Goal: Task Accomplishment & Management: Manage account settings

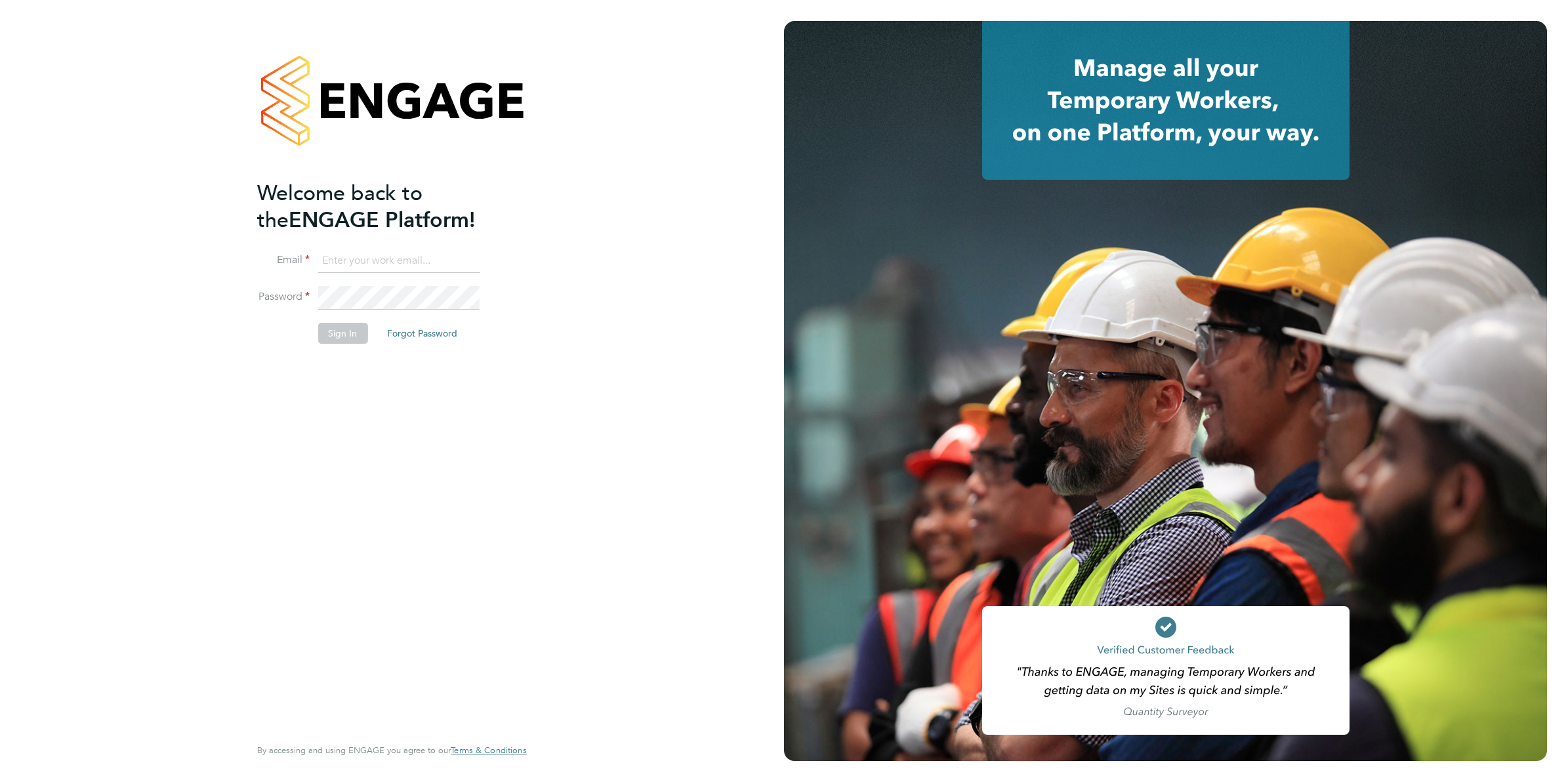
type input "trishnickless@yahoo.co.uk"
click at [332, 336] on button "Sign In" at bounding box center [342, 333] width 50 height 21
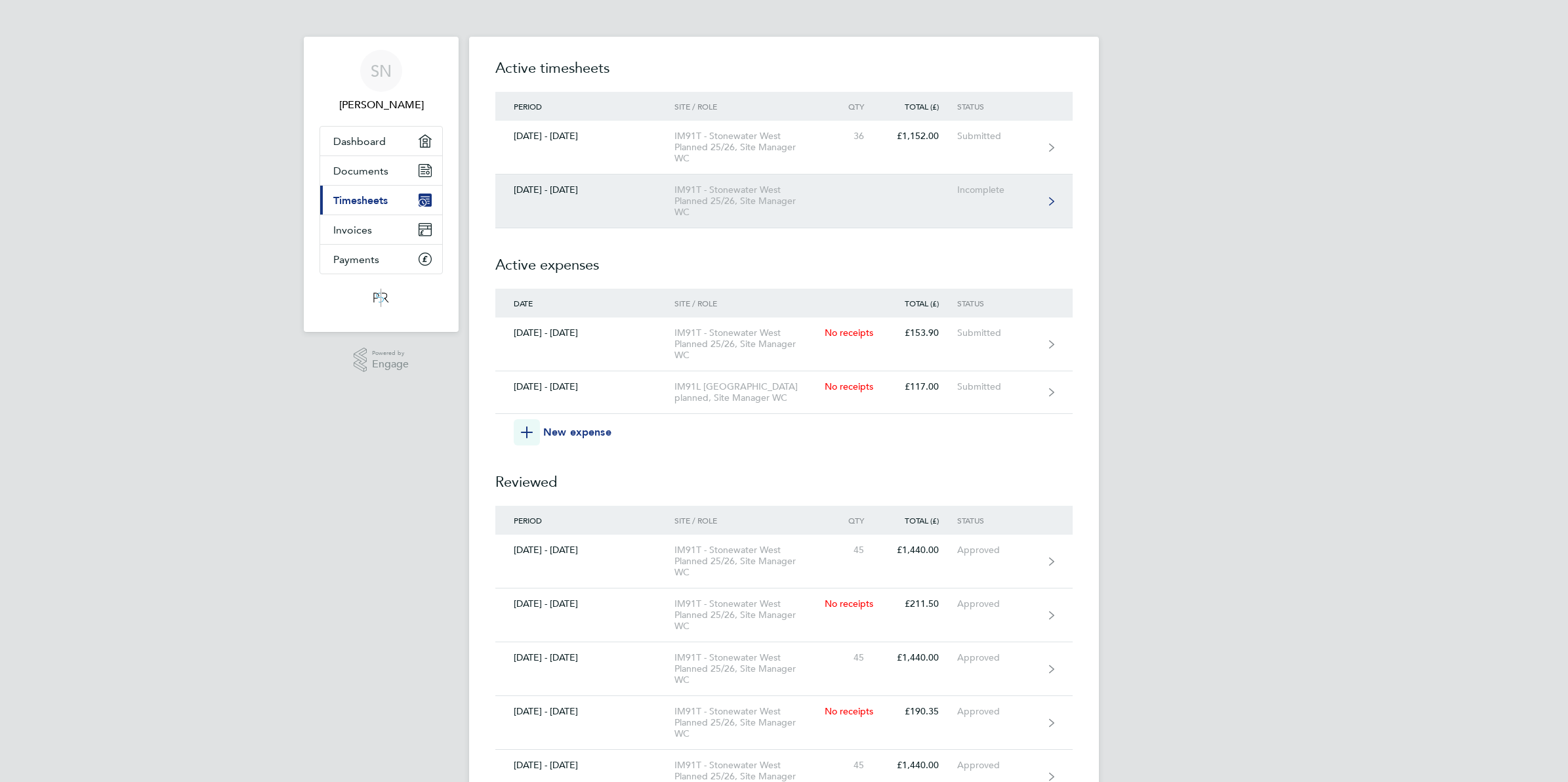
click at [1052, 202] on icon at bounding box center [1052, 201] width 5 height 8
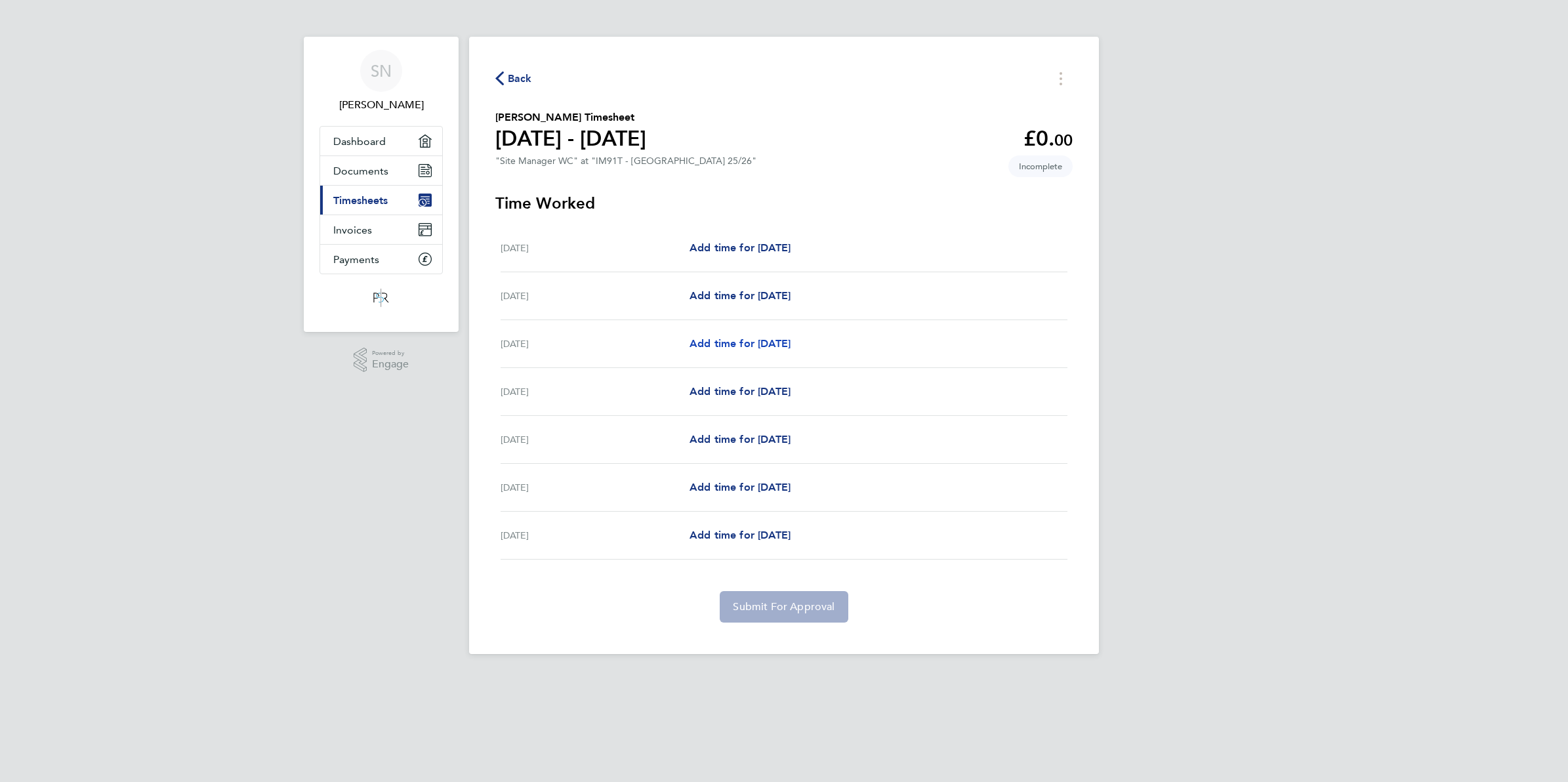
click at [781, 346] on span "Add time for [DATE]" at bounding box center [740, 343] width 101 height 13
select select "30"
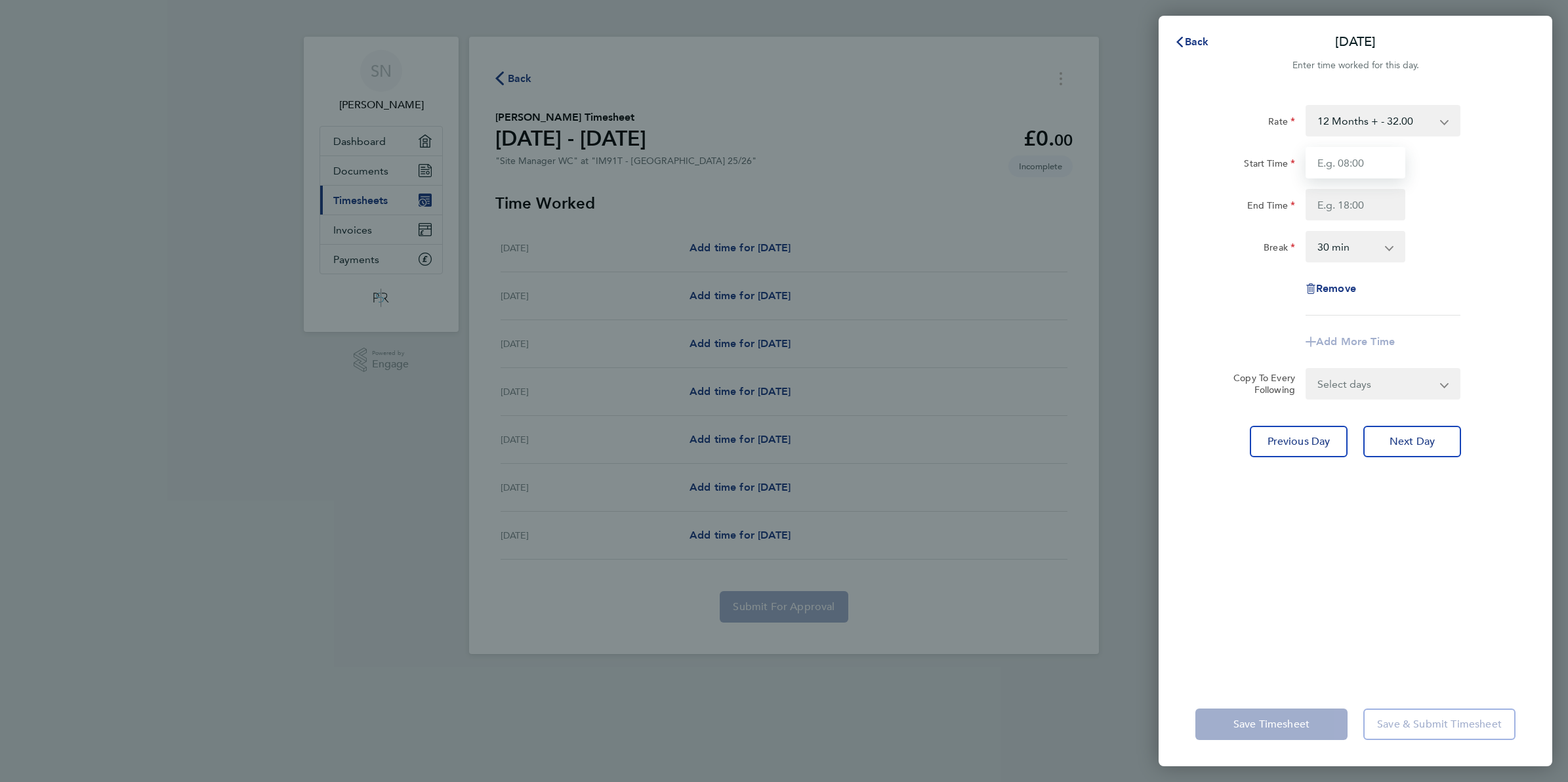
click at [1389, 164] on input "Start Time" at bounding box center [1355, 163] width 100 height 32
click at [509, 80] on div "Back [DATE] Enter time worked for this day. Rate 12 Months + - 32.00 Start Time…" at bounding box center [784, 391] width 1568 height 782
click at [512, 82] on div "Back [DATE] Enter time worked for this day. Rate 12 Months + - 32.00 Start Time…" at bounding box center [784, 391] width 1568 height 782
click at [516, 71] on div "Back [DATE] Enter time worked for this day. Rate 12 Months + - 32.00 Start Time…" at bounding box center [784, 391] width 1568 height 782
click at [1202, 40] on span "Back" at bounding box center [1197, 41] width 24 height 13
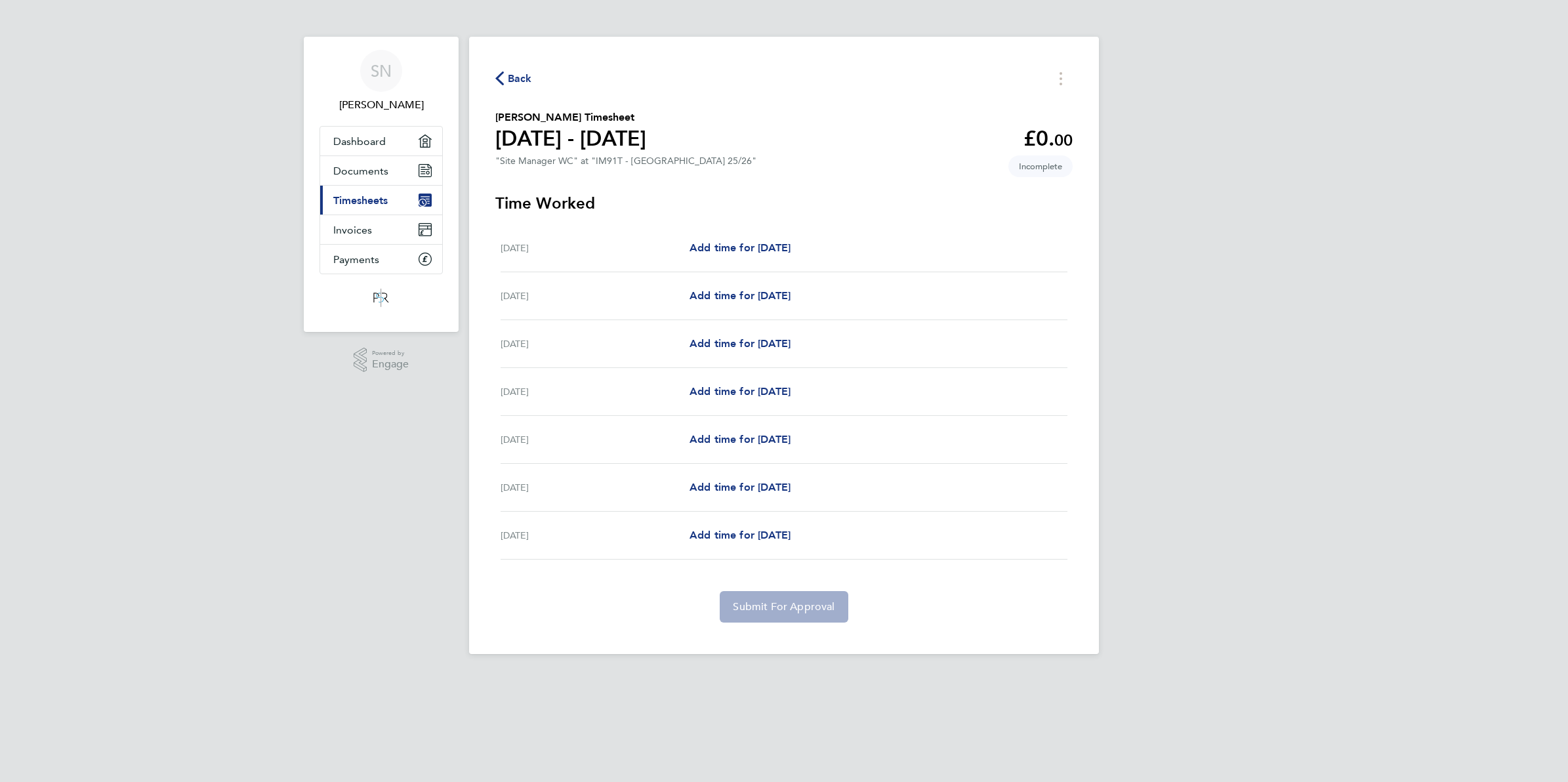
click at [510, 82] on span "Back" at bounding box center [520, 78] width 24 height 16
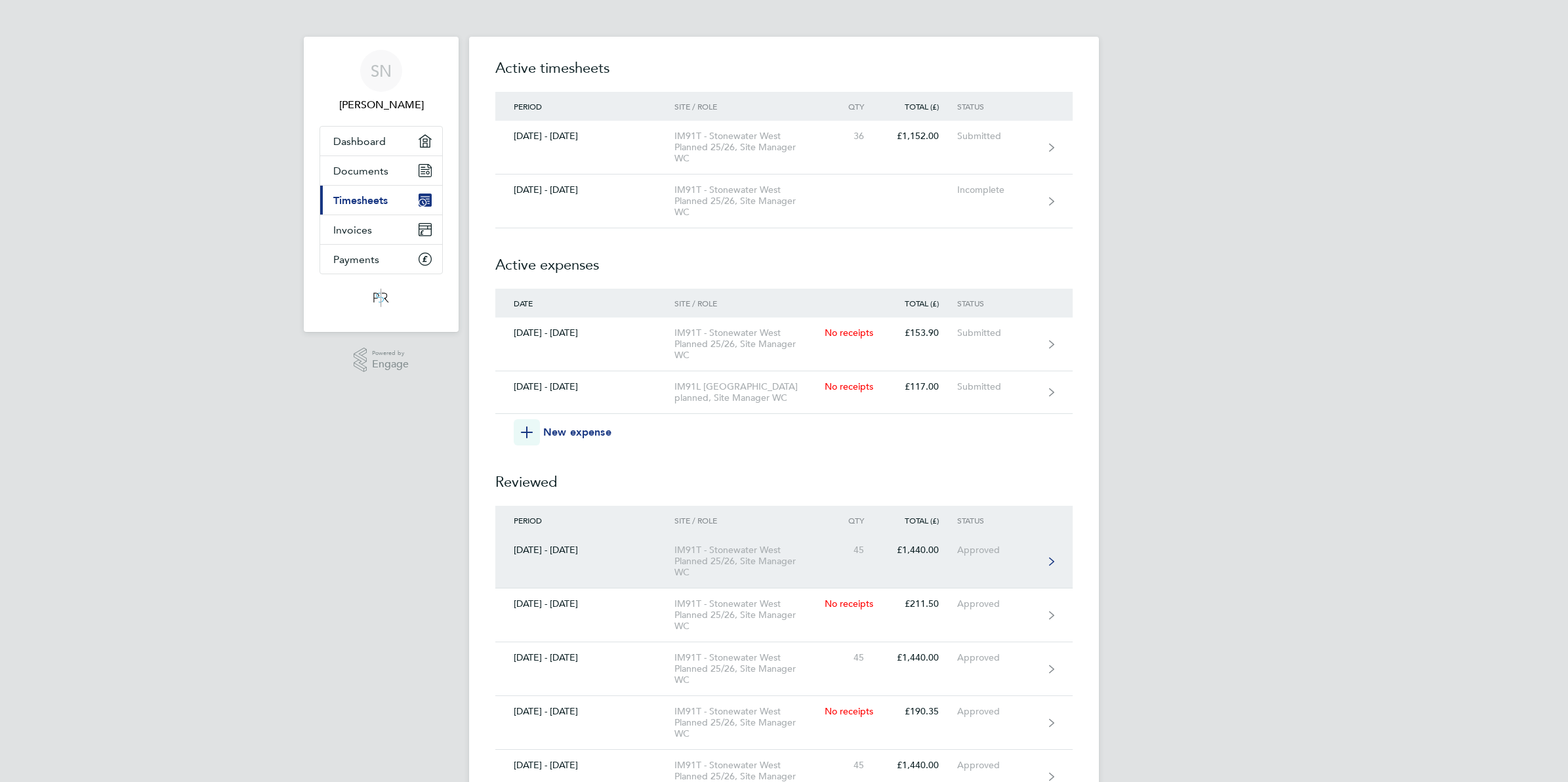
click at [759, 557] on div "IM91T - Stonewater West Planned 25/26, Site Manager WC" at bounding box center [749, 561] width 150 height 33
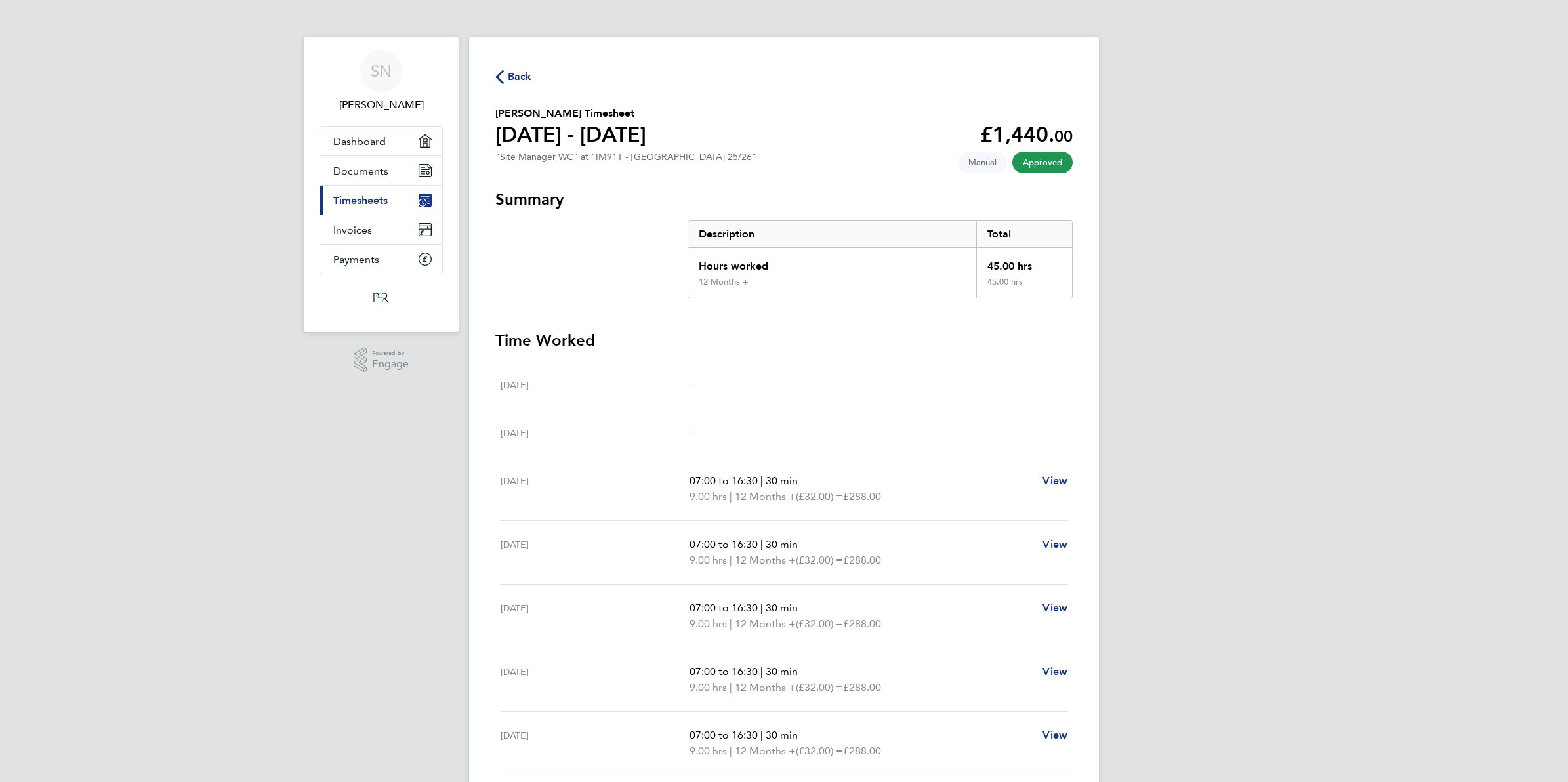
click at [513, 77] on span "Back" at bounding box center [520, 76] width 24 height 16
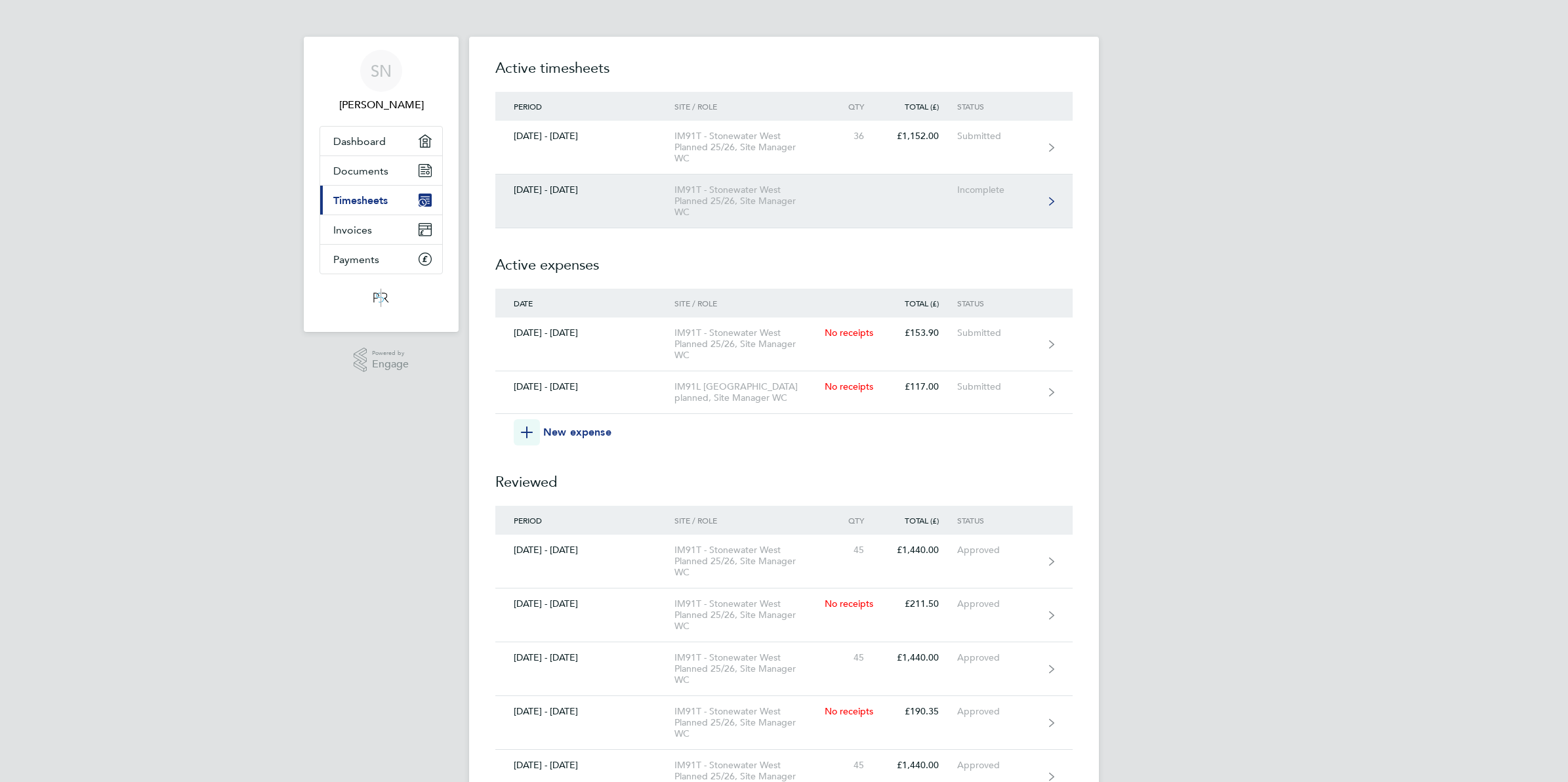
click at [1053, 198] on icon at bounding box center [1052, 201] width 5 height 9
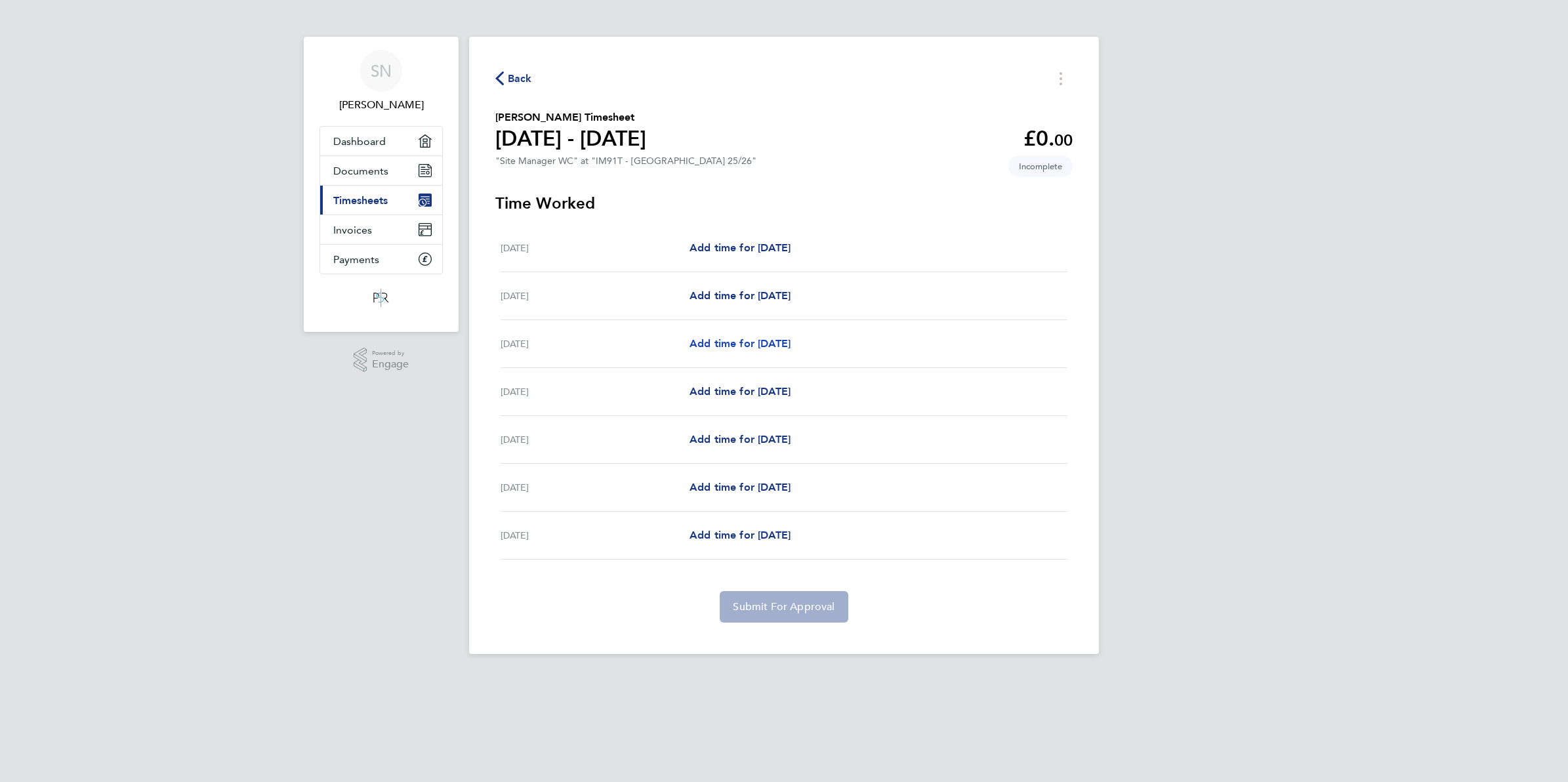
click at [791, 345] on span "Add time for [DATE]" at bounding box center [740, 343] width 101 height 13
select select "30"
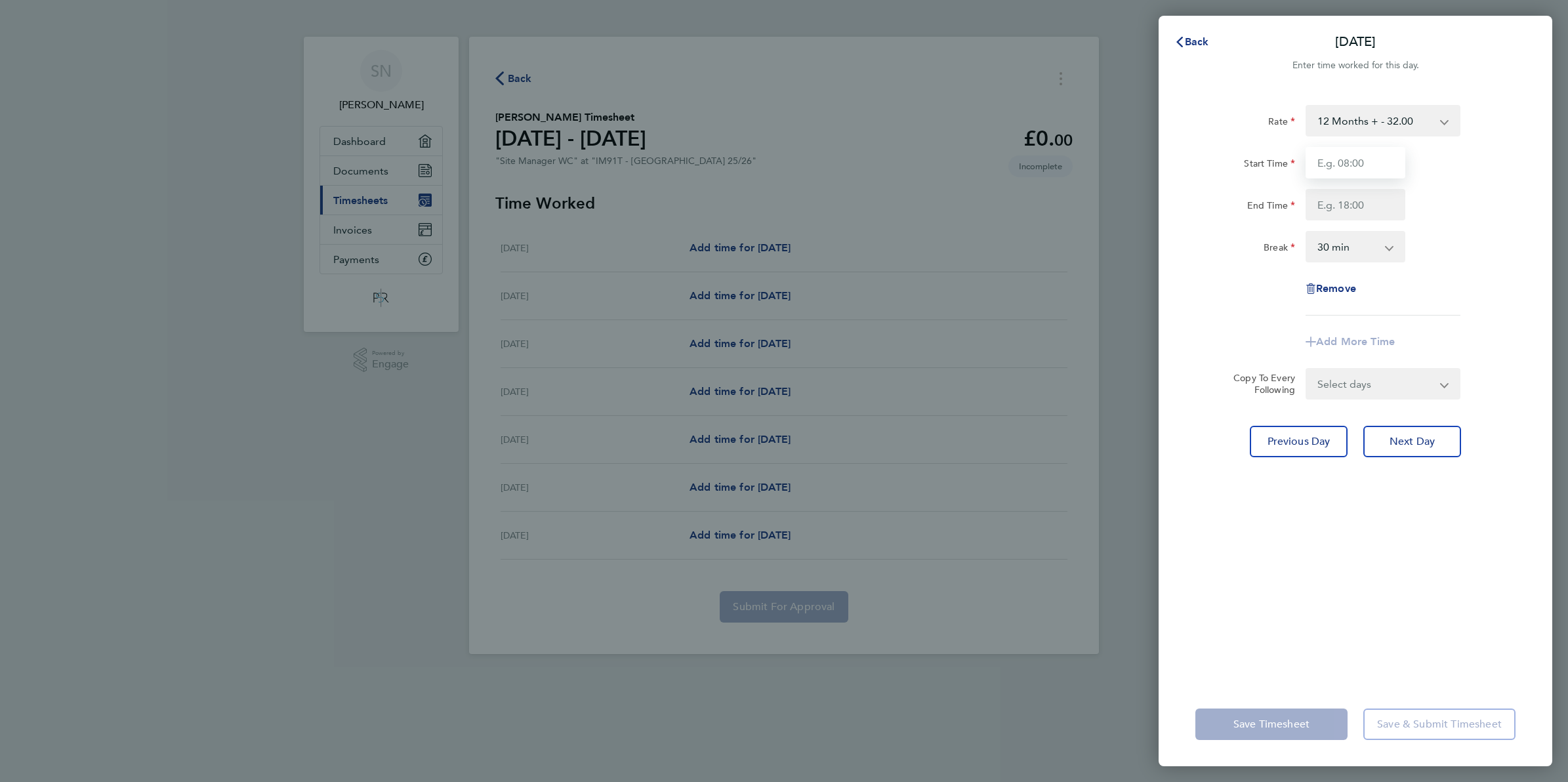
click at [1374, 165] on input "Start Time" at bounding box center [1355, 163] width 100 height 32
type input "07:00"
type input "16:30"
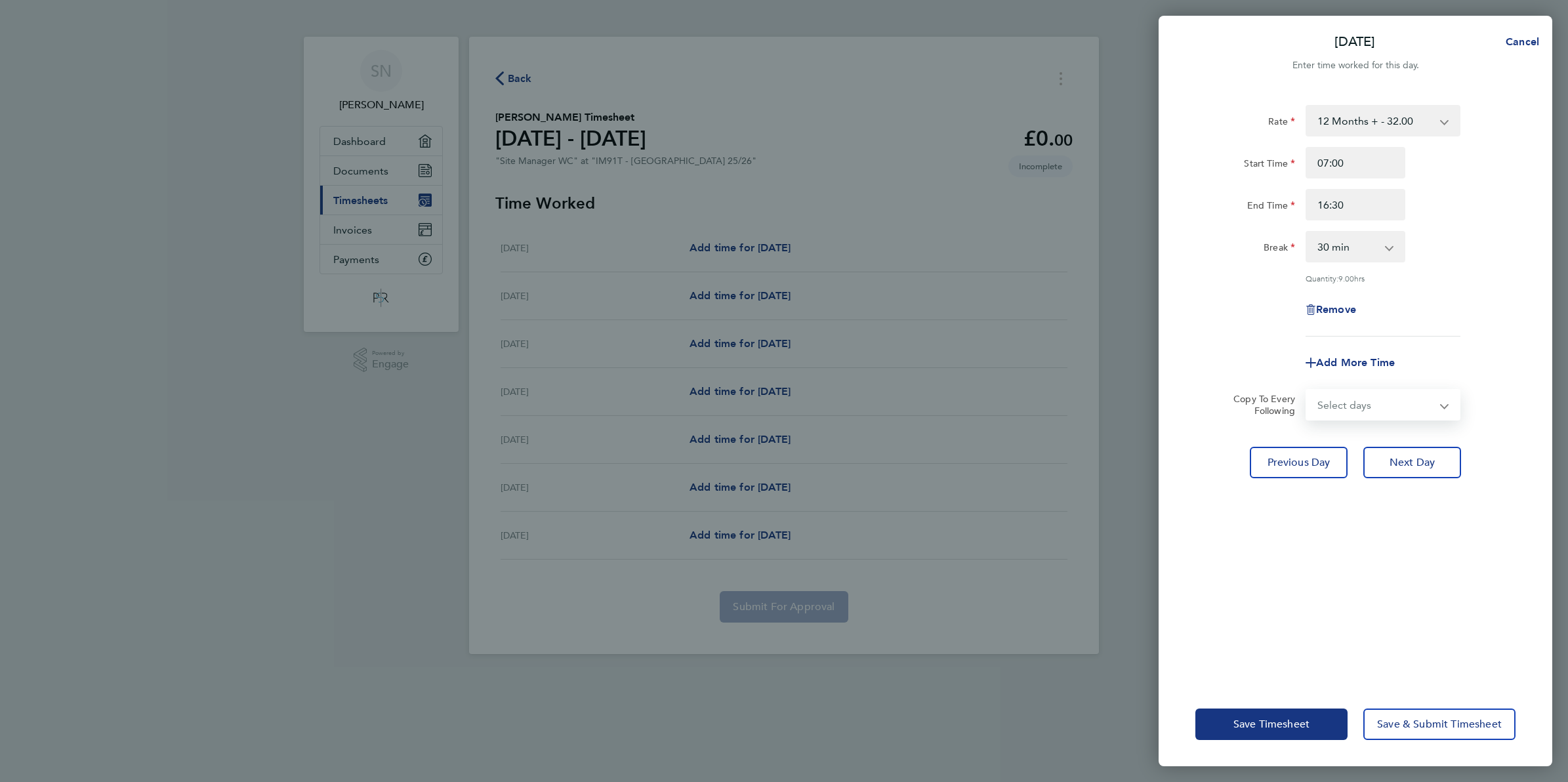
click at [1414, 401] on select "Select days Day [DATE] [DATE] [DATE] [DATE]" at bounding box center [1376, 405] width 138 height 29
select select "TUE"
click at [1307, 391] on select "Select days Day [DATE] [DATE] [DATE] [DATE]" at bounding box center [1376, 405] width 138 height 29
select select "[DATE]"
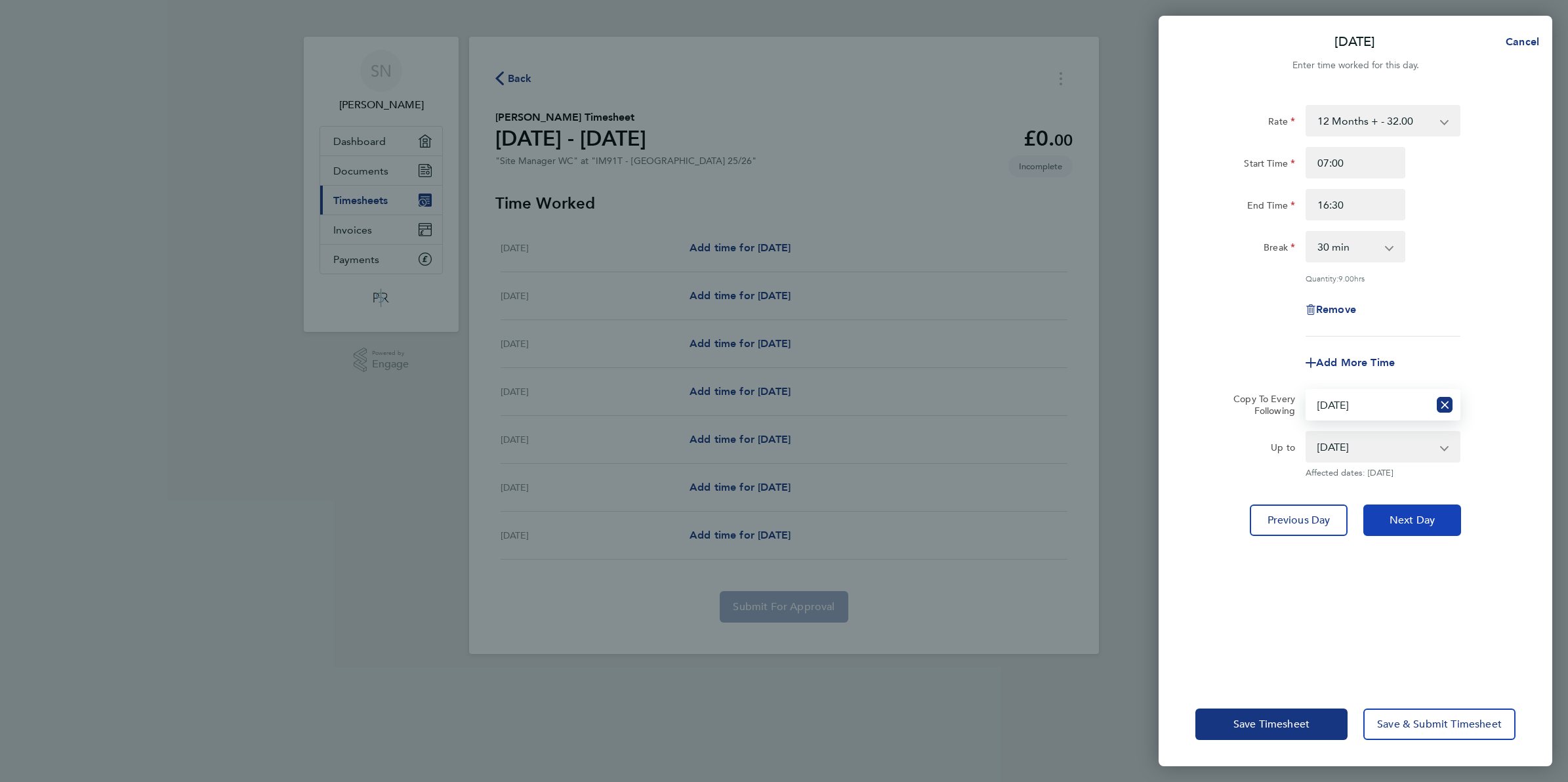
click at [1395, 527] on button "Next Day" at bounding box center [1413, 520] width 98 height 32
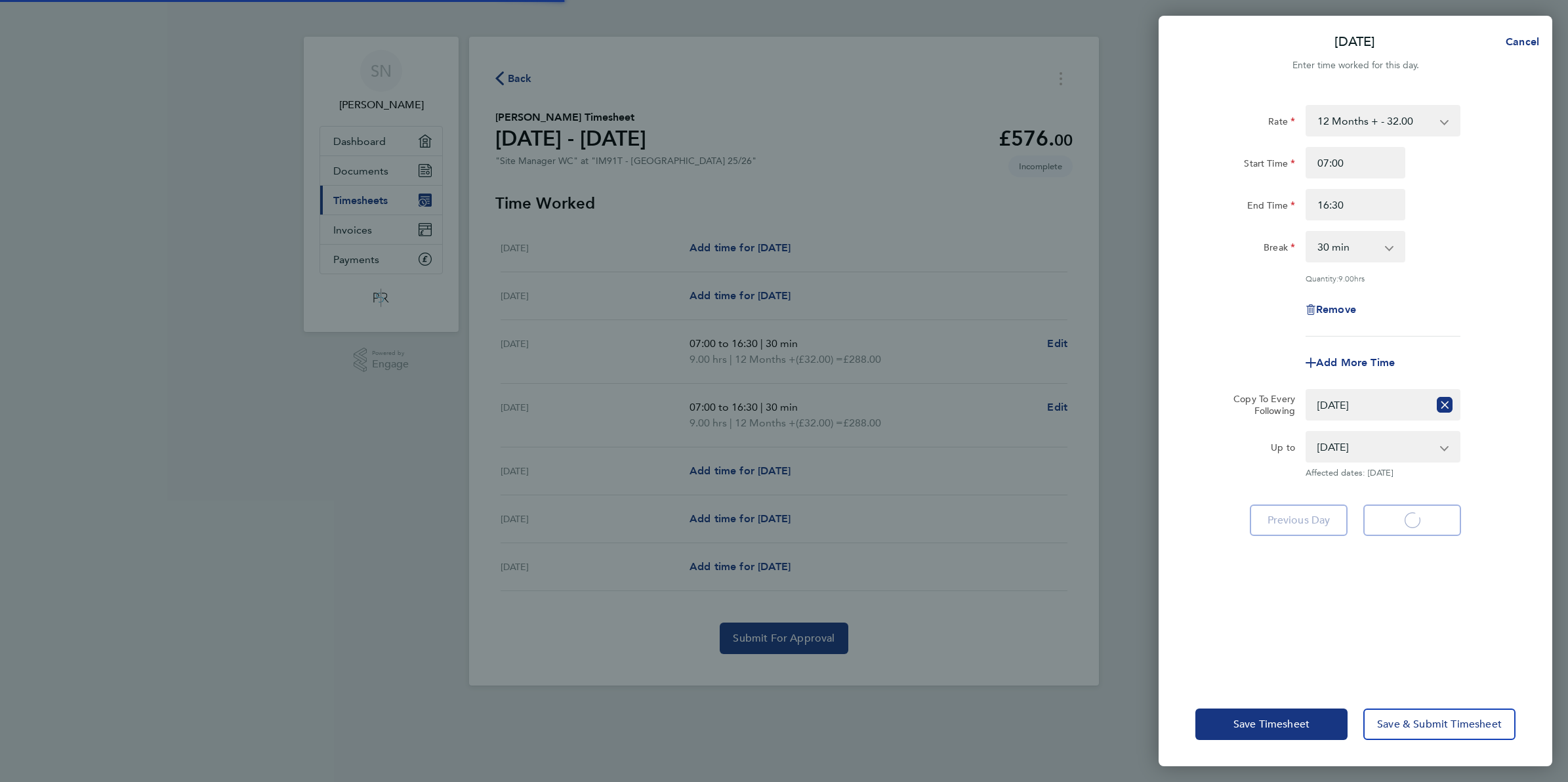
select select "30"
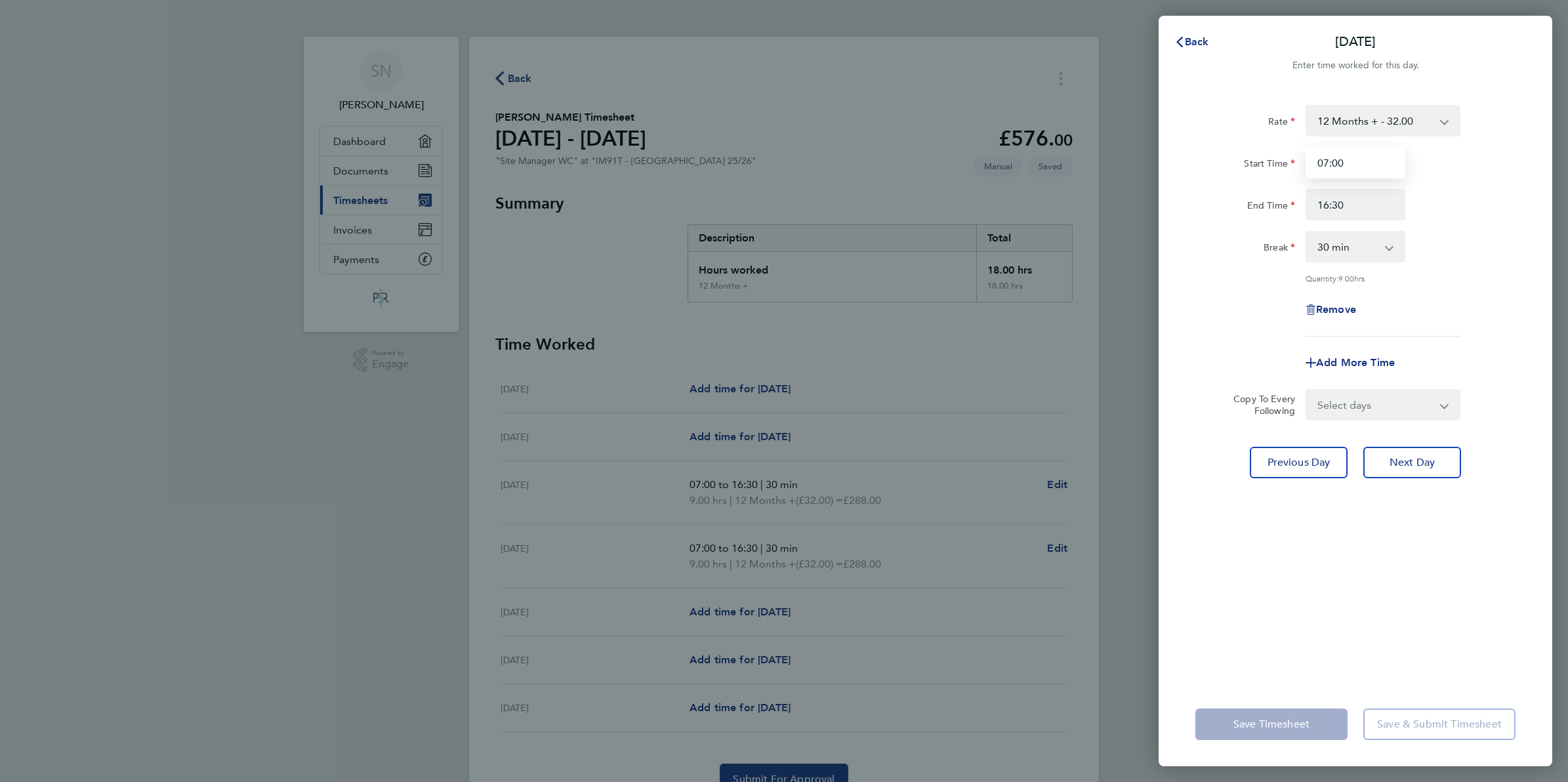
click at [1383, 163] on input "07:00" at bounding box center [1355, 163] width 100 height 32
click at [1395, 406] on select "Select days Day [DATE] [DATE] [DATE]" at bounding box center [1376, 405] width 138 height 29
click at [1359, 207] on input "16:30" at bounding box center [1355, 205] width 100 height 32
type input "0"
type input "11:30"
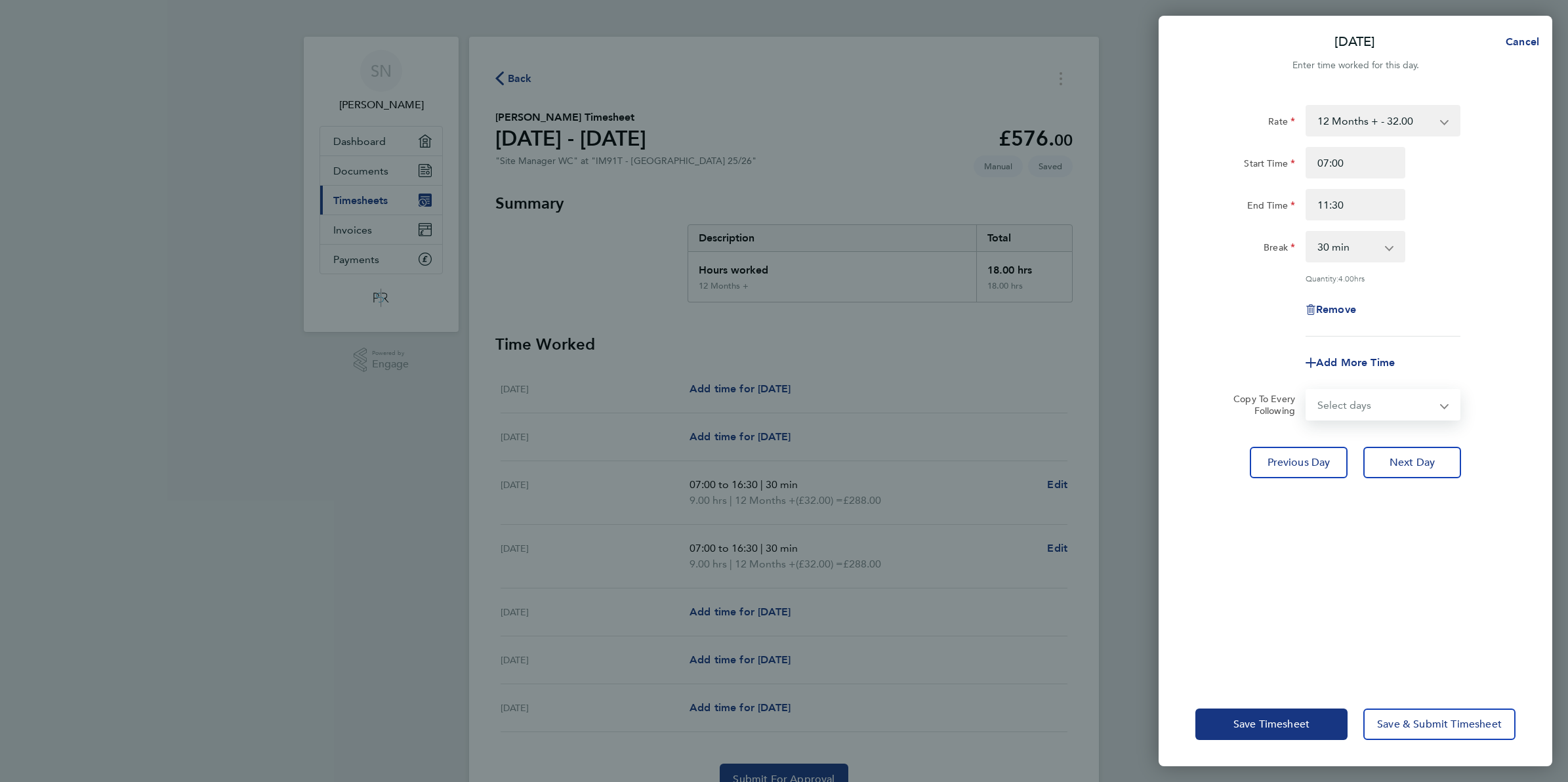
click at [1432, 408] on select "Select days Day [DATE] [DATE] [DATE]" at bounding box center [1376, 405] width 138 height 29
select select "WED"
click at [1307, 391] on select "Select days Day [DATE] [DATE] [DATE]" at bounding box center [1376, 405] width 138 height 29
select select "[DATE]"
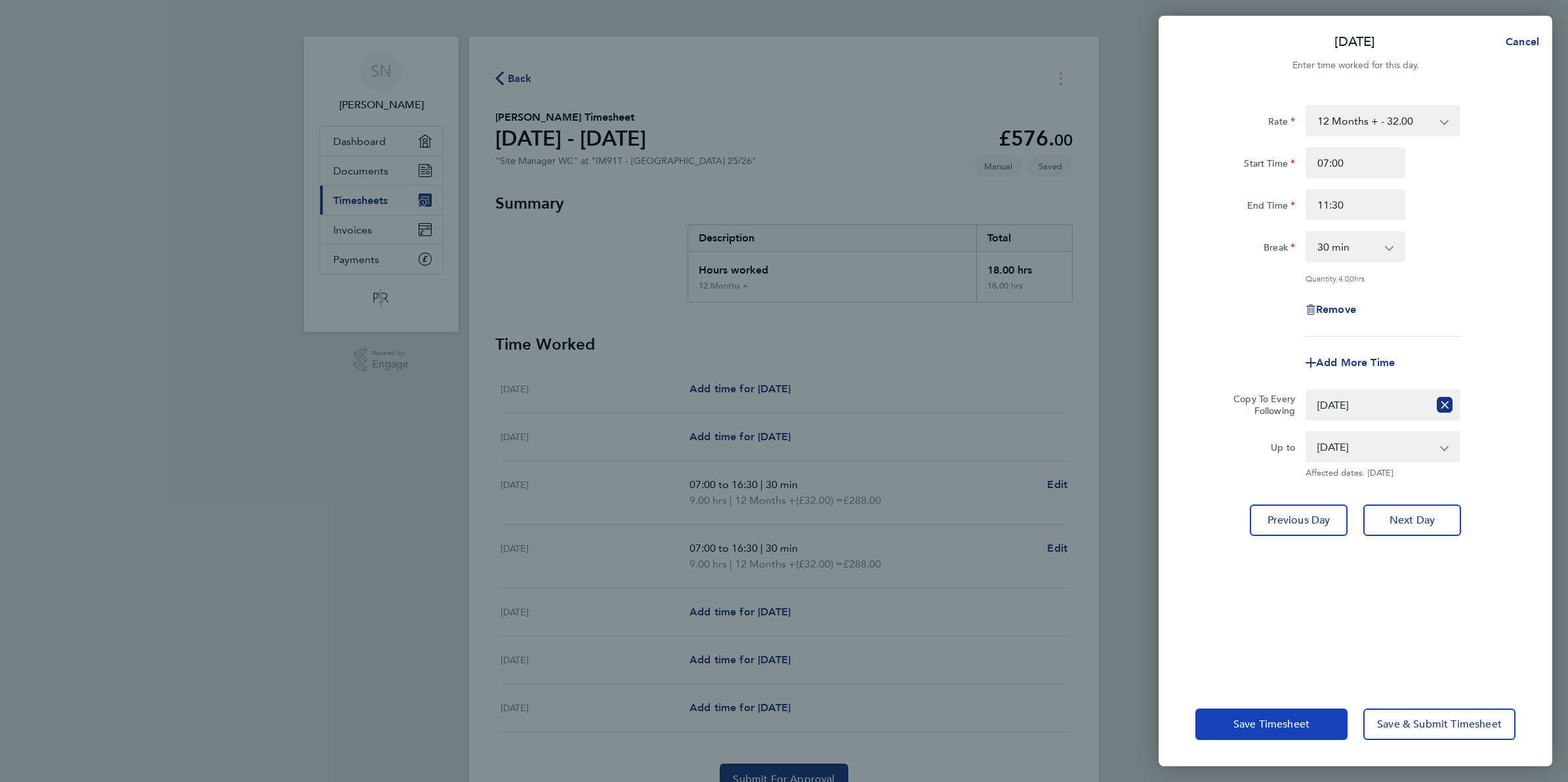
click at [1308, 730] on span "Save Timesheet" at bounding box center [1271, 724] width 76 height 13
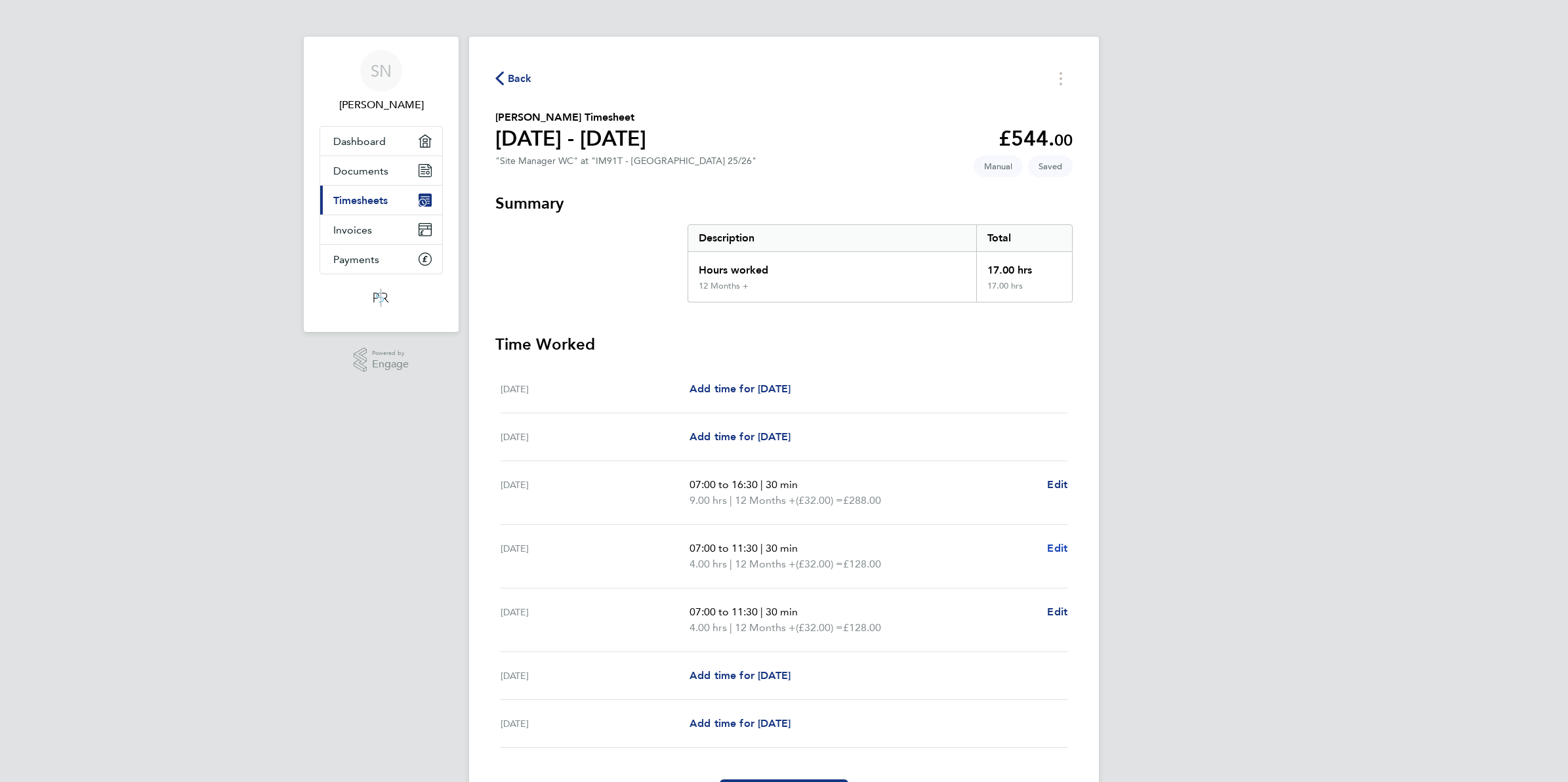
click at [1055, 552] on span "Edit" at bounding box center [1057, 548] width 20 height 13
select select "30"
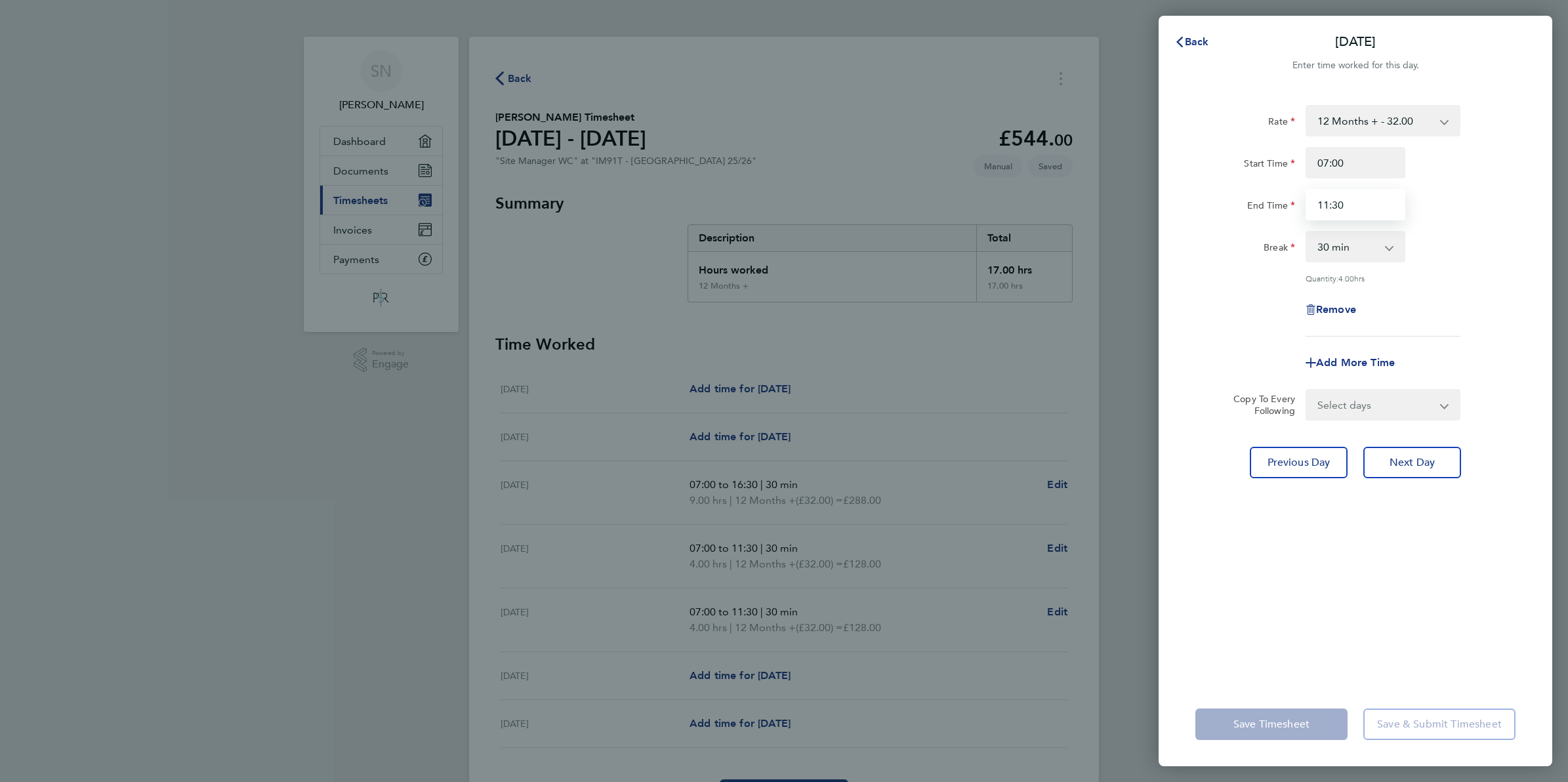
click at [1389, 201] on input "11:30" at bounding box center [1355, 205] width 100 height 32
type input "0"
type input "16:30"
click at [1448, 400] on app-icon-cross-button at bounding box center [1453, 405] width 16 height 29
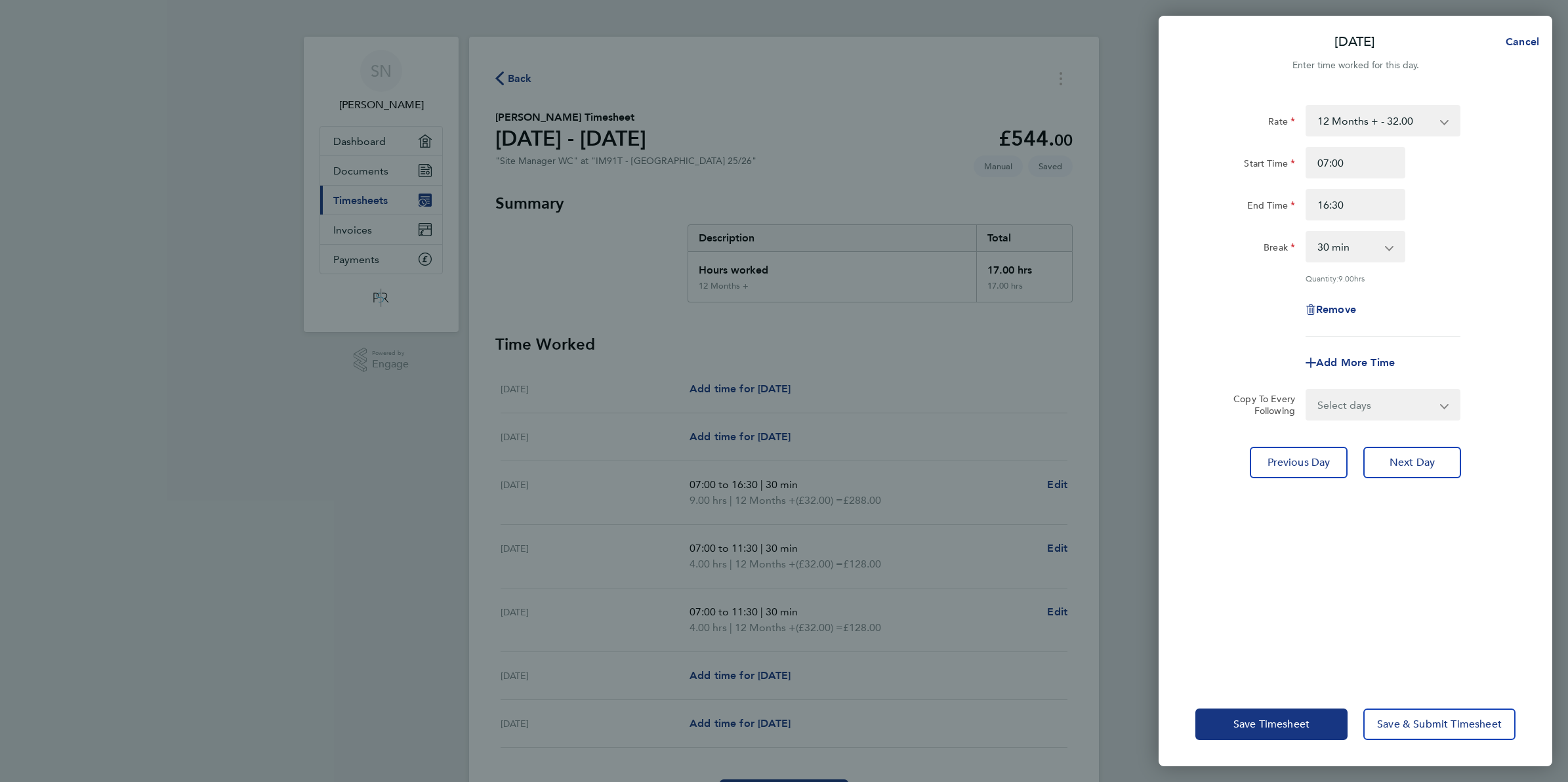
click at [1426, 405] on select "Select days Day [DATE] [DATE] [DATE]" at bounding box center [1376, 405] width 138 height 29
select select "DAY"
click at [1307, 391] on select "Select days Day [DATE] [DATE] [DATE]" at bounding box center [1376, 405] width 138 height 29
select select "[DATE]"
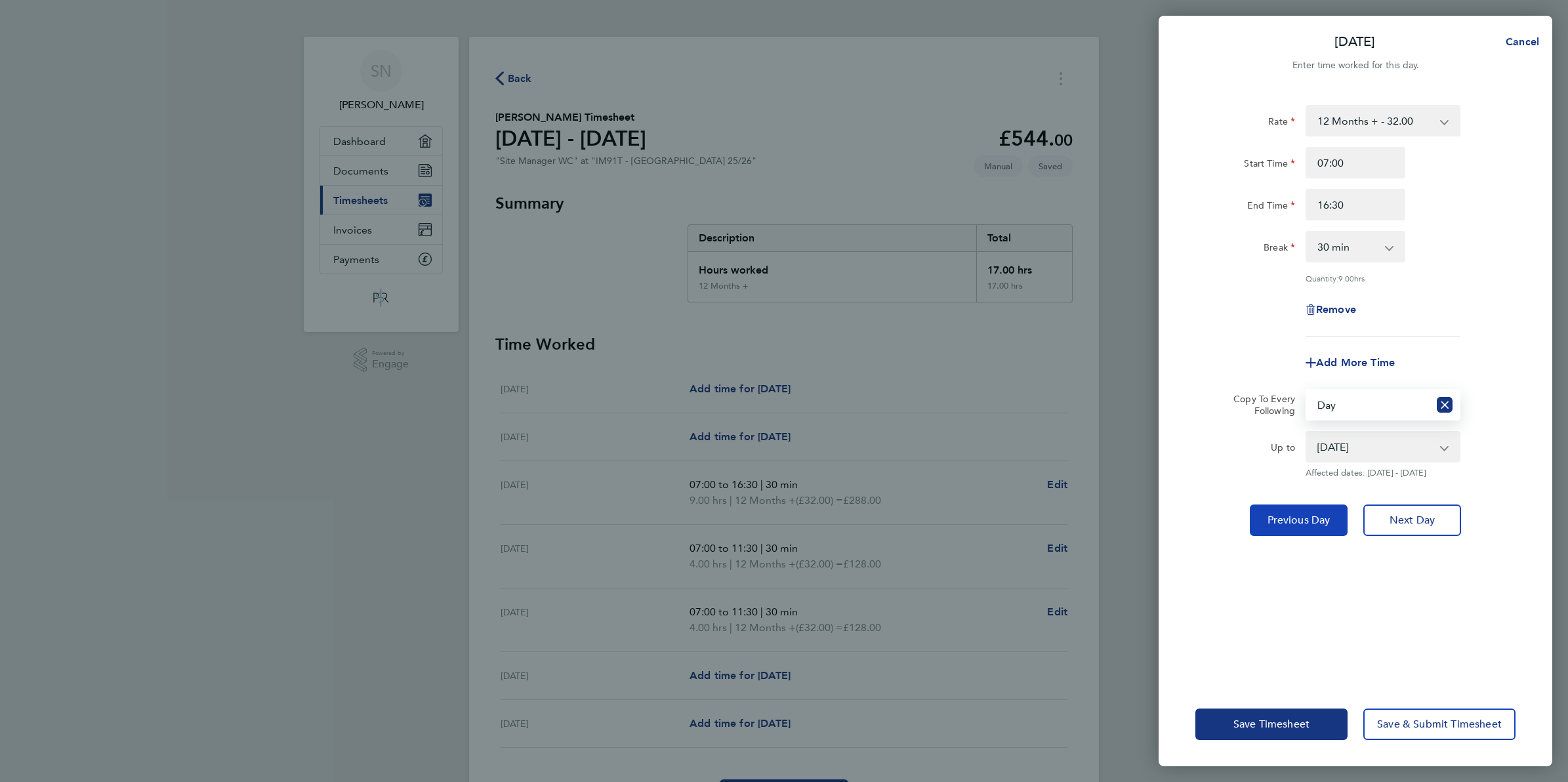
click at [1314, 526] on button "Previous Day" at bounding box center [1299, 520] width 98 height 32
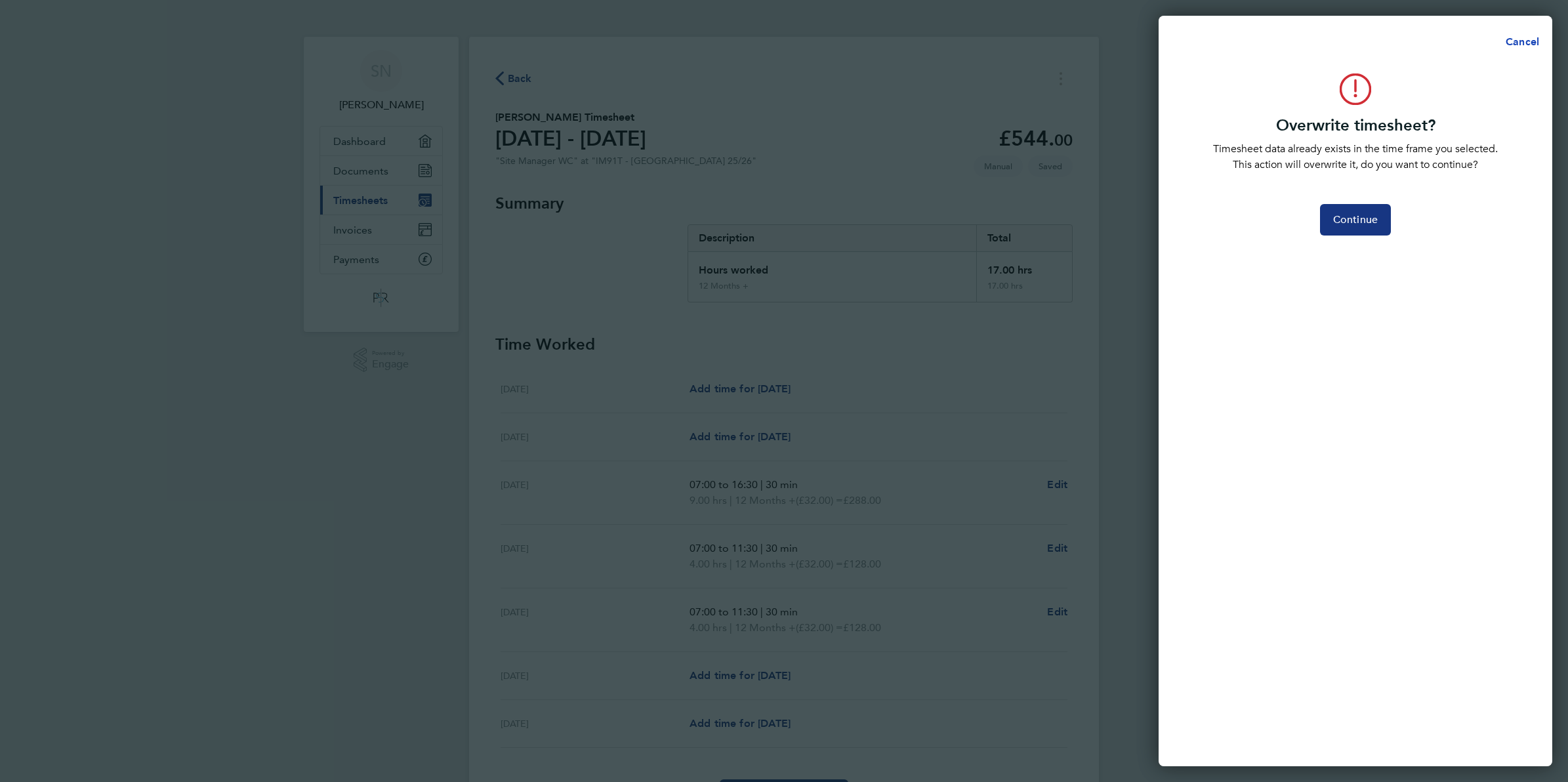
click at [1514, 43] on span "Cancel" at bounding box center [1521, 41] width 38 height 13
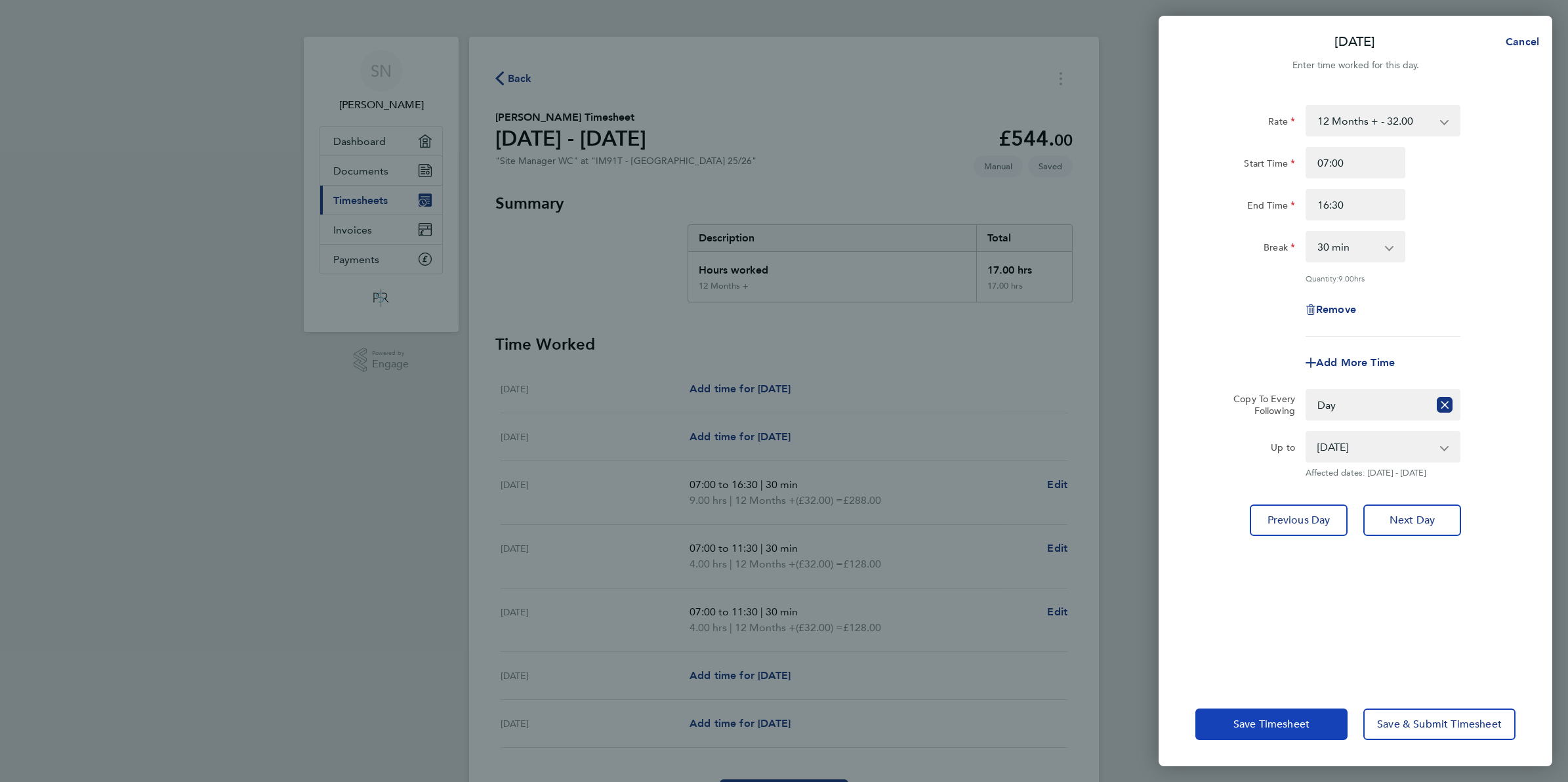
click at [1272, 726] on span "Save Timesheet" at bounding box center [1271, 724] width 76 height 13
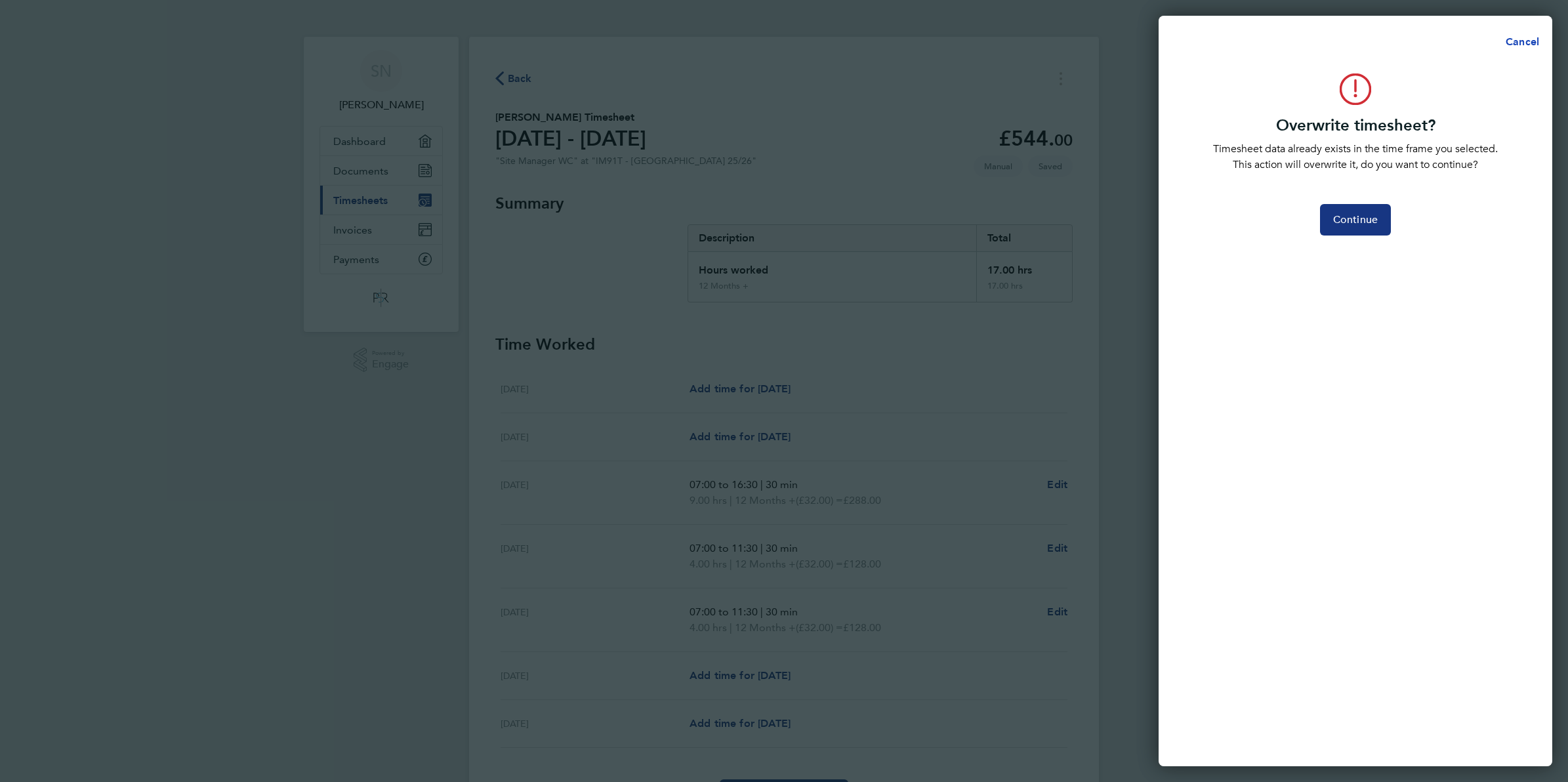
click at [1514, 38] on span "Cancel" at bounding box center [1521, 41] width 38 height 13
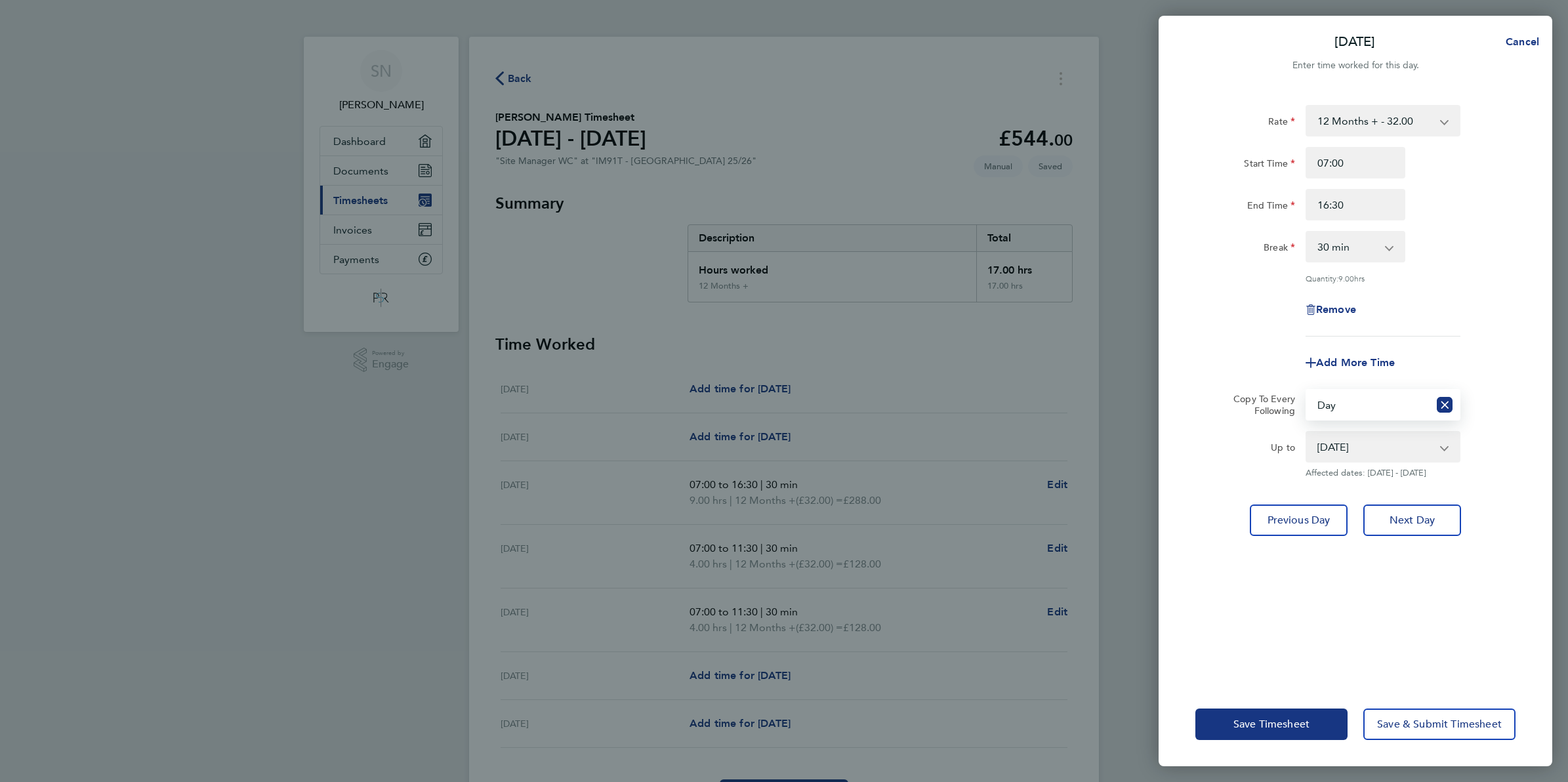
click at [1392, 400] on select "Select days Day [DATE] [DATE] [DATE]" at bounding box center [1368, 405] width 122 height 29
click at [1307, 391] on select "Select days Day [DATE] [DATE] [DATE]" at bounding box center [1368, 405] width 122 height 29
click at [1286, 529] on button "Previous Day" at bounding box center [1299, 520] width 98 height 32
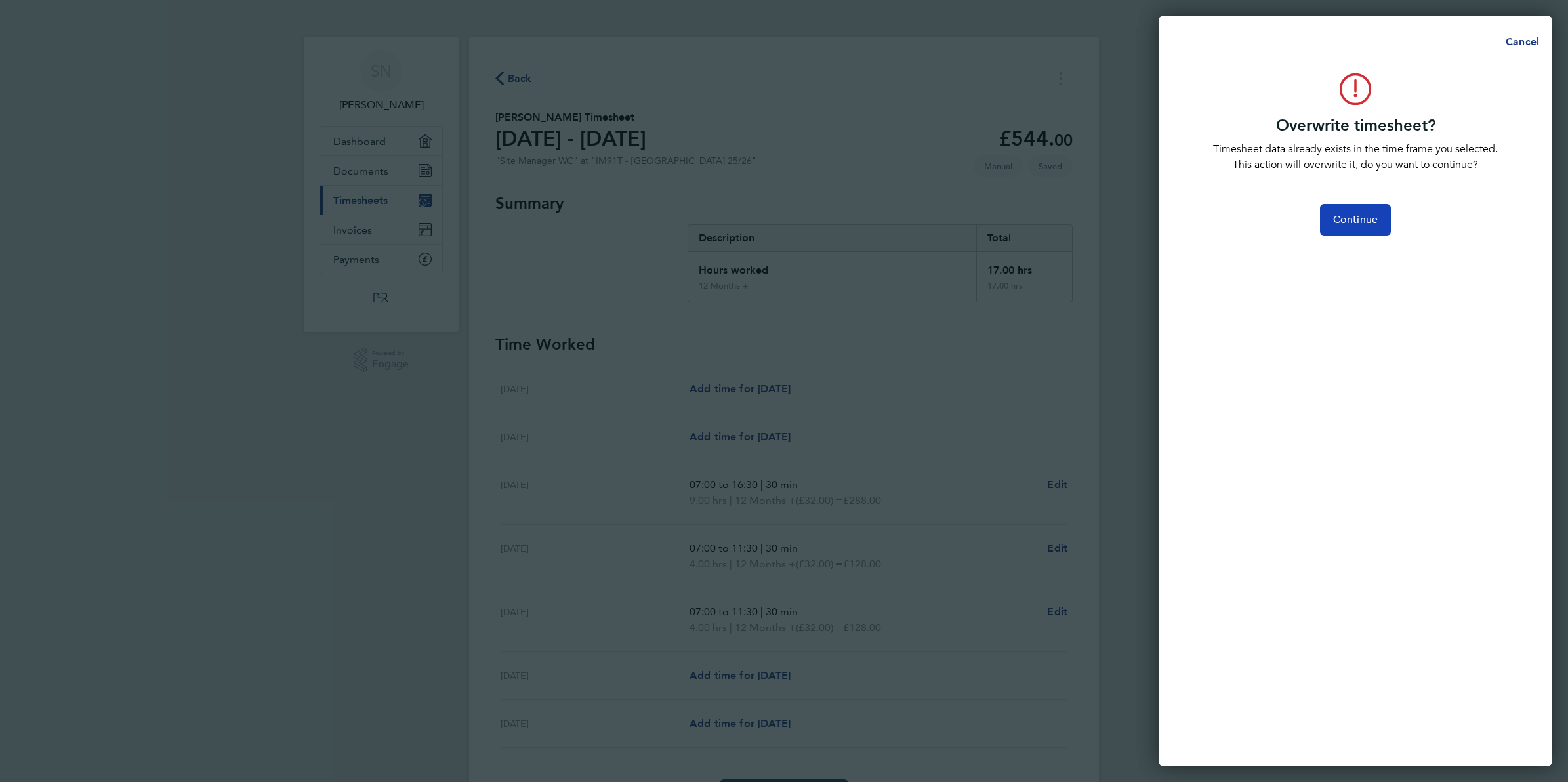
click at [1349, 220] on span "Continue" at bounding box center [1355, 219] width 44 height 13
select select "0: null"
select select "30"
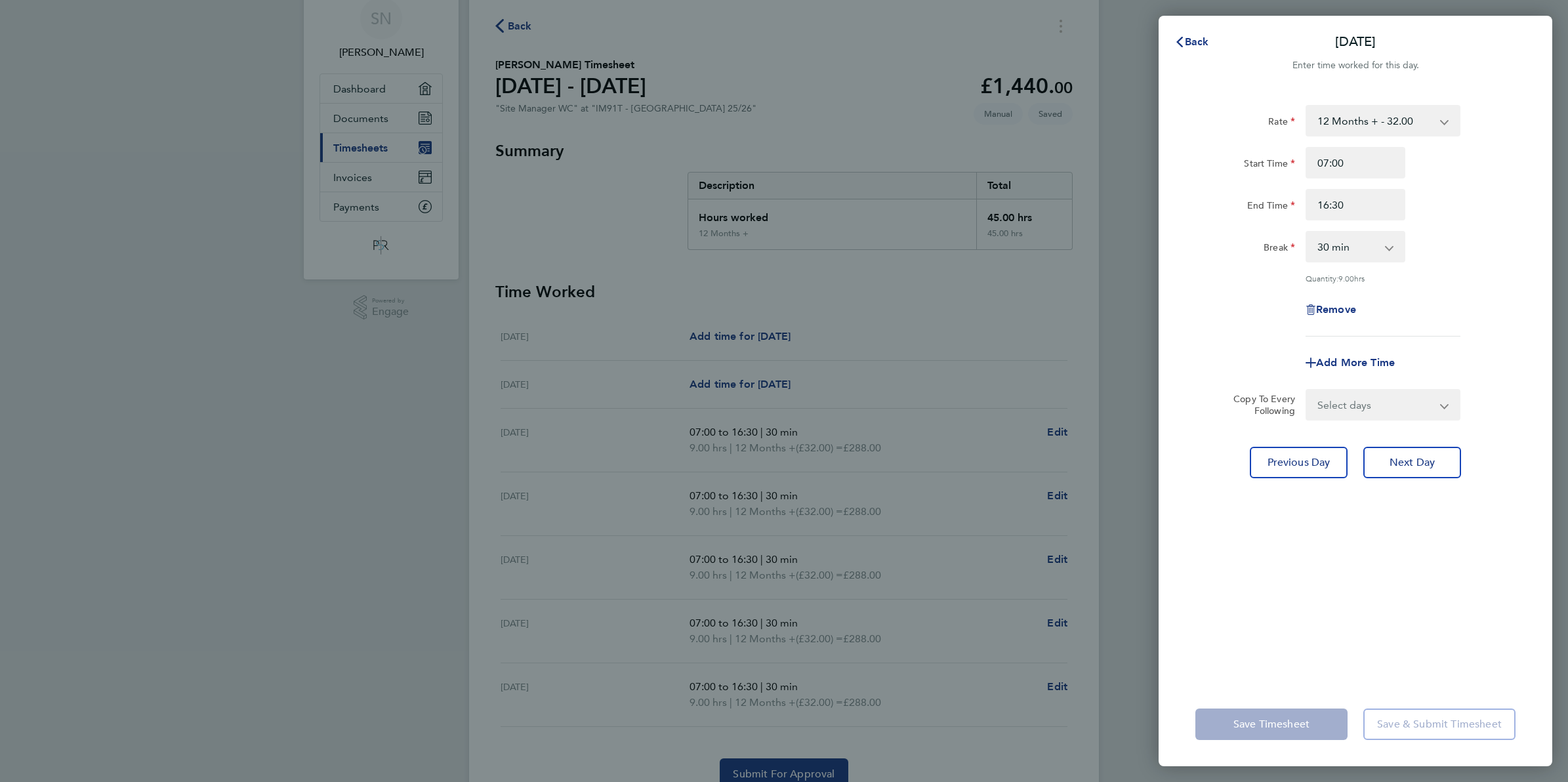
scroll to position [82, 0]
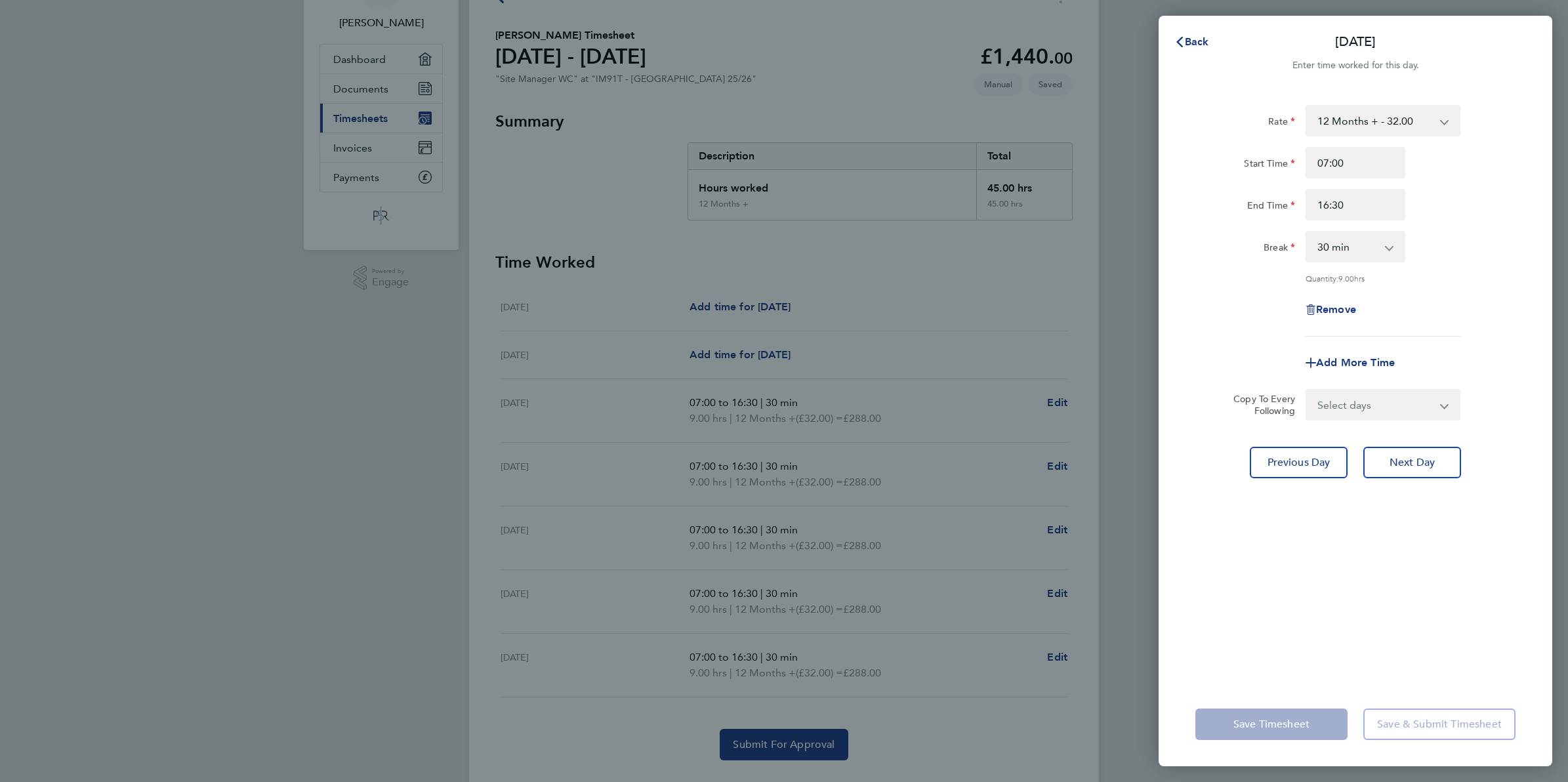
click at [1060, 598] on div "Back [DATE] Enter time worked for this day. Rate 12 Months + - 32.00 Start Time…" at bounding box center [784, 391] width 1568 height 782
click at [1257, 467] on button "Previous Day" at bounding box center [1299, 463] width 98 height 32
select select "30"
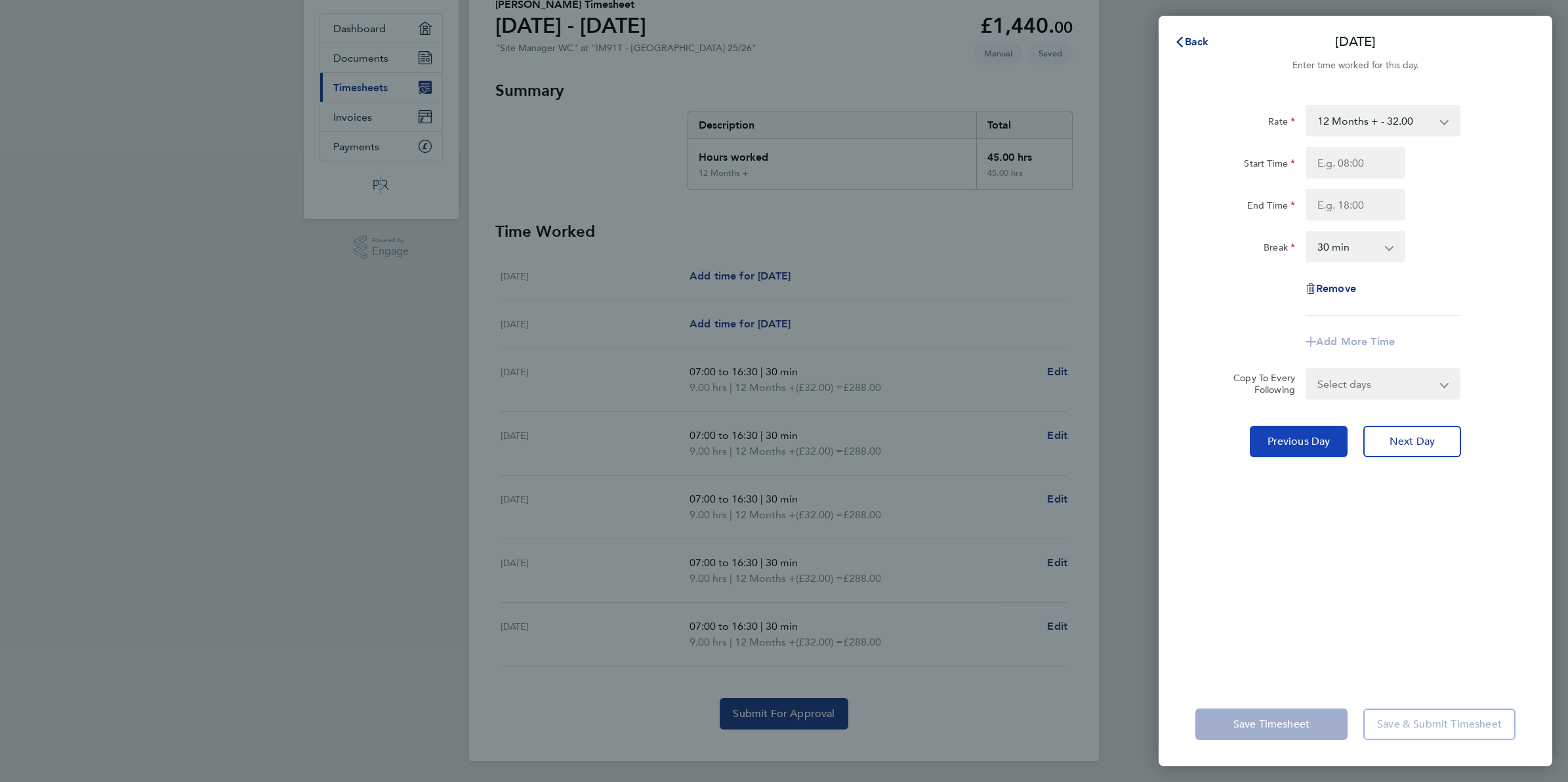
scroll to position [115, 0]
click at [1389, 166] on input "Start Time" at bounding box center [1355, 163] width 100 height 32
type input "07:00"
click at [1371, 202] on input "End Time" at bounding box center [1355, 205] width 100 height 32
type input "11:30"
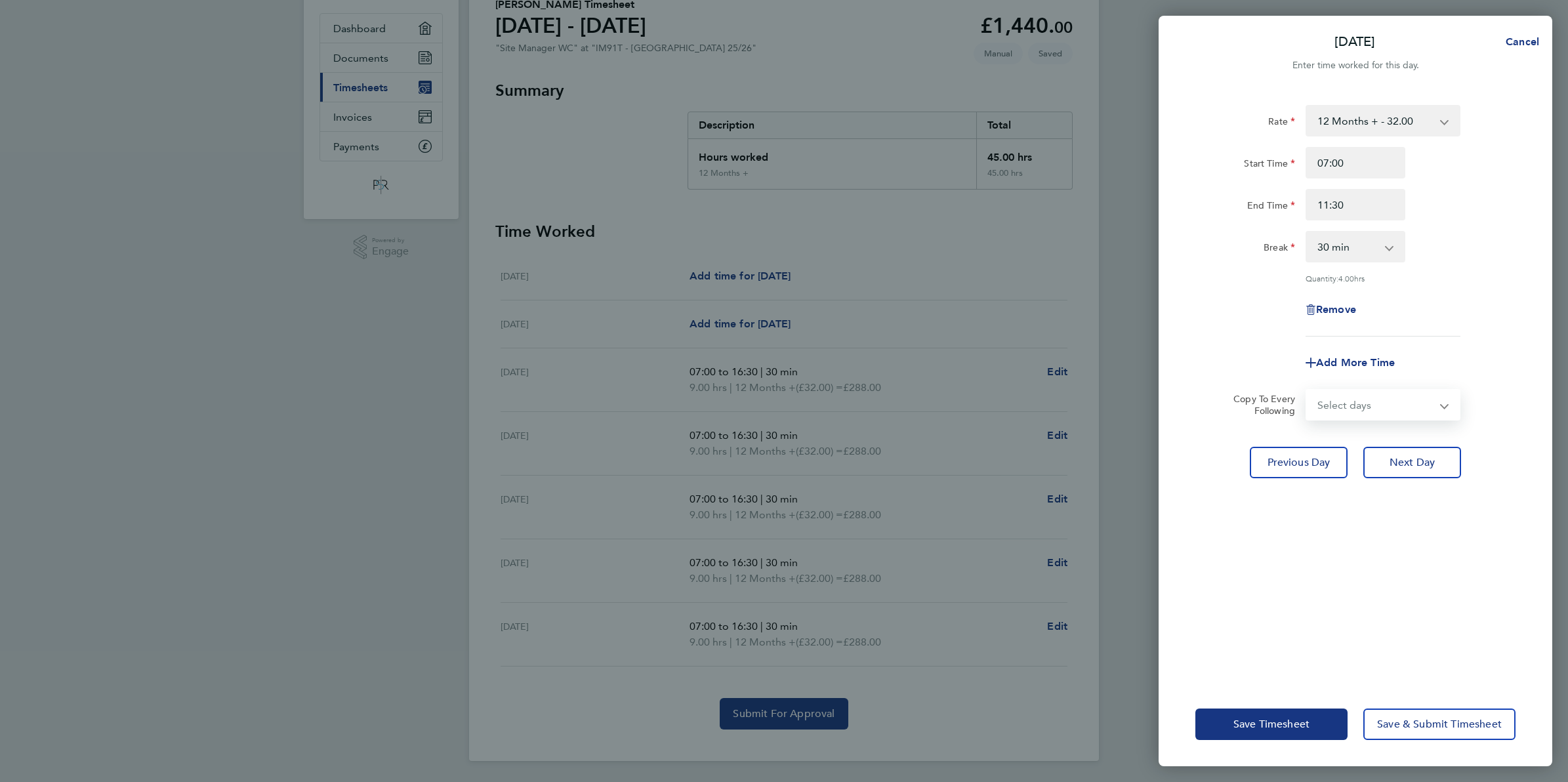
click at [1401, 400] on select "Select days Day [DATE] [DATE] [DATE] [DATE] [DATE]" at bounding box center [1376, 405] width 138 height 29
select select "WED"
click at [1307, 391] on select "Select days Day [DATE] [DATE] [DATE] [DATE] [DATE]" at bounding box center [1376, 405] width 138 height 29
select select "[DATE]"
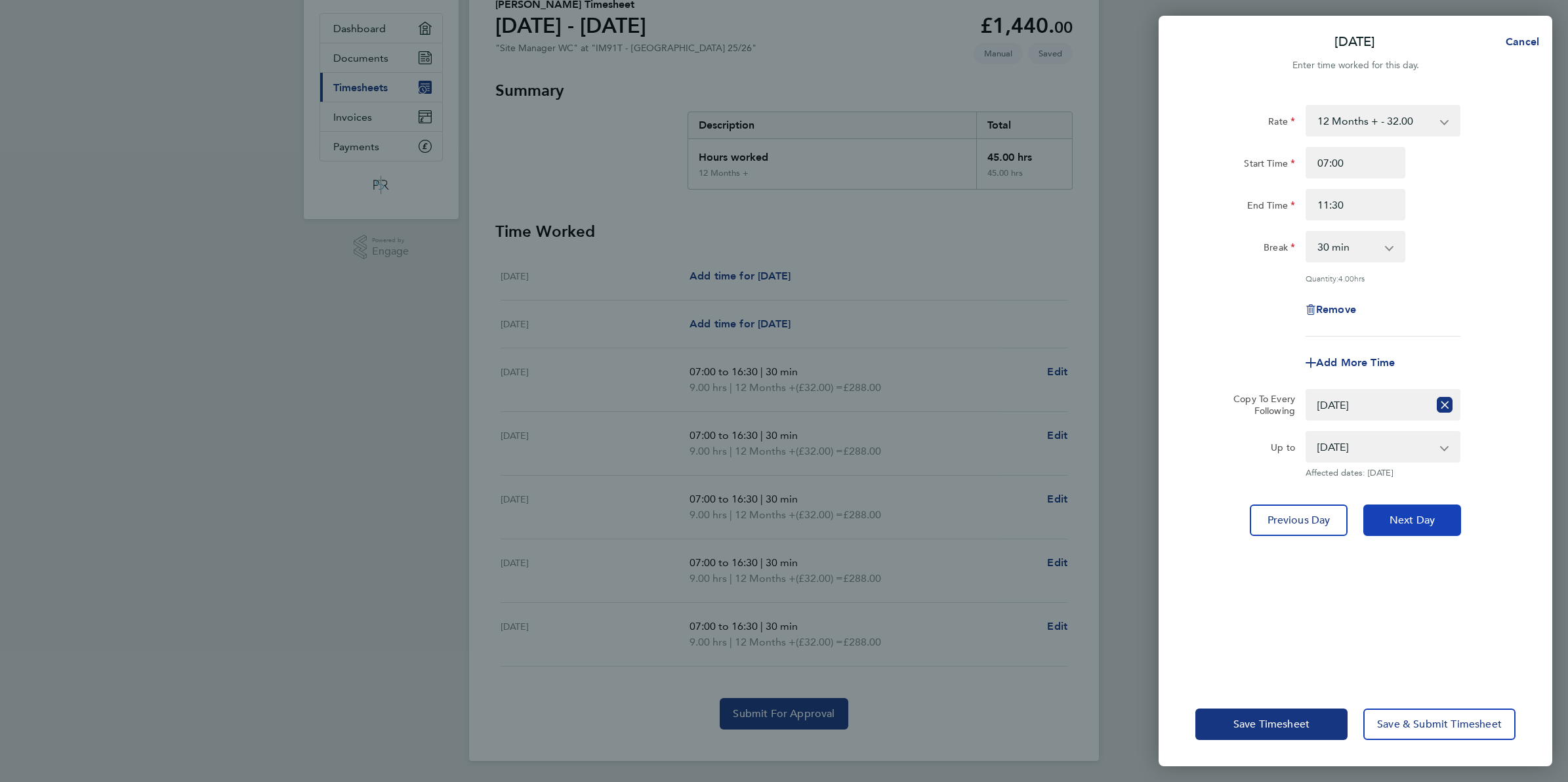
click at [1404, 526] on button "Next Day" at bounding box center [1413, 520] width 98 height 32
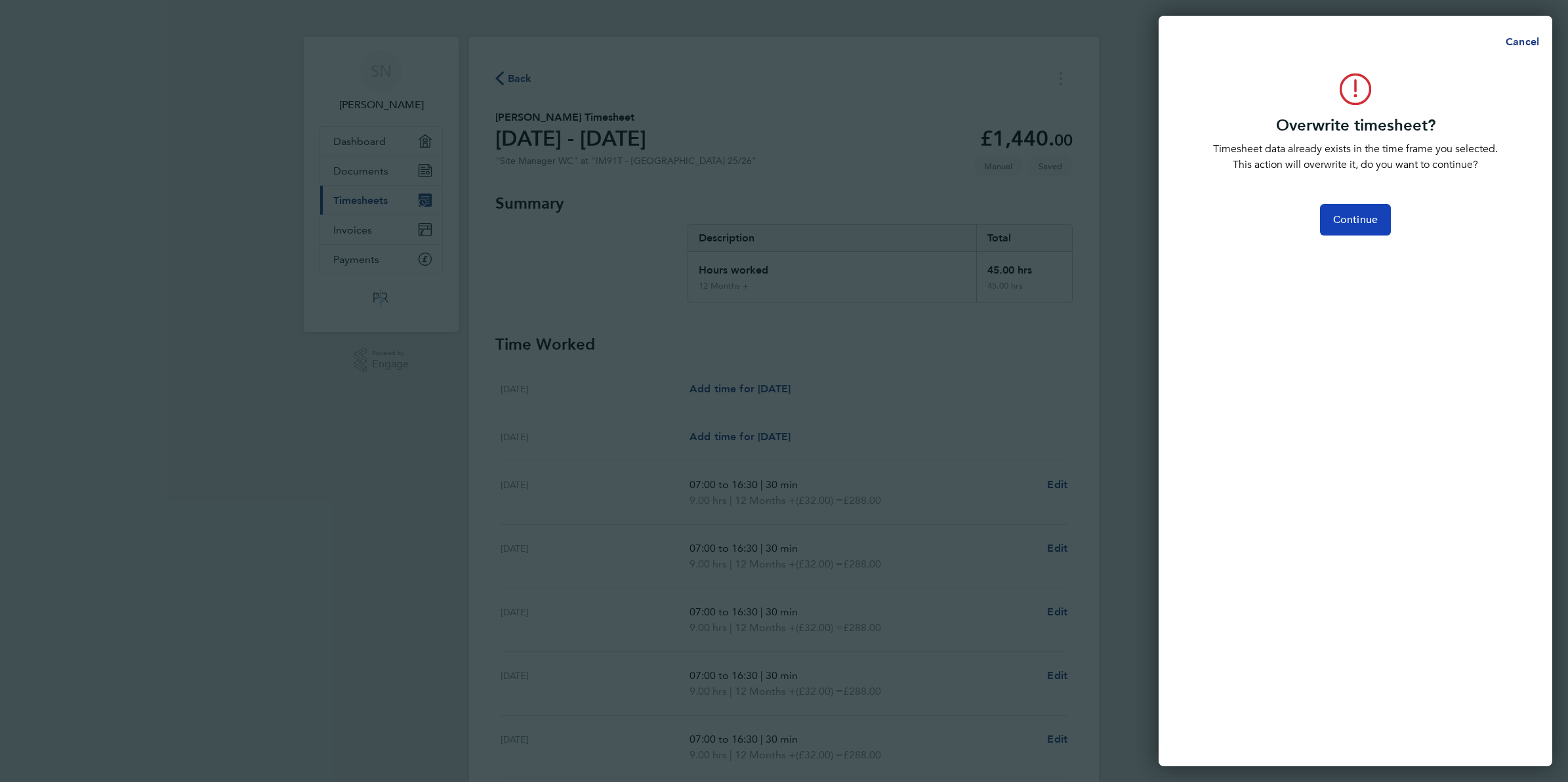
click at [1343, 216] on span "Continue" at bounding box center [1355, 219] width 44 height 13
select select "0: null"
select select "30"
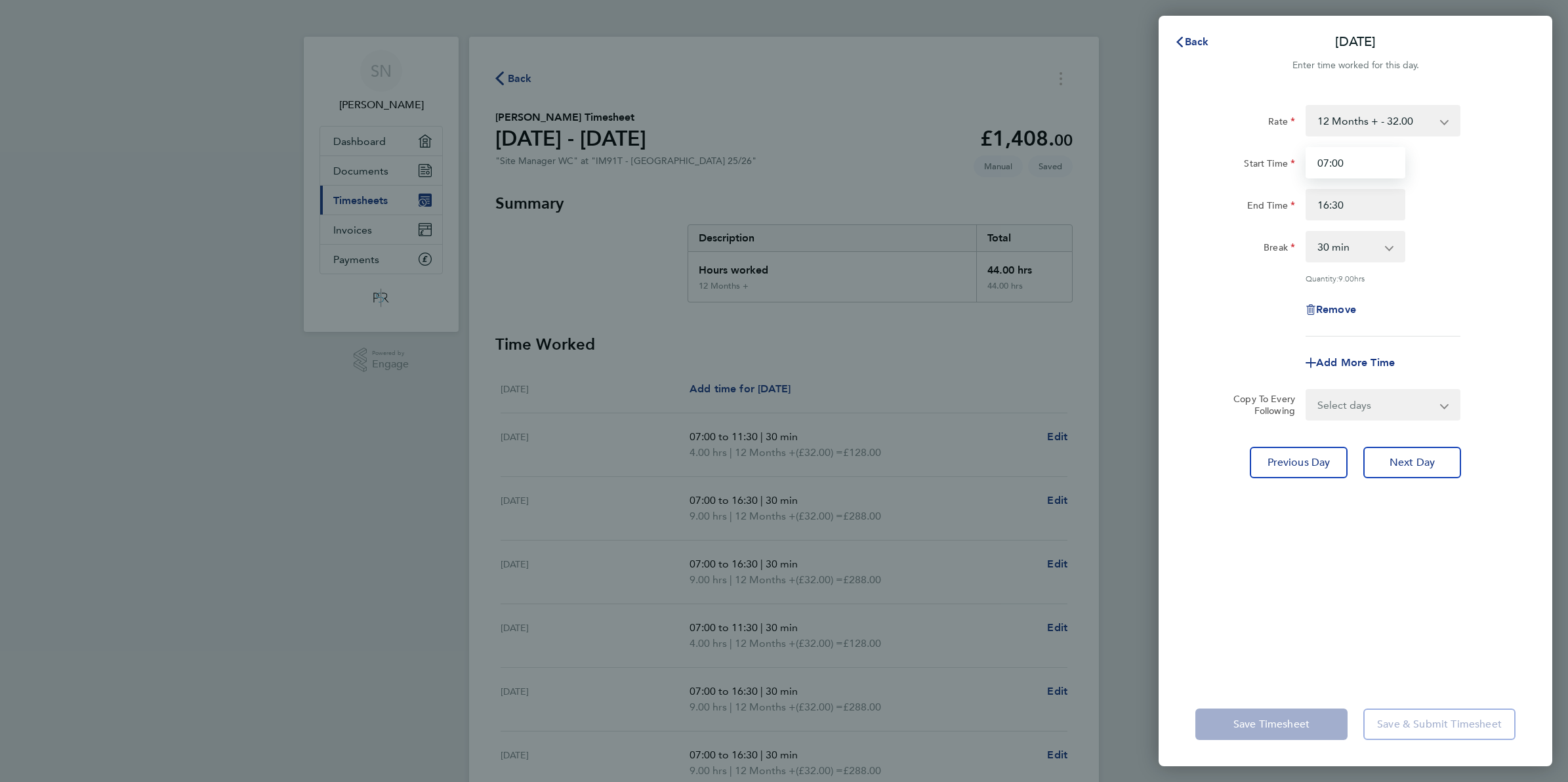
click at [1386, 164] on input "07:00" at bounding box center [1355, 163] width 100 height 32
type input "0"
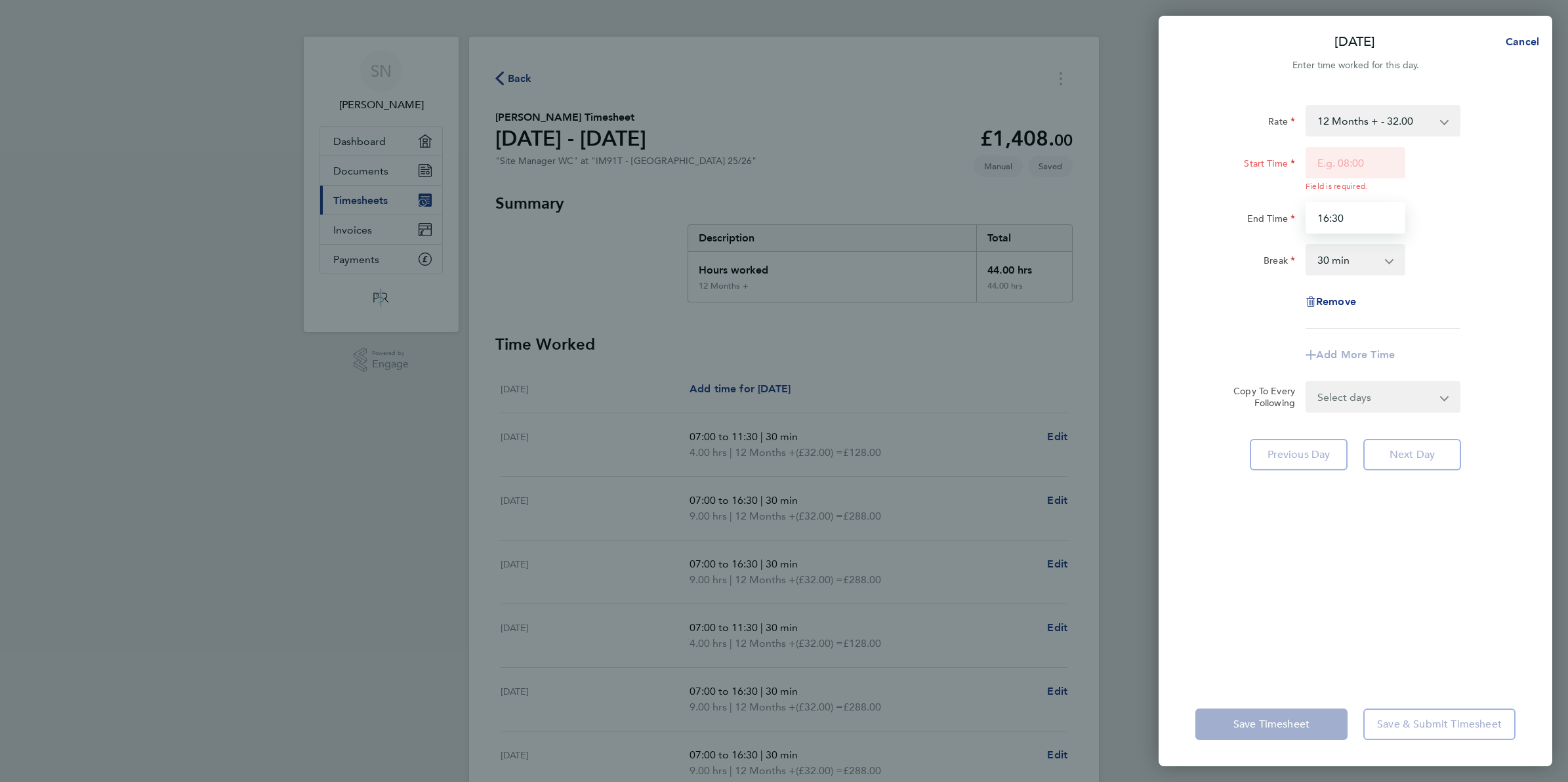
click at [1392, 200] on div "Start Time Field is required. End Time 16:30" at bounding box center [1355, 190] width 331 height 87
type input "0"
click at [1340, 301] on div "Remove" at bounding box center [1355, 302] width 110 height 32
click at [1339, 313] on span "Remove" at bounding box center [1336, 314] width 40 height 13
select select "null"
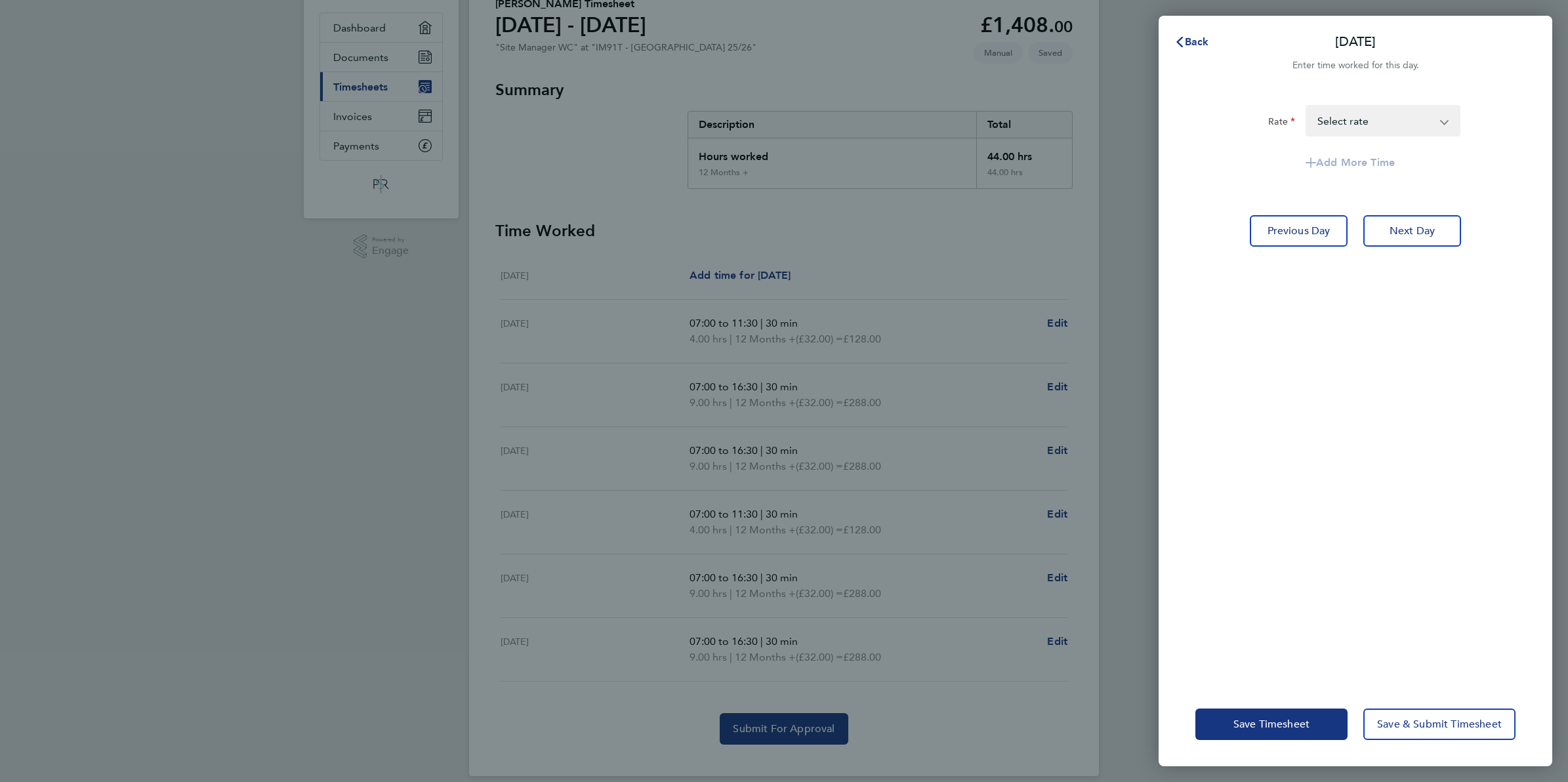
scroll to position [131, 0]
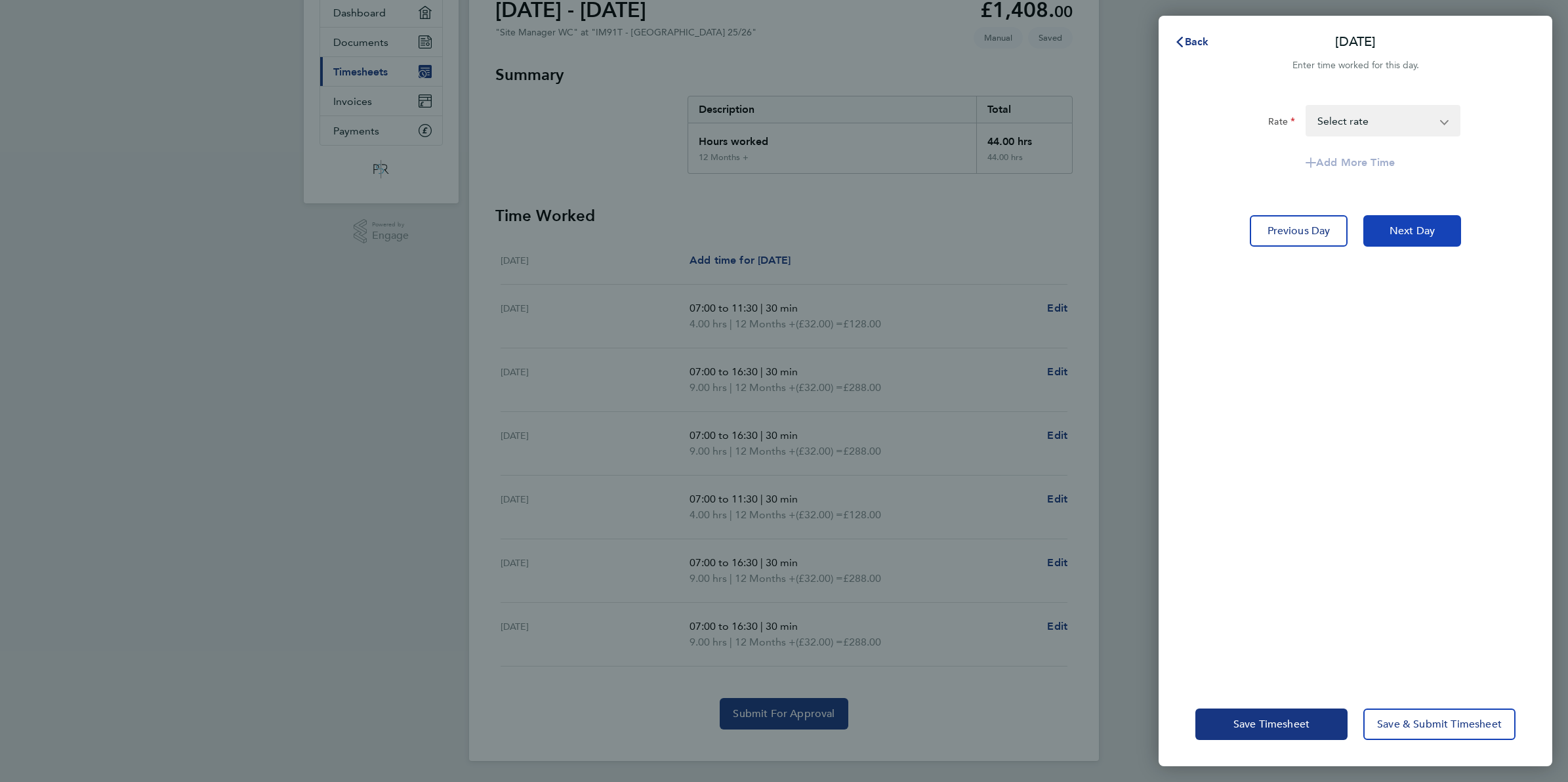
click at [1401, 235] on span "Next Day" at bounding box center [1412, 231] width 45 height 13
select select "30"
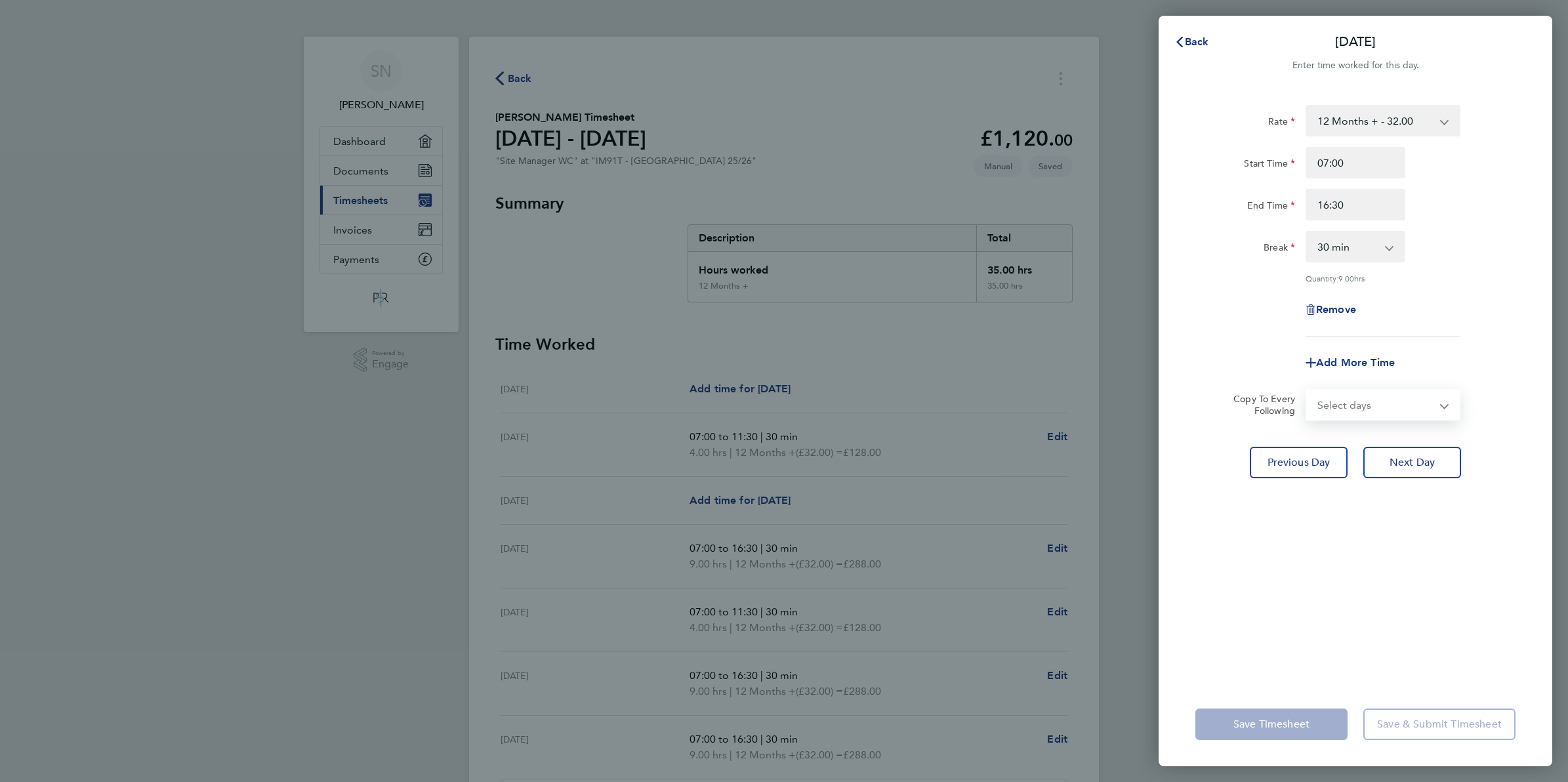
click at [1362, 407] on select "Select days Day [DATE] [DATE] [DATE]" at bounding box center [1376, 405] width 138 height 29
select select "THU"
click at [1307, 391] on select "Select days Day [DATE] [DATE] [DATE]" at bounding box center [1376, 405] width 138 height 29
select select "[DATE]"
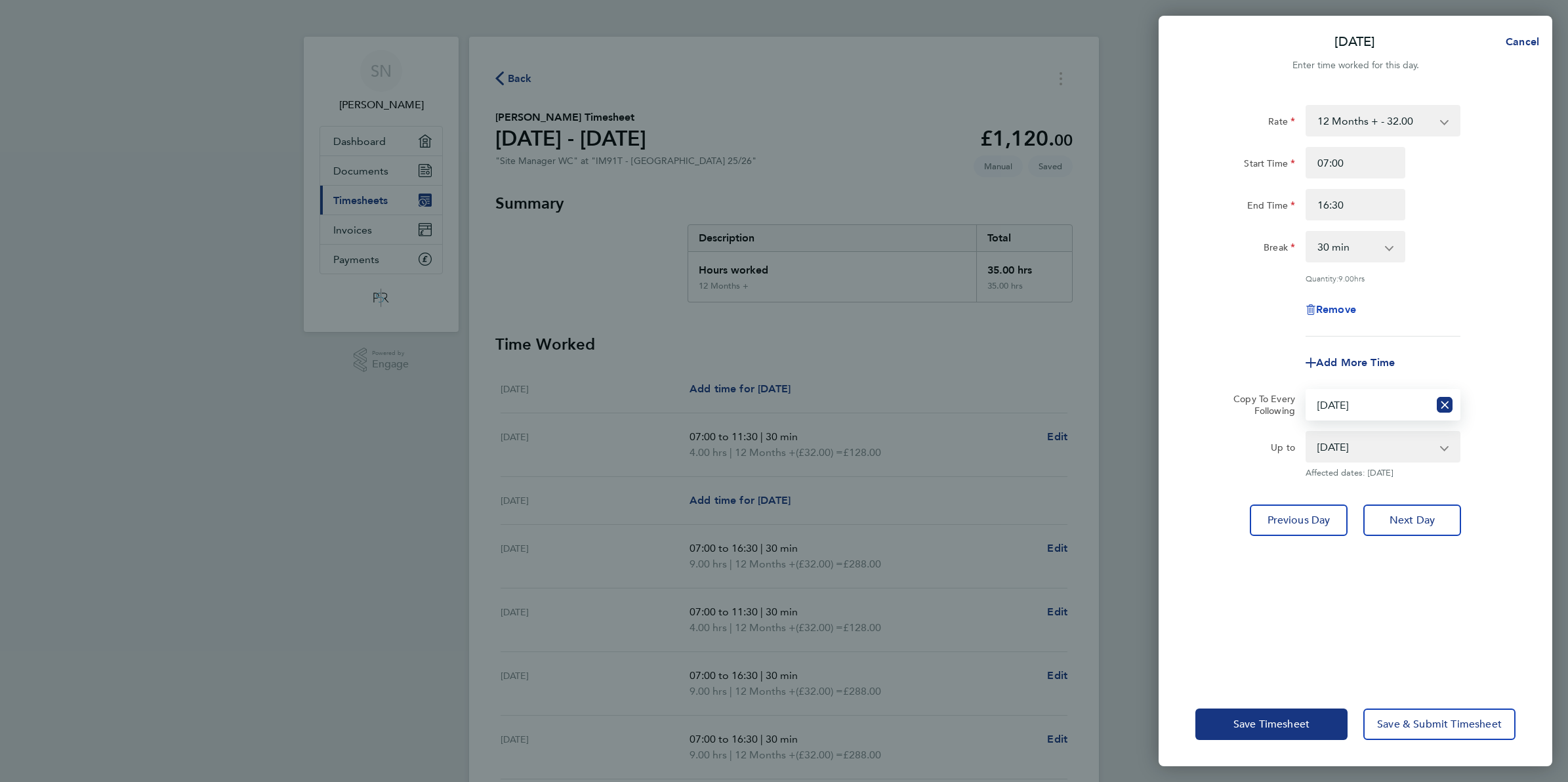
click at [1333, 309] on span "Remove" at bounding box center [1336, 309] width 40 height 13
select select "null"
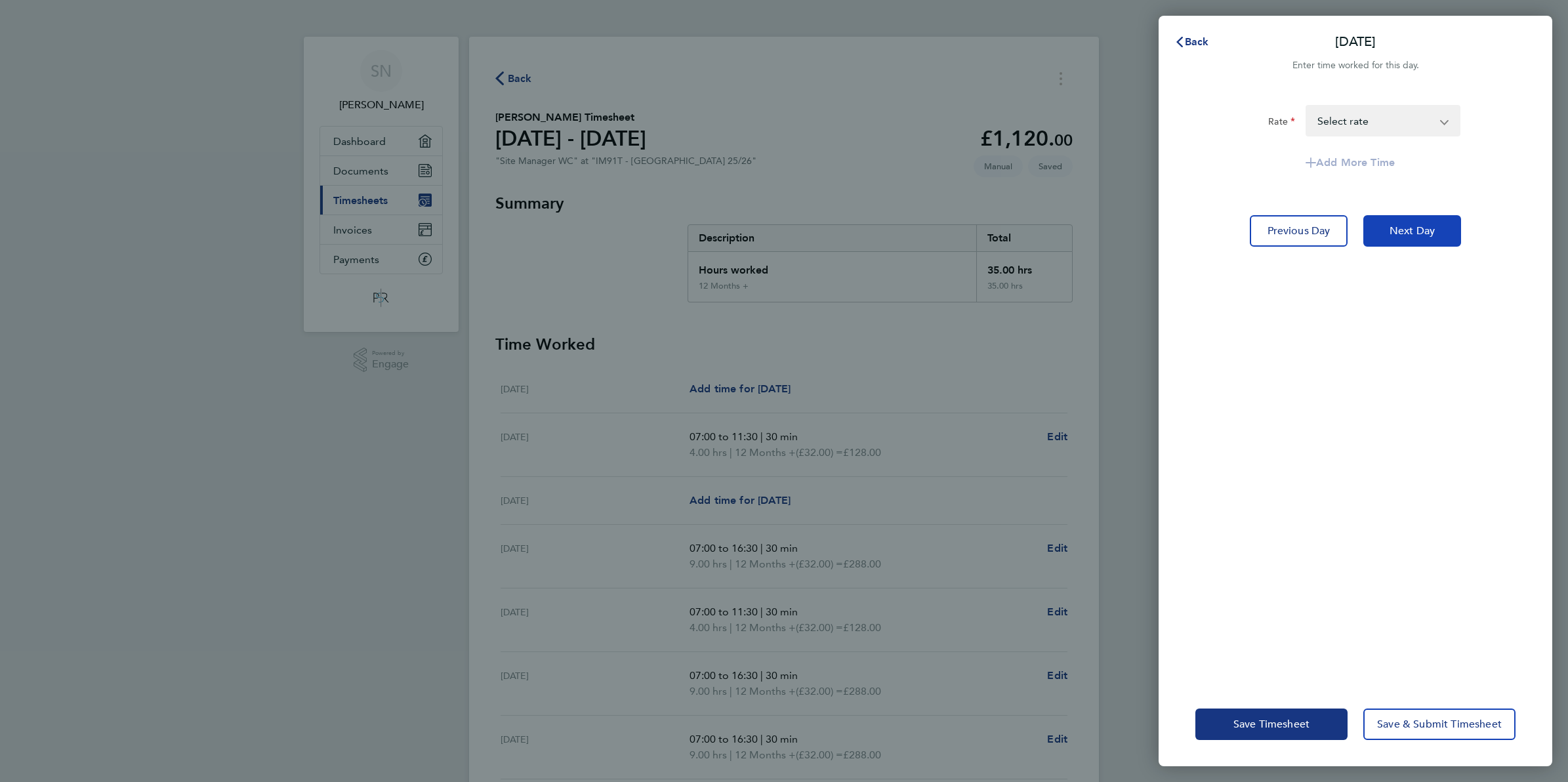
click at [1401, 231] on span "Next Day" at bounding box center [1412, 231] width 45 height 13
select select "30"
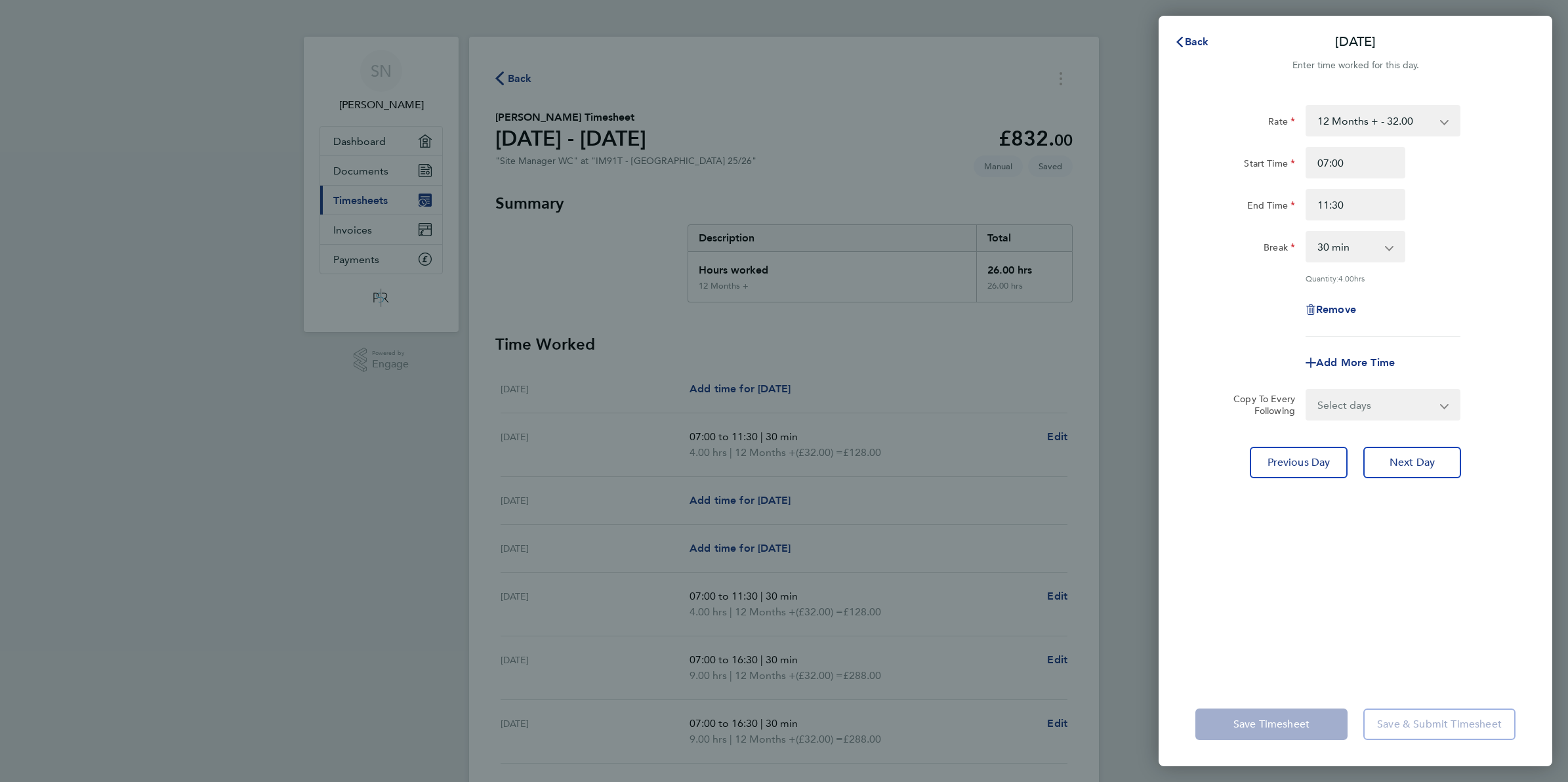
click at [1343, 403] on select "Select days Day [DATE] [DATE]" at bounding box center [1376, 405] width 138 height 29
select select "FRI"
click at [1307, 391] on select "Select days Day [DATE] [DATE]" at bounding box center [1376, 405] width 138 height 29
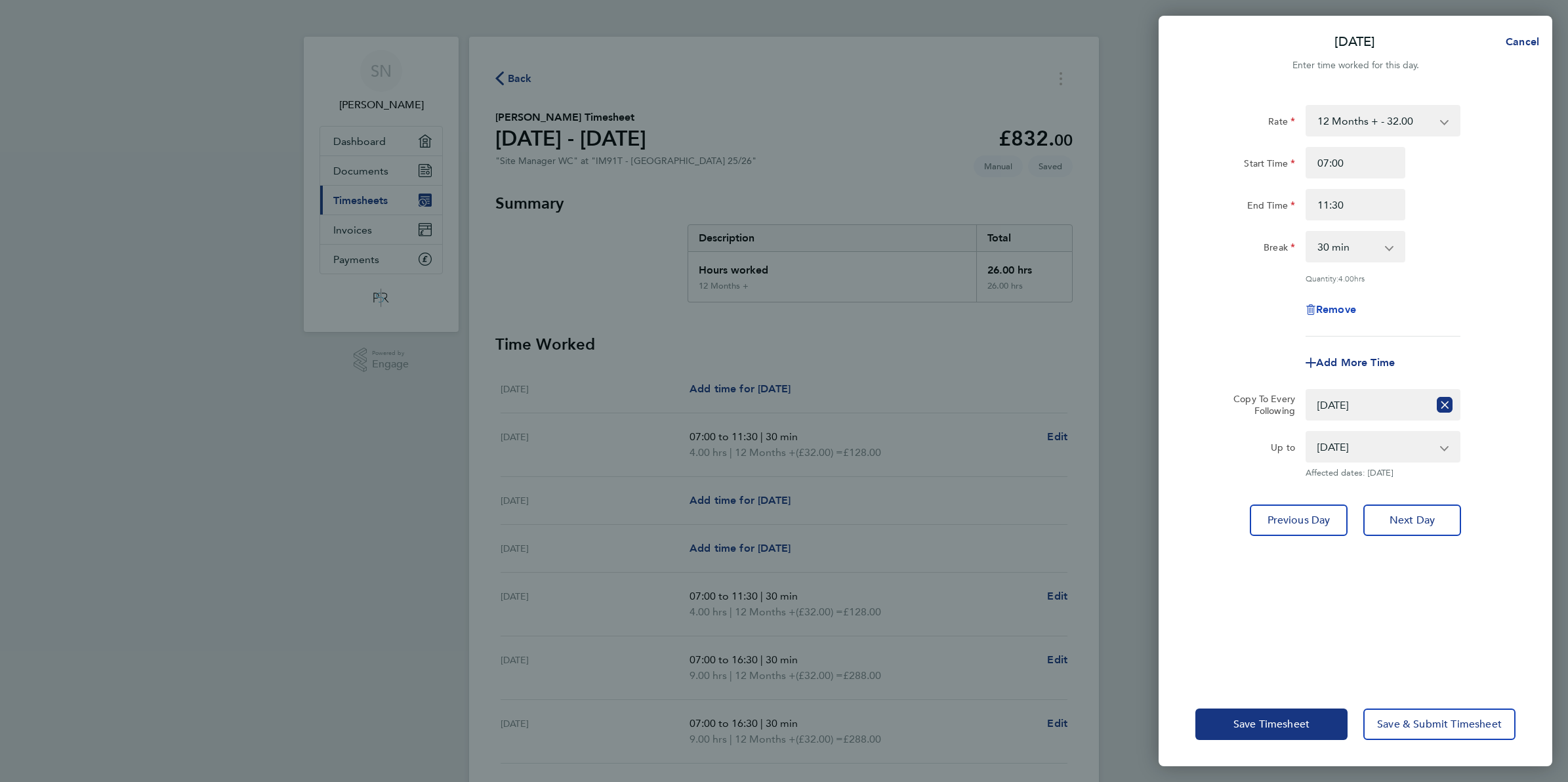
click at [1349, 307] on span "Remove" at bounding box center [1336, 309] width 40 height 13
select select "null"
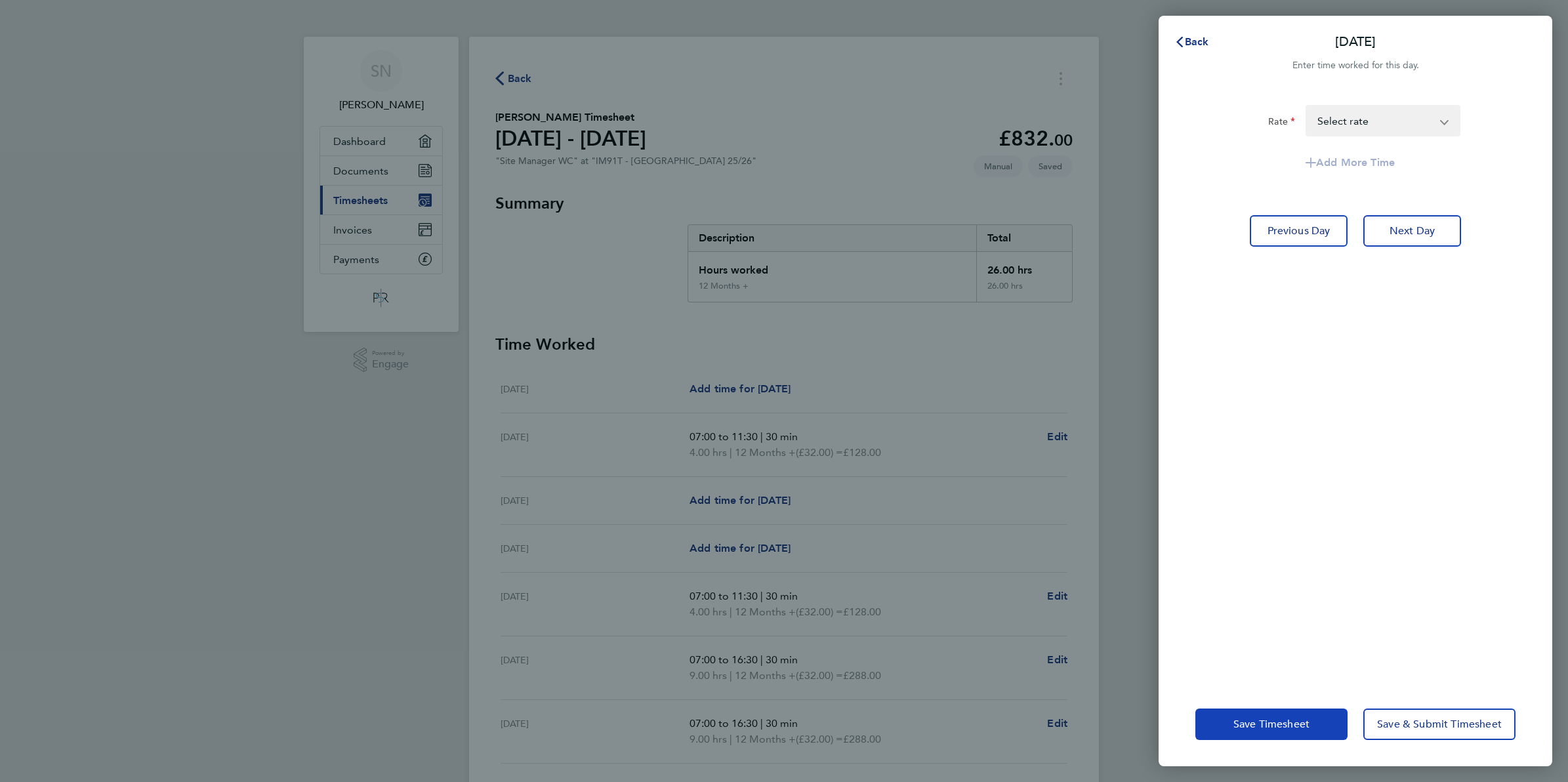
click at [1251, 722] on span "Save Timesheet" at bounding box center [1271, 724] width 76 height 13
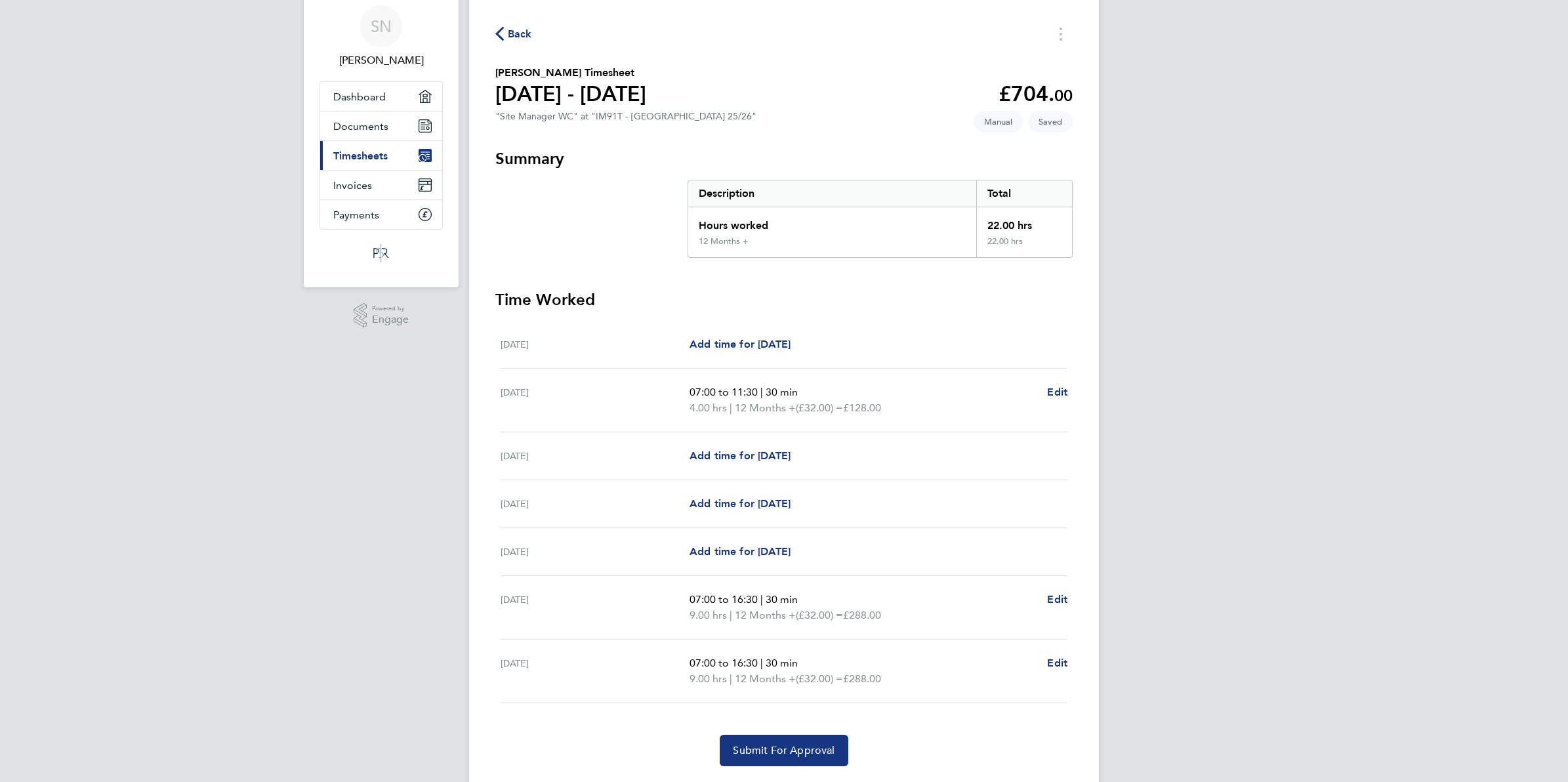
scroll to position [84, 0]
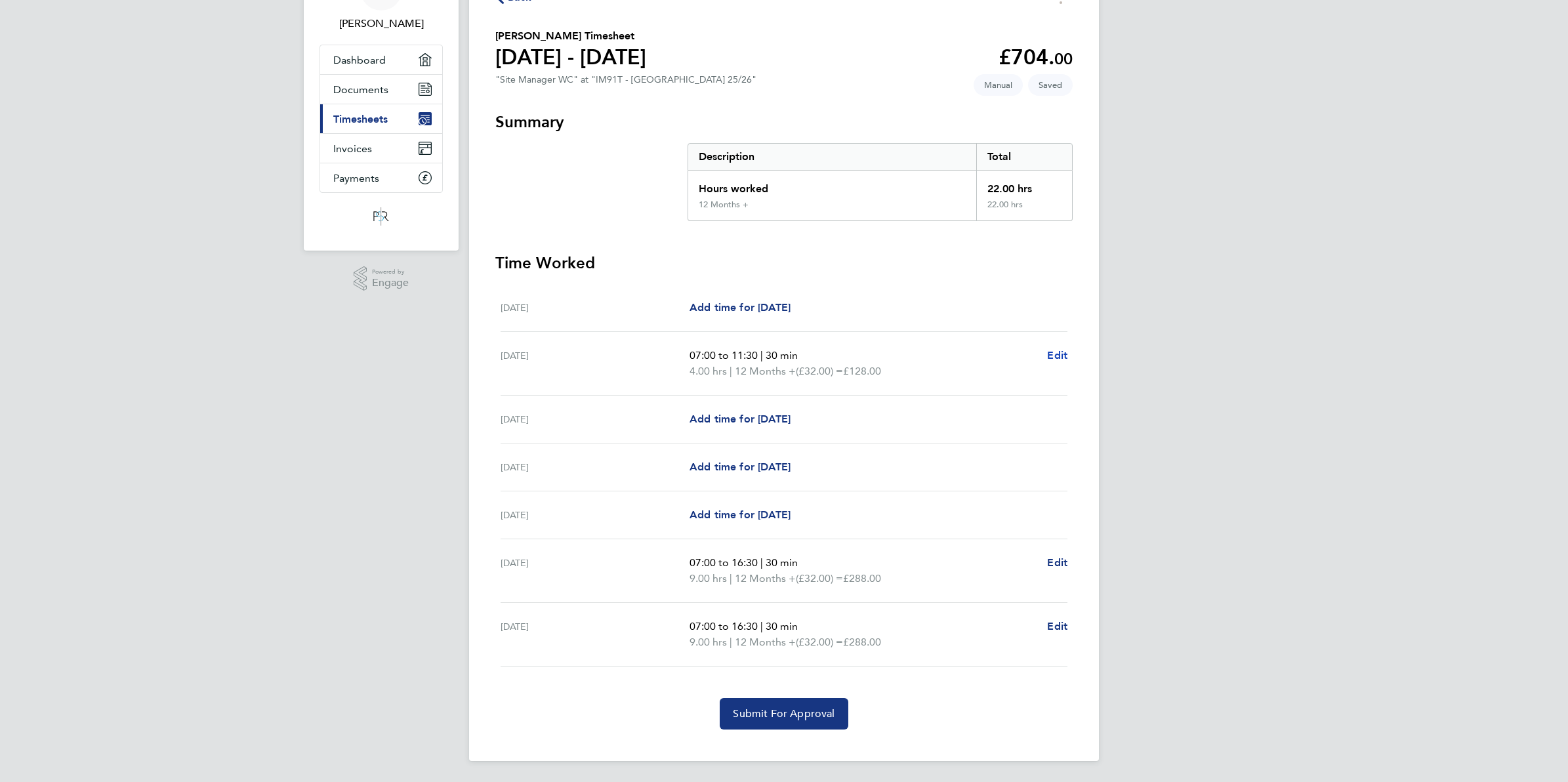
click at [1064, 352] on span "Edit" at bounding box center [1057, 355] width 20 height 13
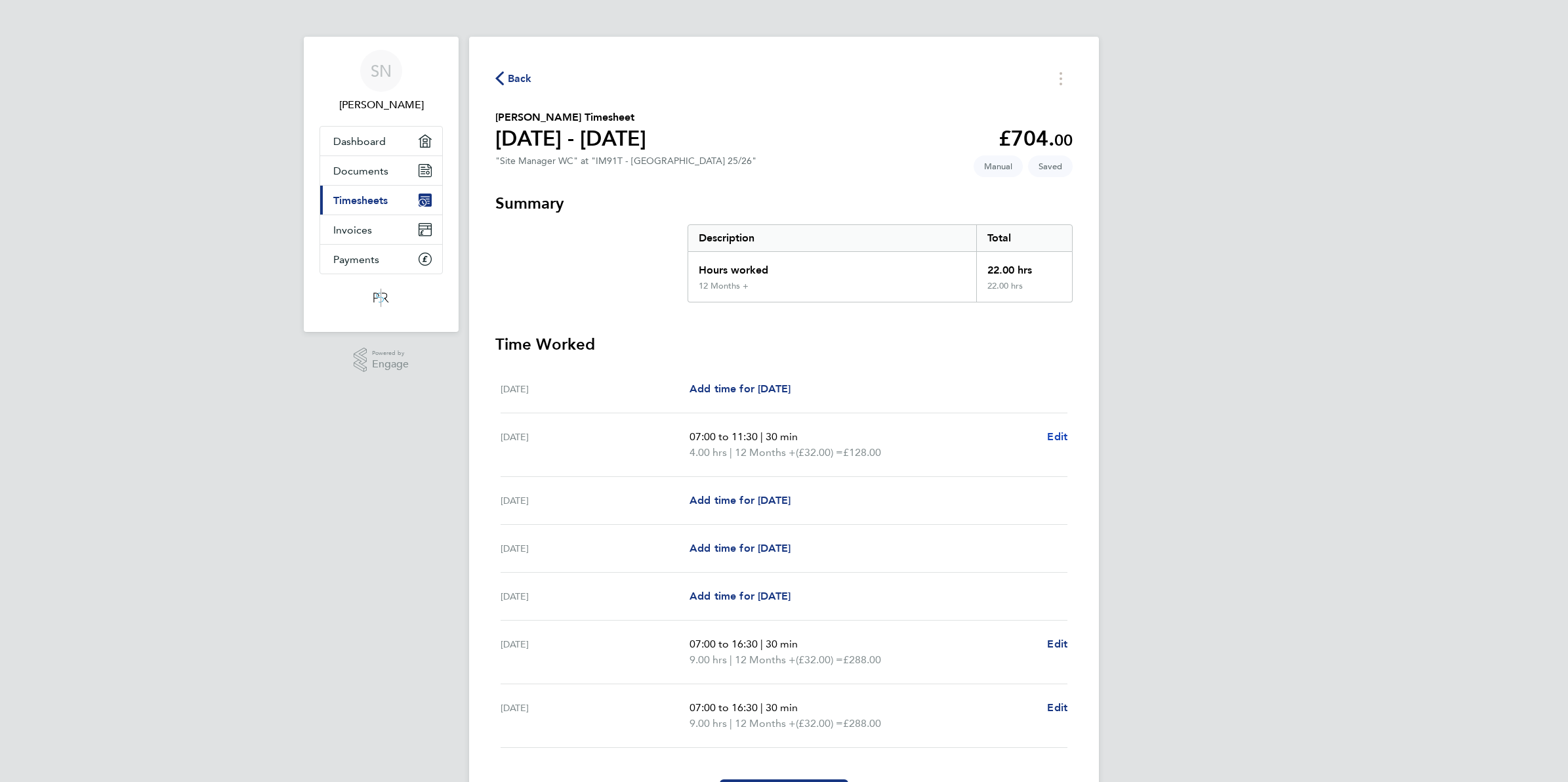
select select "30"
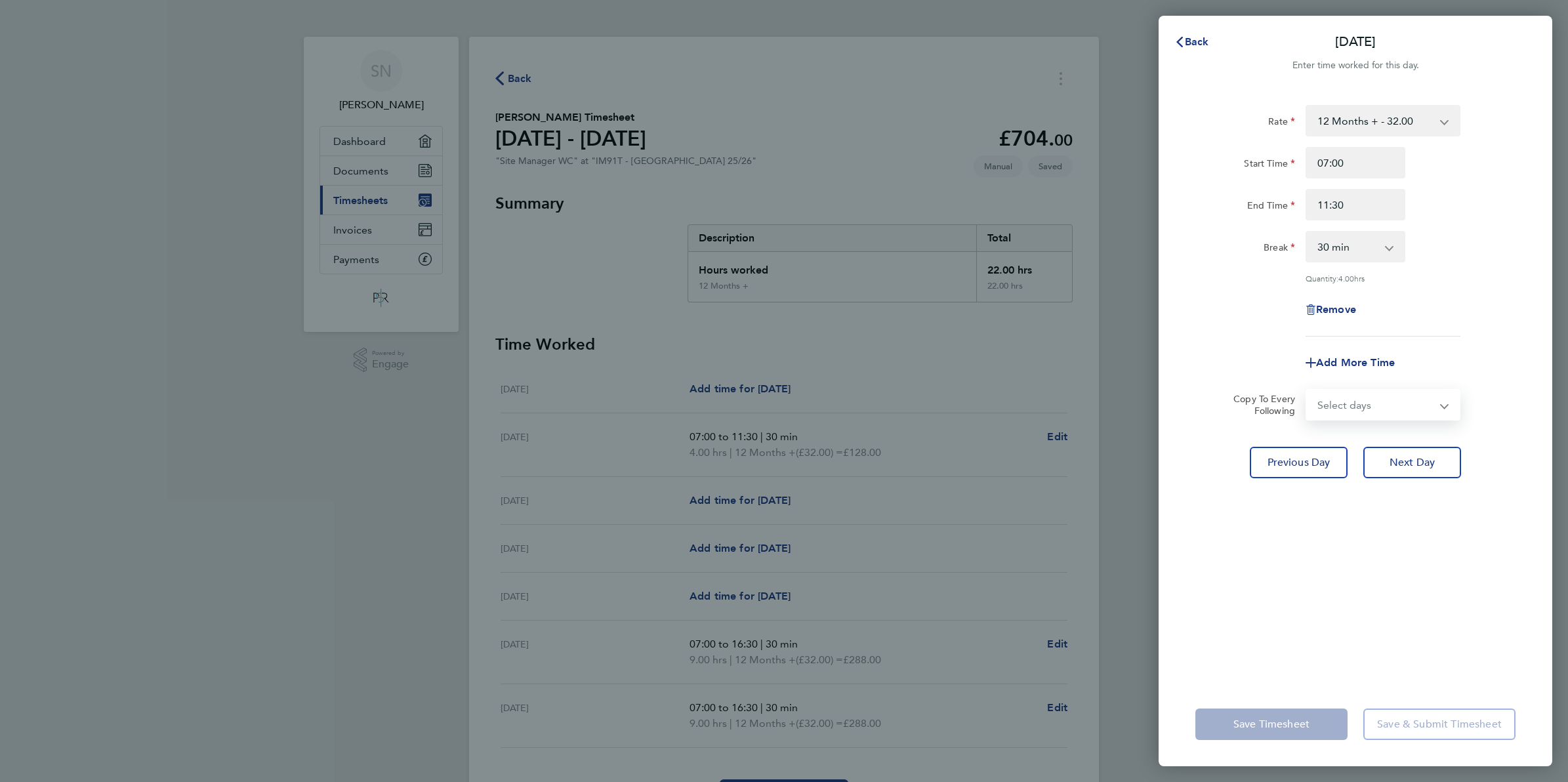
click at [1356, 402] on select "Select days Day [DATE] [DATE] [DATE] [DATE] [DATE]" at bounding box center [1376, 405] width 138 height 29
click at [1070, 437] on div "Back [DATE] Enter time worked for this day. Rate 12 Months + - 32.00 Start Time…" at bounding box center [784, 391] width 1568 height 782
click at [1339, 308] on span "Remove" at bounding box center [1336, 309] width 40 height 13
select select "null"
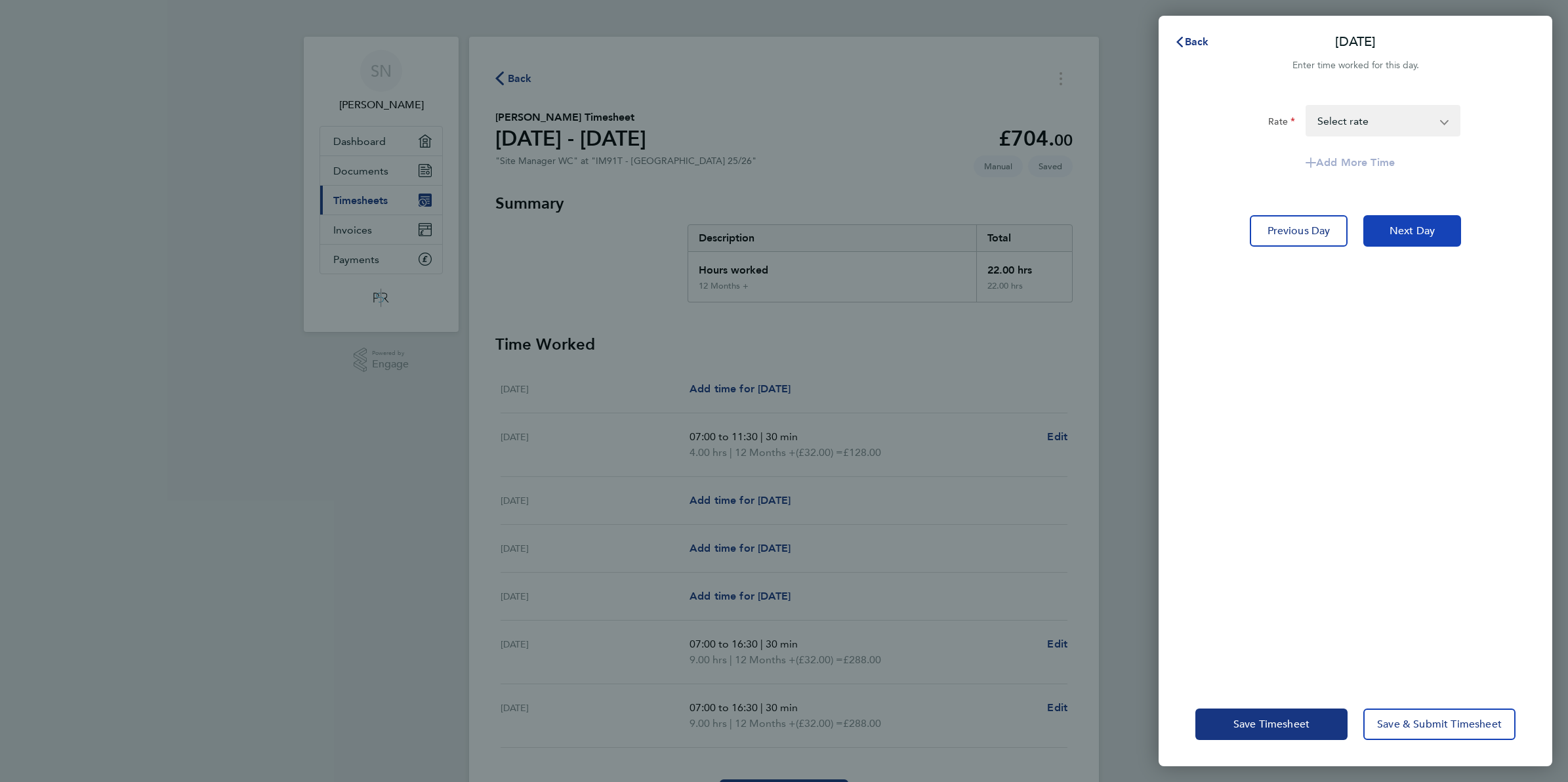
click at [1384, 230] on button "Next Day" at bounding box center [1413, 231] width 98 height 32
select select "30"
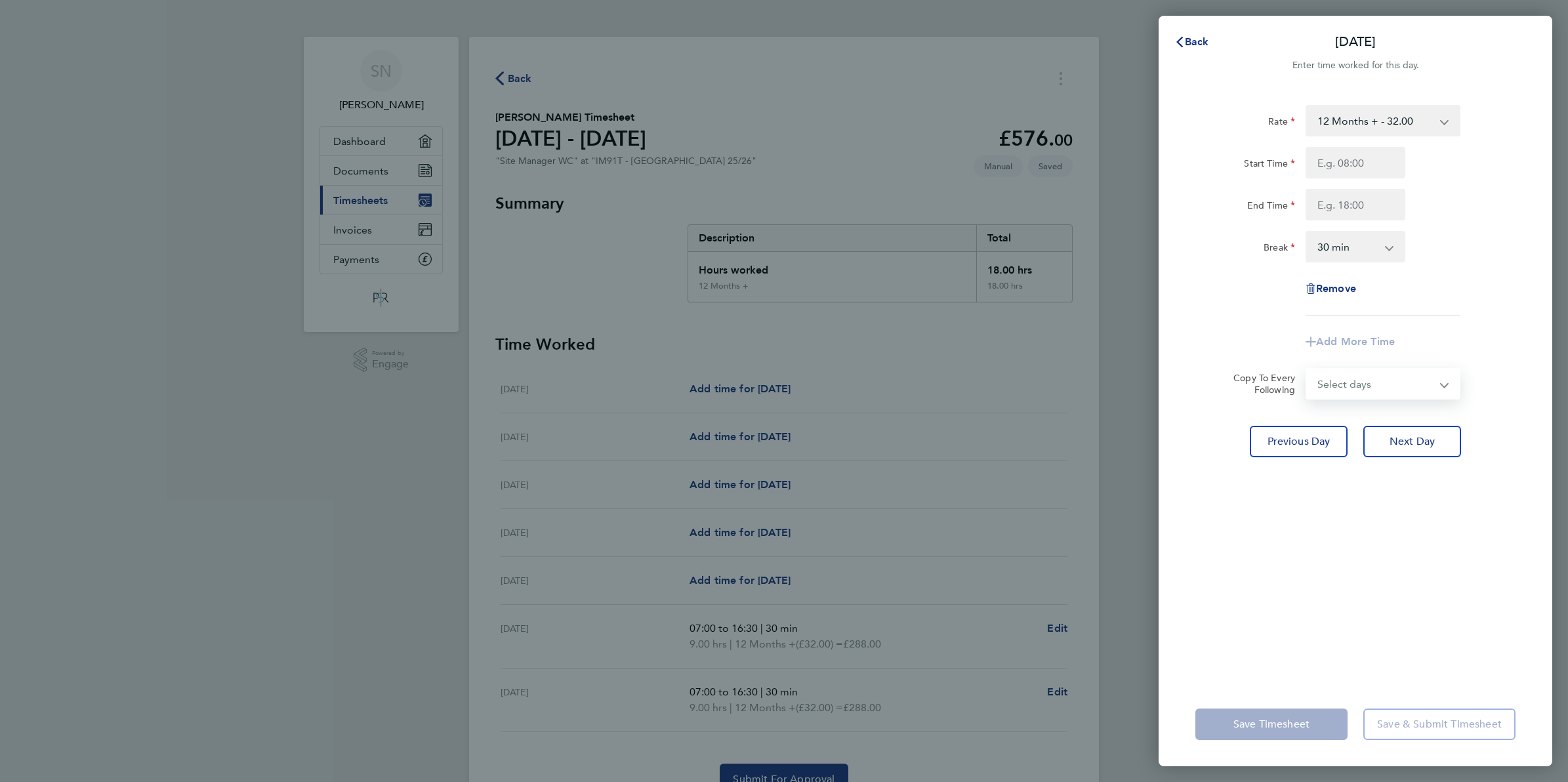
click at [1337, 379] on select "Select days Day [DATE] [DATE] [DATE] [DATE]" at bounding box center [1376, 384] width 138 height 29
select select "THU"
click at [1307, 370] on select "Select days Day [DATE] [DATE] [DATE] [DATE]" at bounding box center [1376, 384] width 138 height 29
select select "[DATE]"
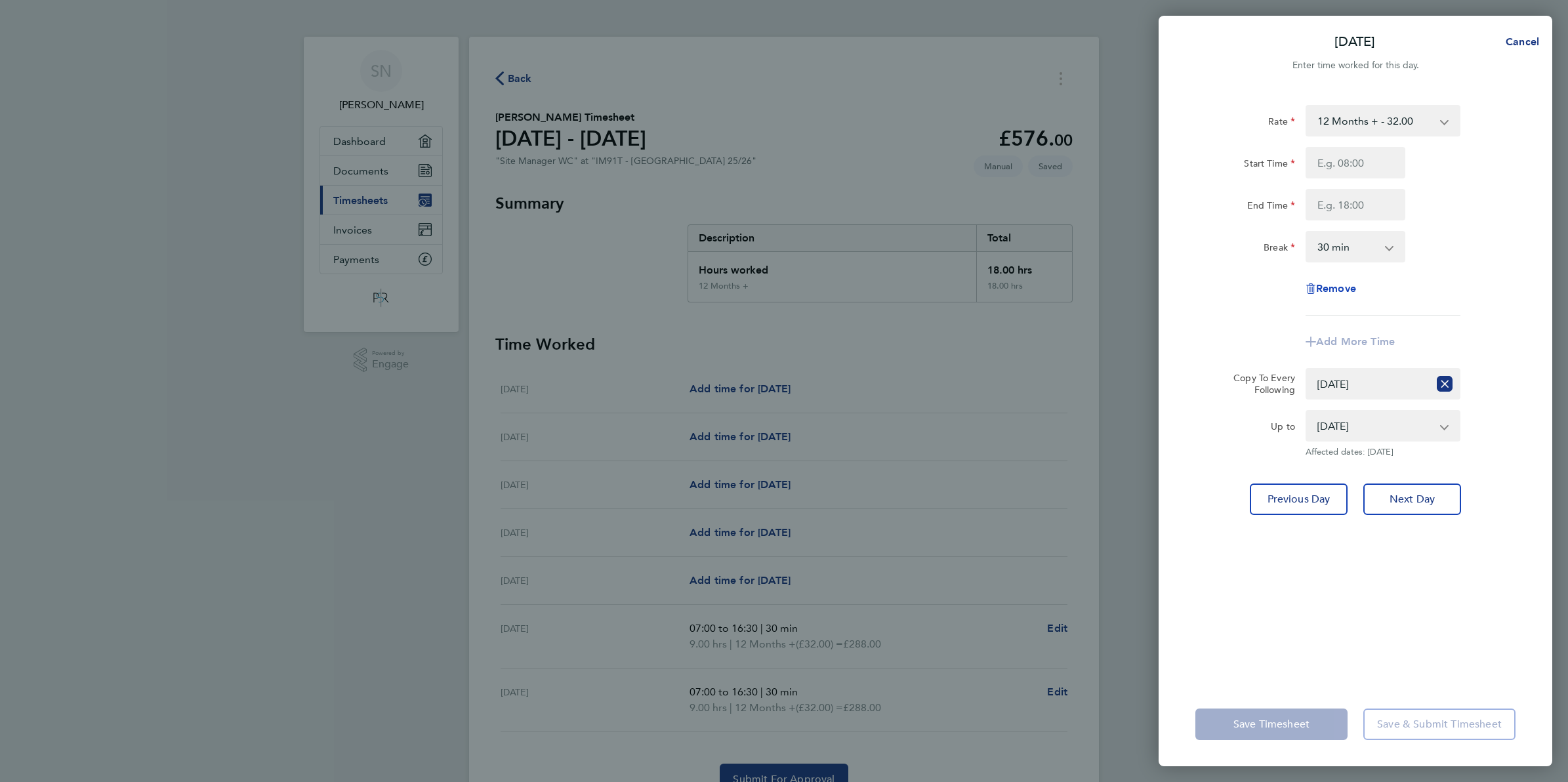
click at [1327, 290] on span "Remove" at bounding box center [1336, 288] width 40 height 13
select select "null"
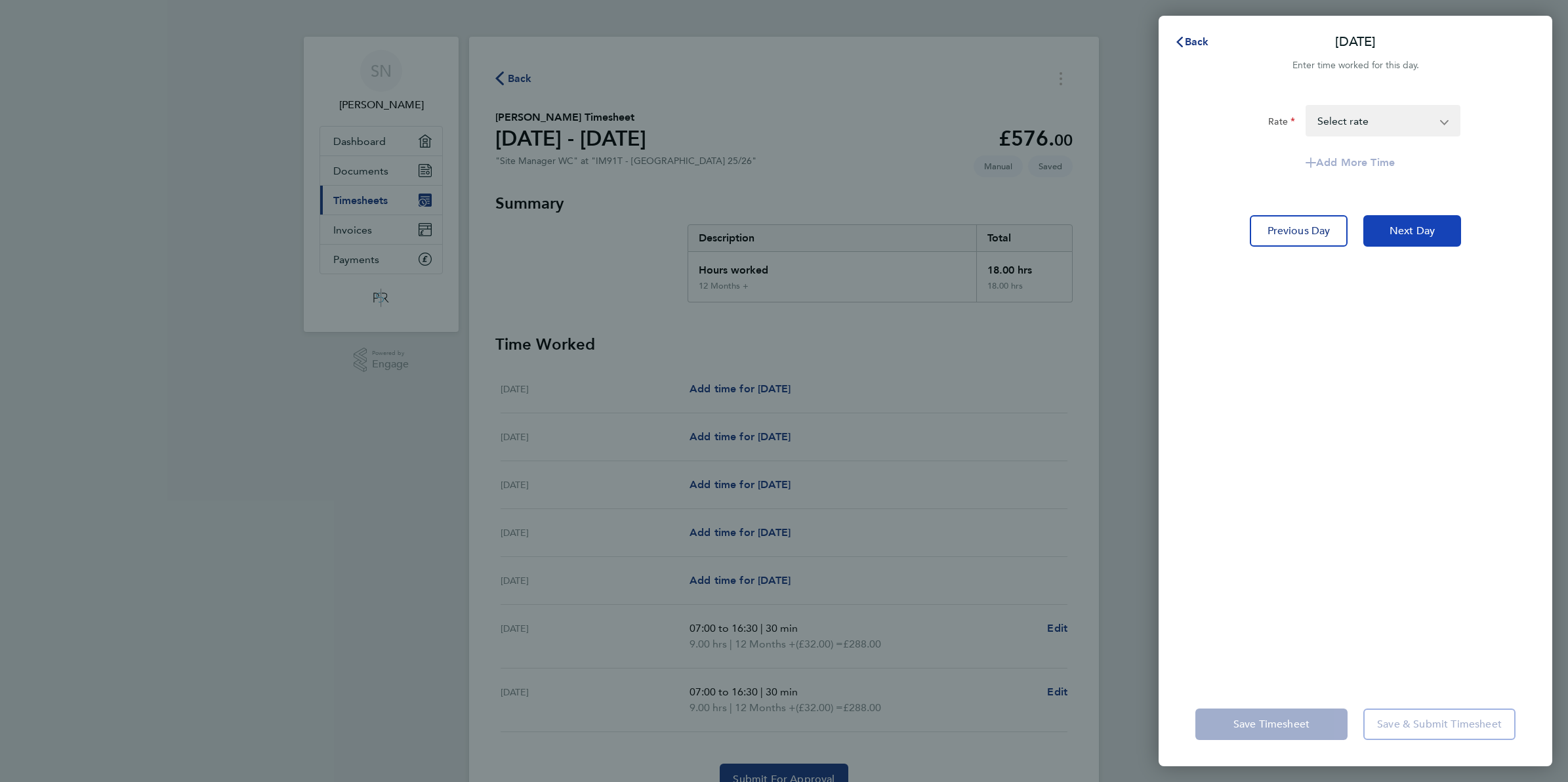
click at [1418, 237] on button "Next Day" at bounding box center [1413, 231] width 98 height 32
select select "30"
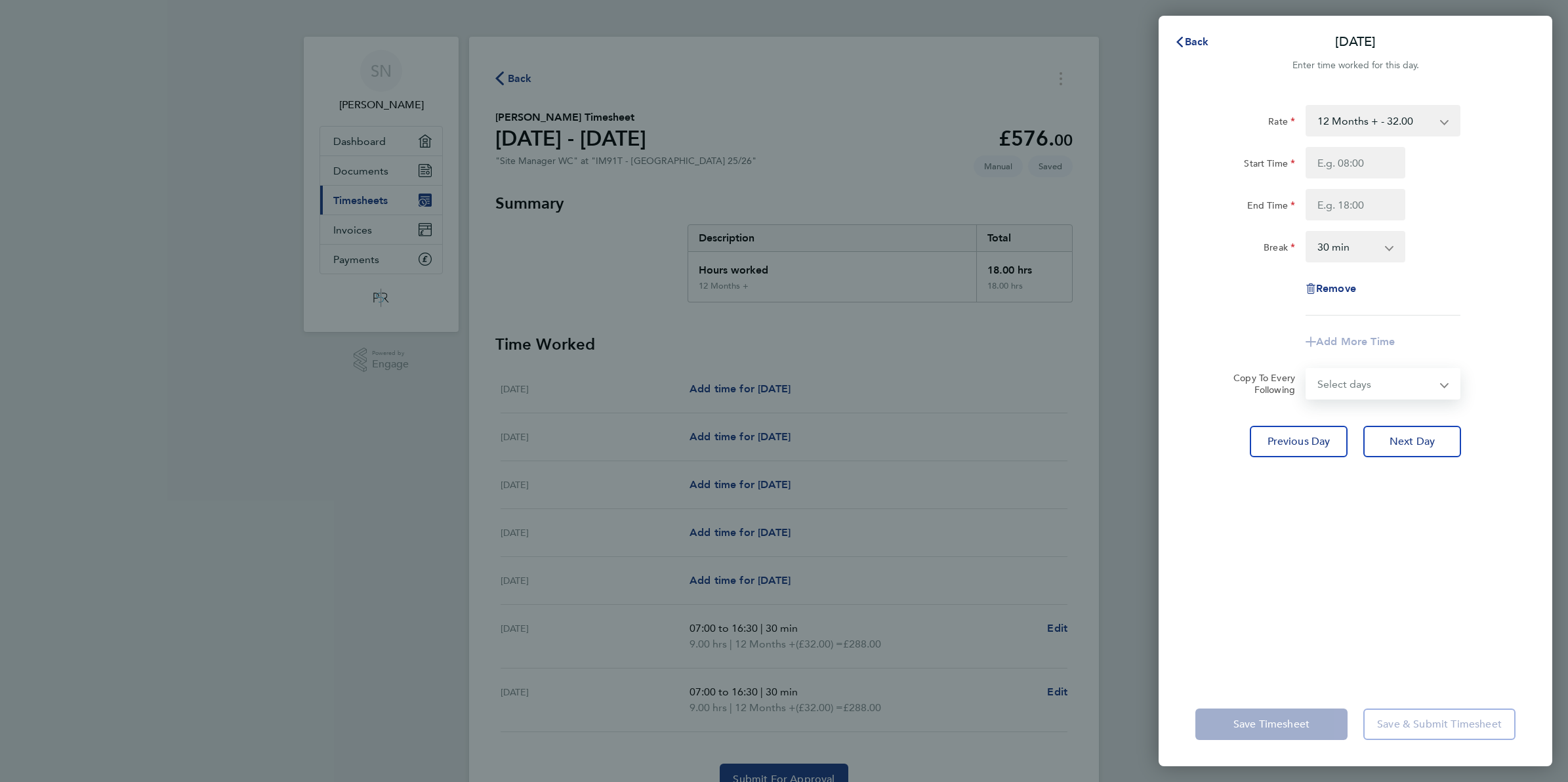
click at [1392, 385] on select "Select days Day [DATE] [DATE] [DATE]" at bounding box center [1376, 384] width 138 height 29
select select "FRI"
click at [1307, 370] on select "Select days Day [DATE] [DATE] [DATE]" at bounding box center [1376, 384] width 138 height 29
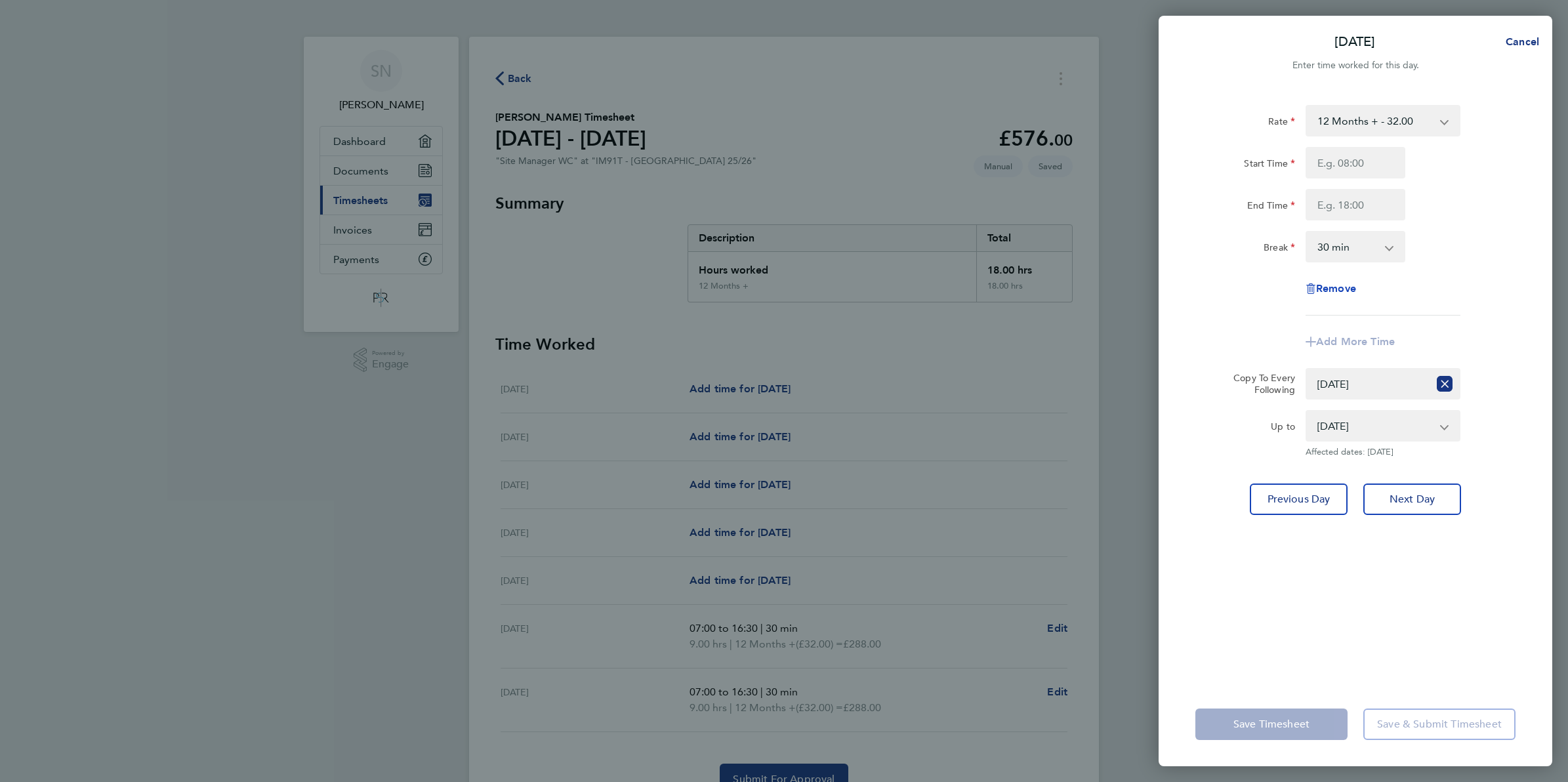
click at [1316, 287] on span "Remove" at bounding box center [1336, 288] width 40 height 13
select select "null"
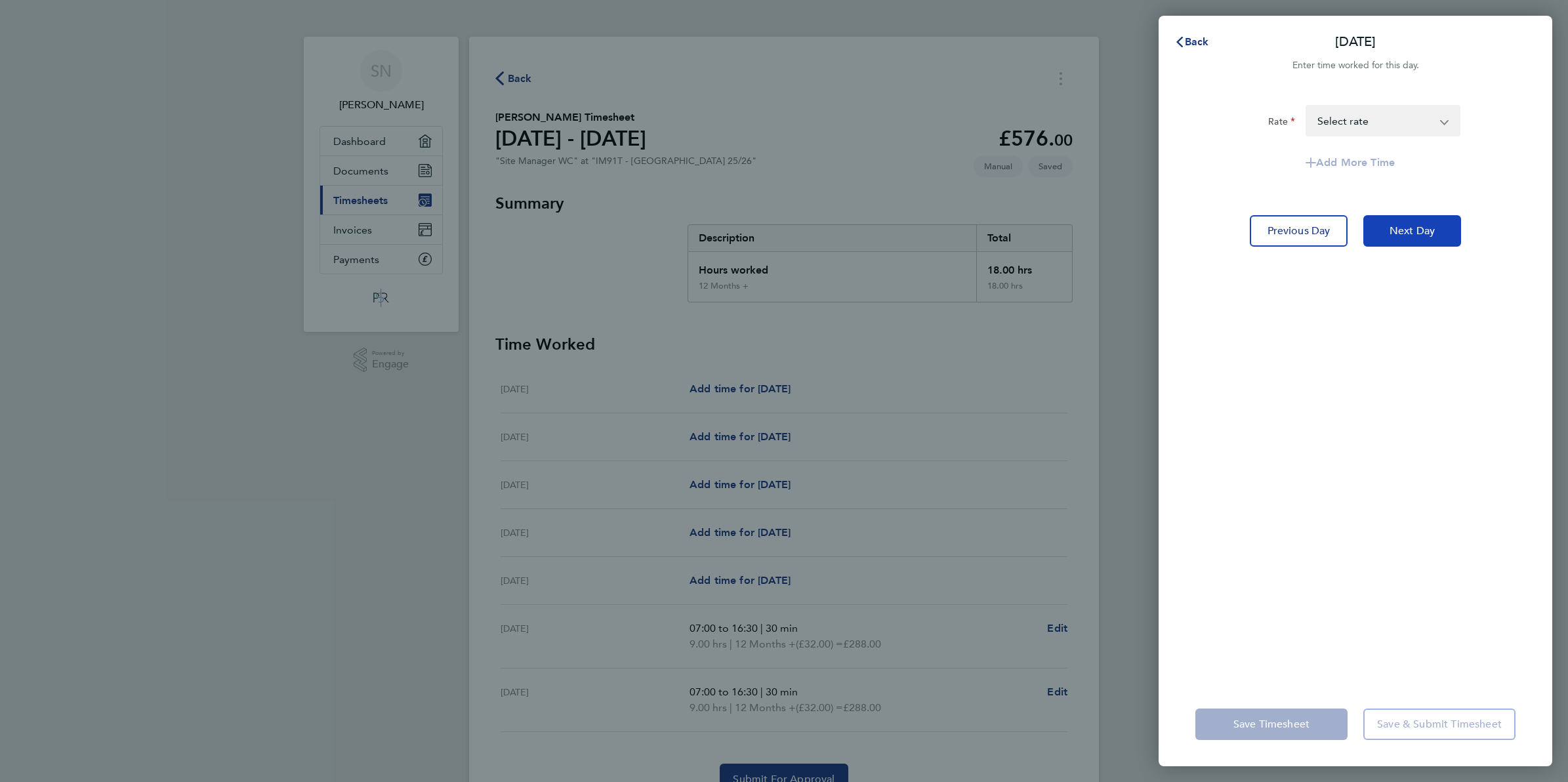
click at [1429, 236] on span "Next Day" at bounding box center [1412, 231] width 45 height 13
select select "30"
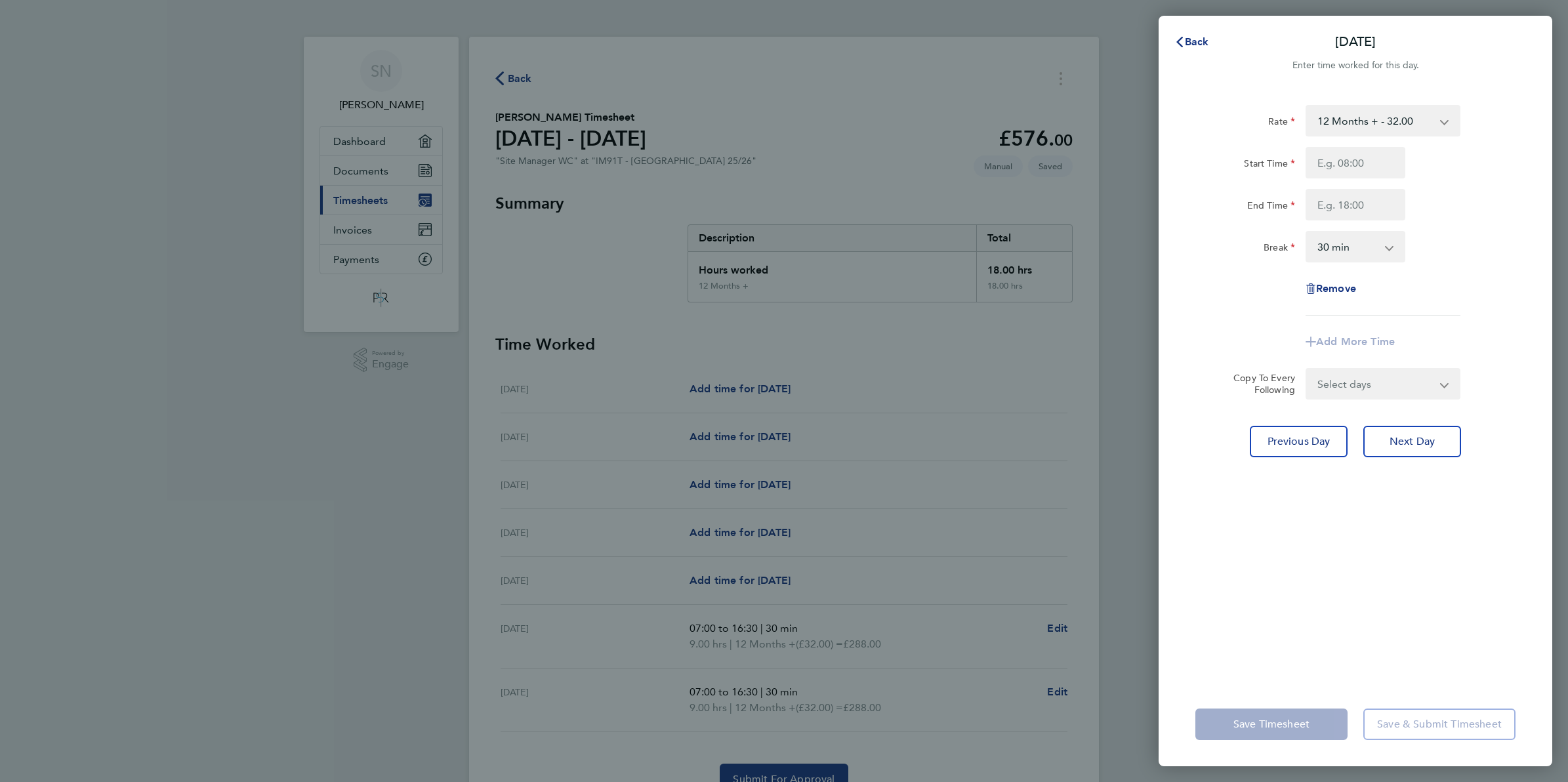
click at [1358, 385] on select "Select days Day [DATE] [DATE]" at bounding box center [1376, 384] width 138 height 29
select select "THU"
click at [1307, 370] on select "Select days Day [DATE] [DATE]" at bounding box center [1376, 384] width 138 height 29
select select "[DATE]"
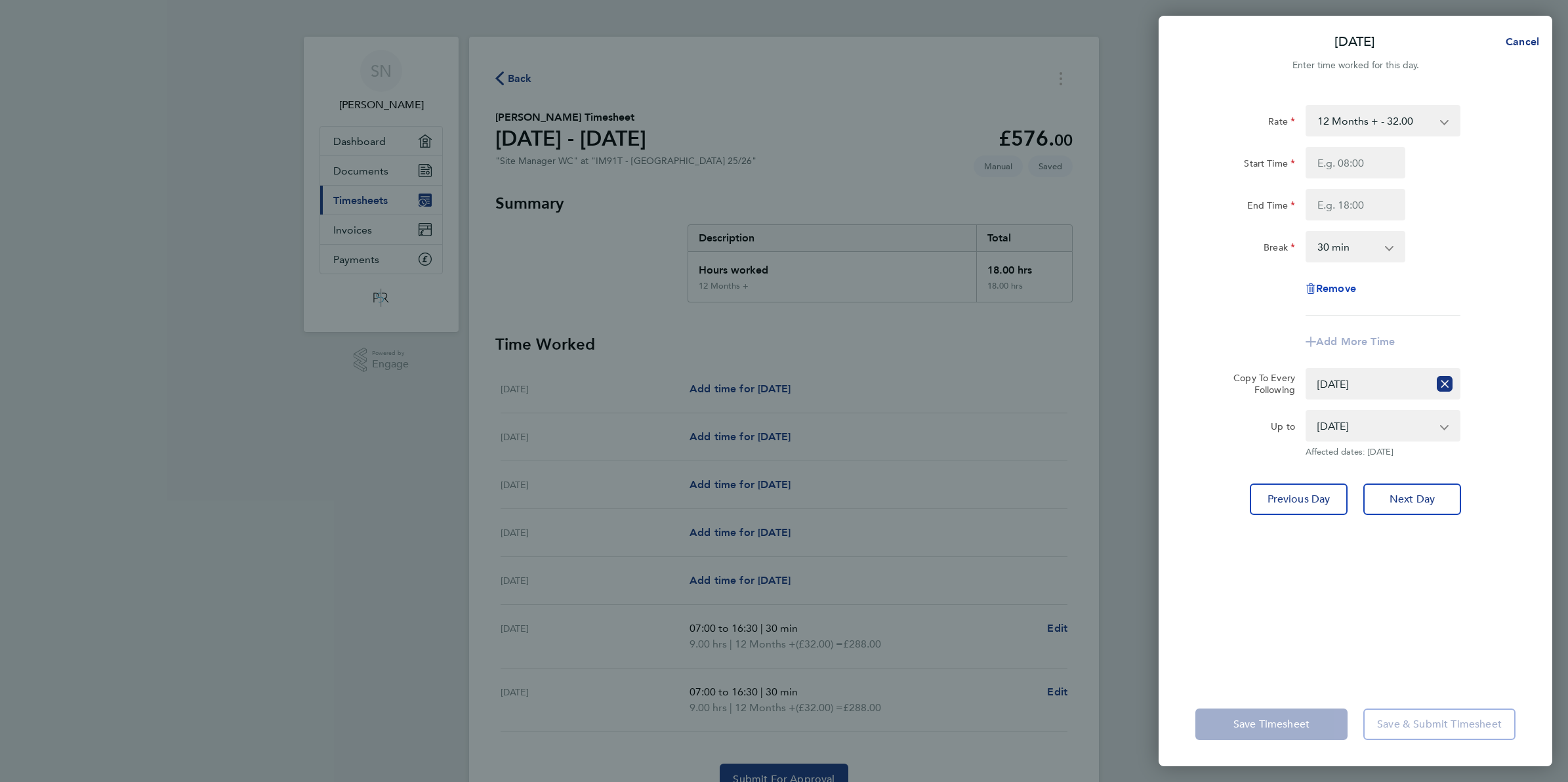
click at [1306, 286] on icon "button" at bounding box center [1311, 289] width 11 height 11
select select "null"
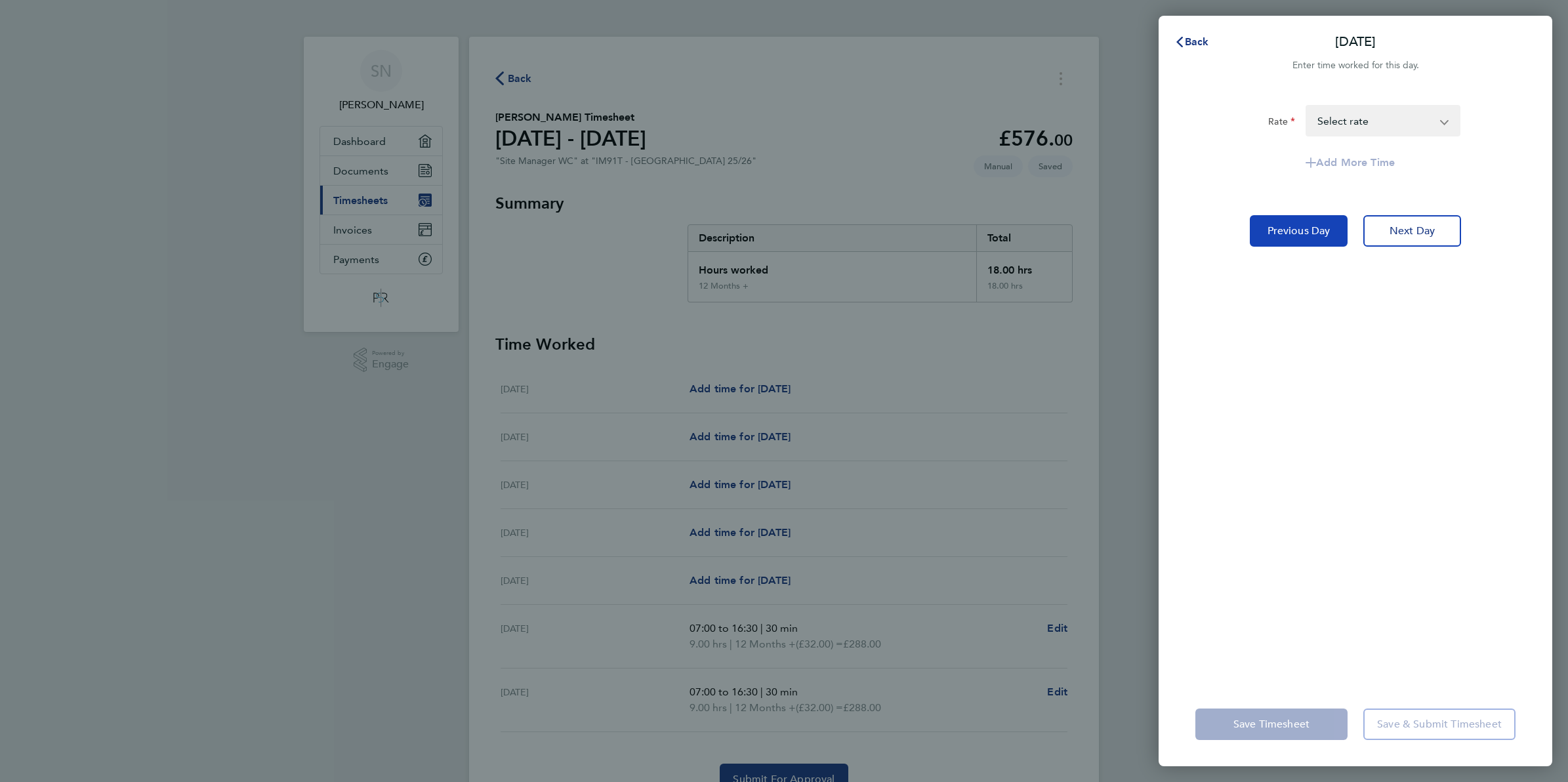
click at [1327, 235] on span "Previous Day" at bounding box center [1300, 231] width 63 height 13
select select "30"
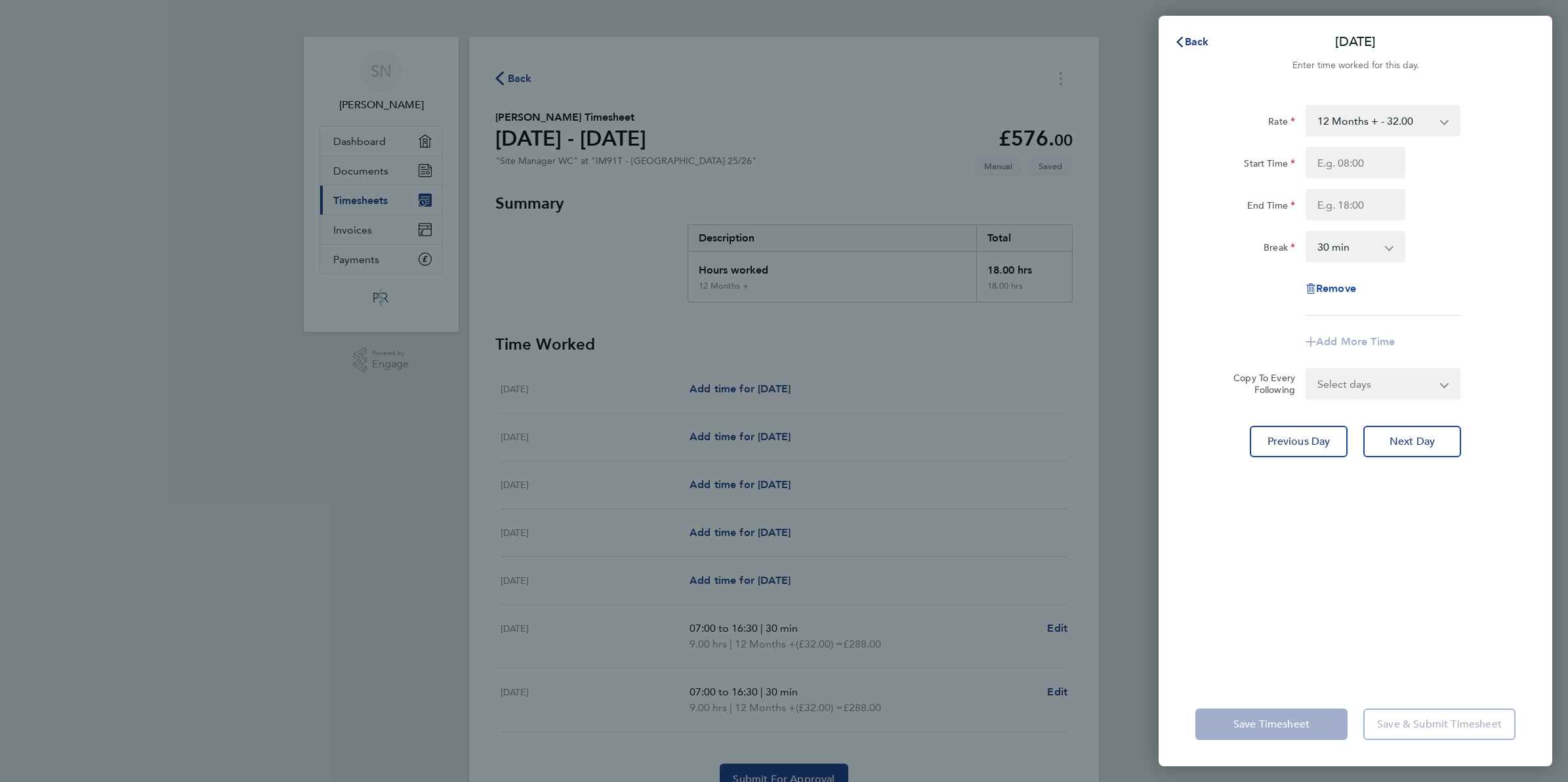
click at [1331, 287] on span "Remove" at bounding box center [1336, 288] width 40 height 13
select select "null"
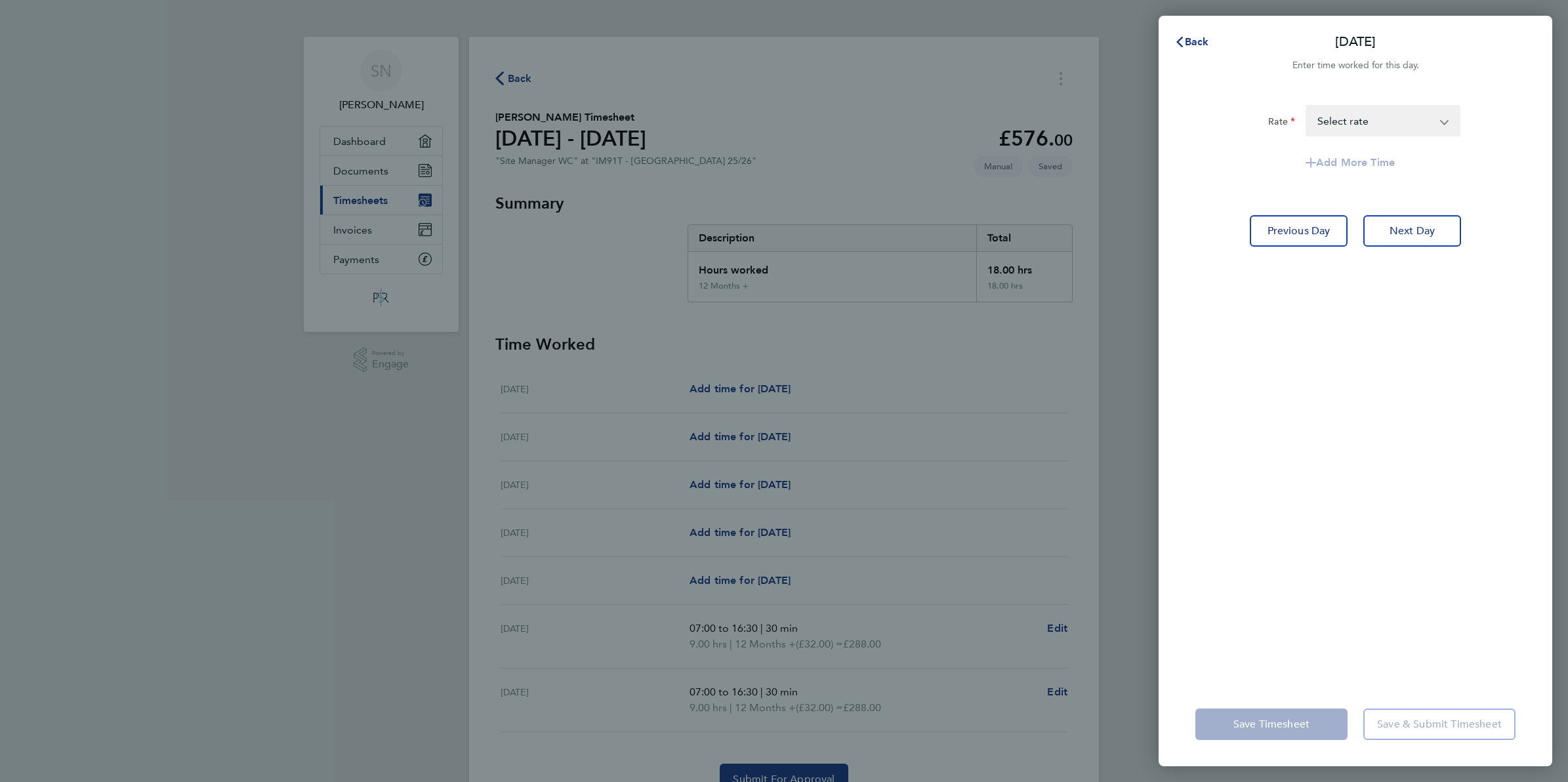
click at [513, 84] on div "Back [DATE] Enter time worked for this day. Rate 12 Months + - 32.00 Select rat…" at bounding box center [784, 391] width 1568 height 782
click at [522, 77] on div "Back [DATE] Enter time worked for this day. Rate 12 Months + - 32.00 Select rat…" at bounding box center [784, 391] width 1568 height 782
click at [1195, 37] on span "Back" at bounding box center [1197, 41] width 24 height 13
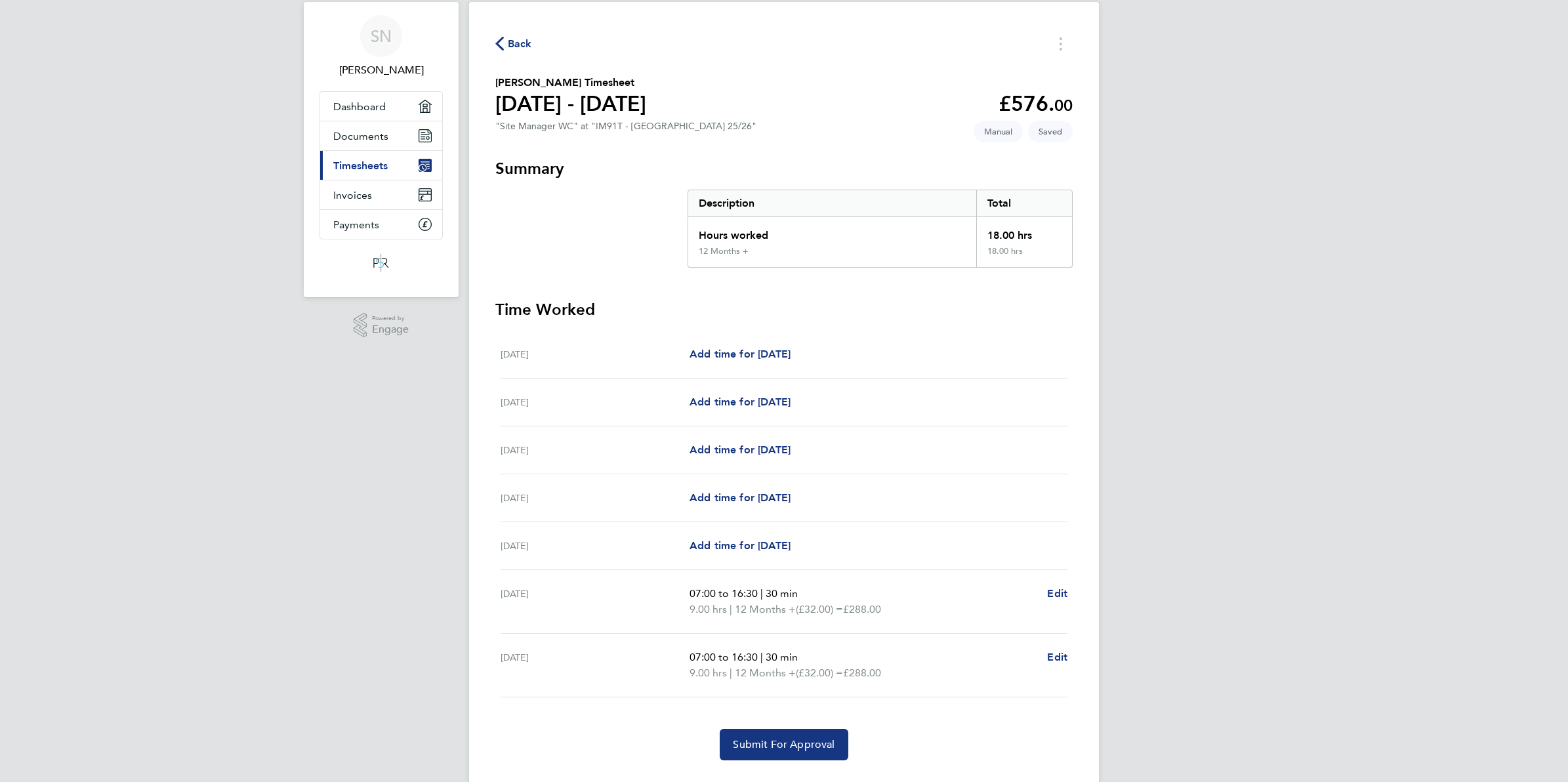
scroll to position [68, 0]
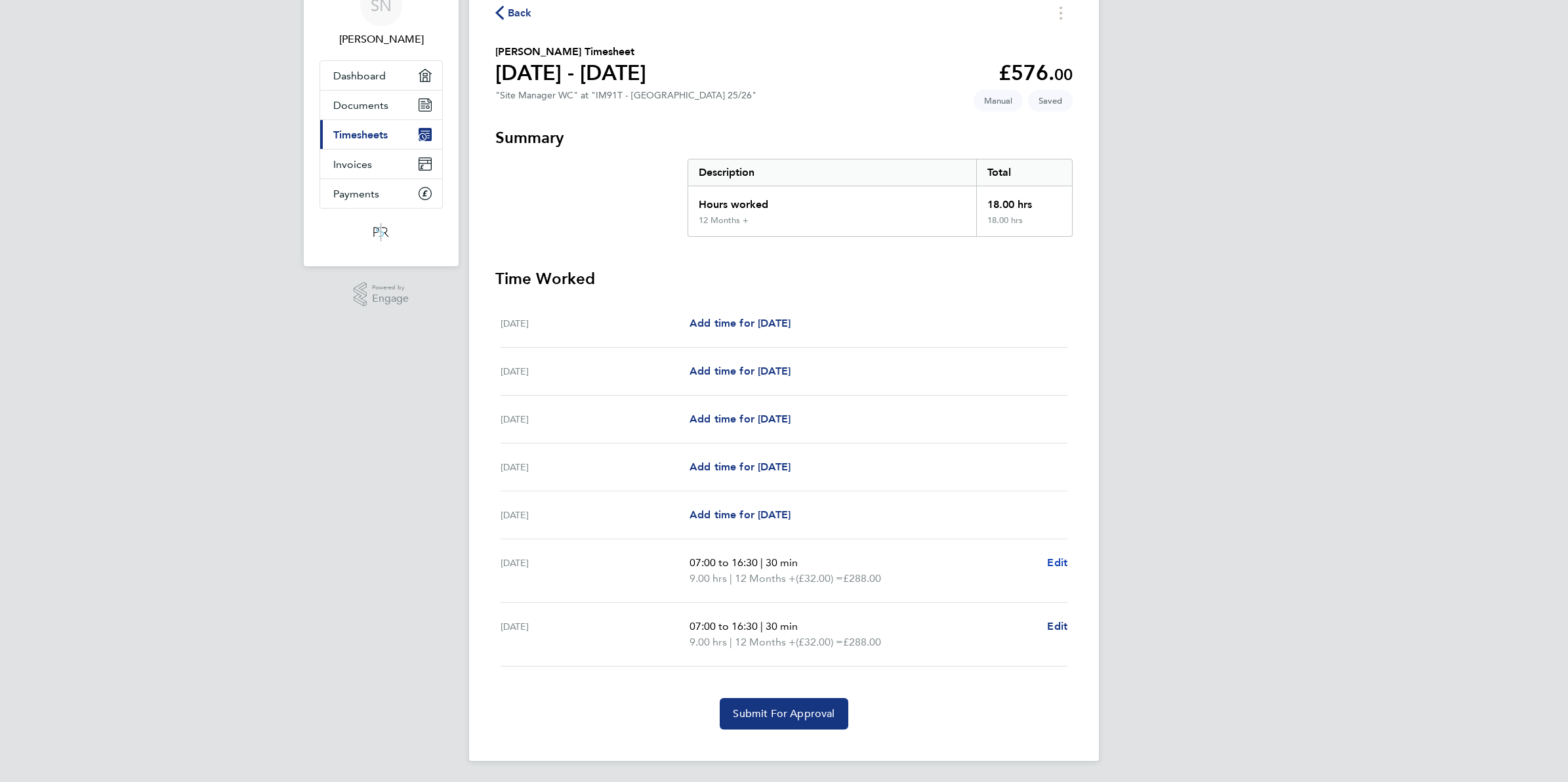
click at [1054, 563] on span "Edit" at bounding box center [1057, 563] width 20 height 13
select select "30"
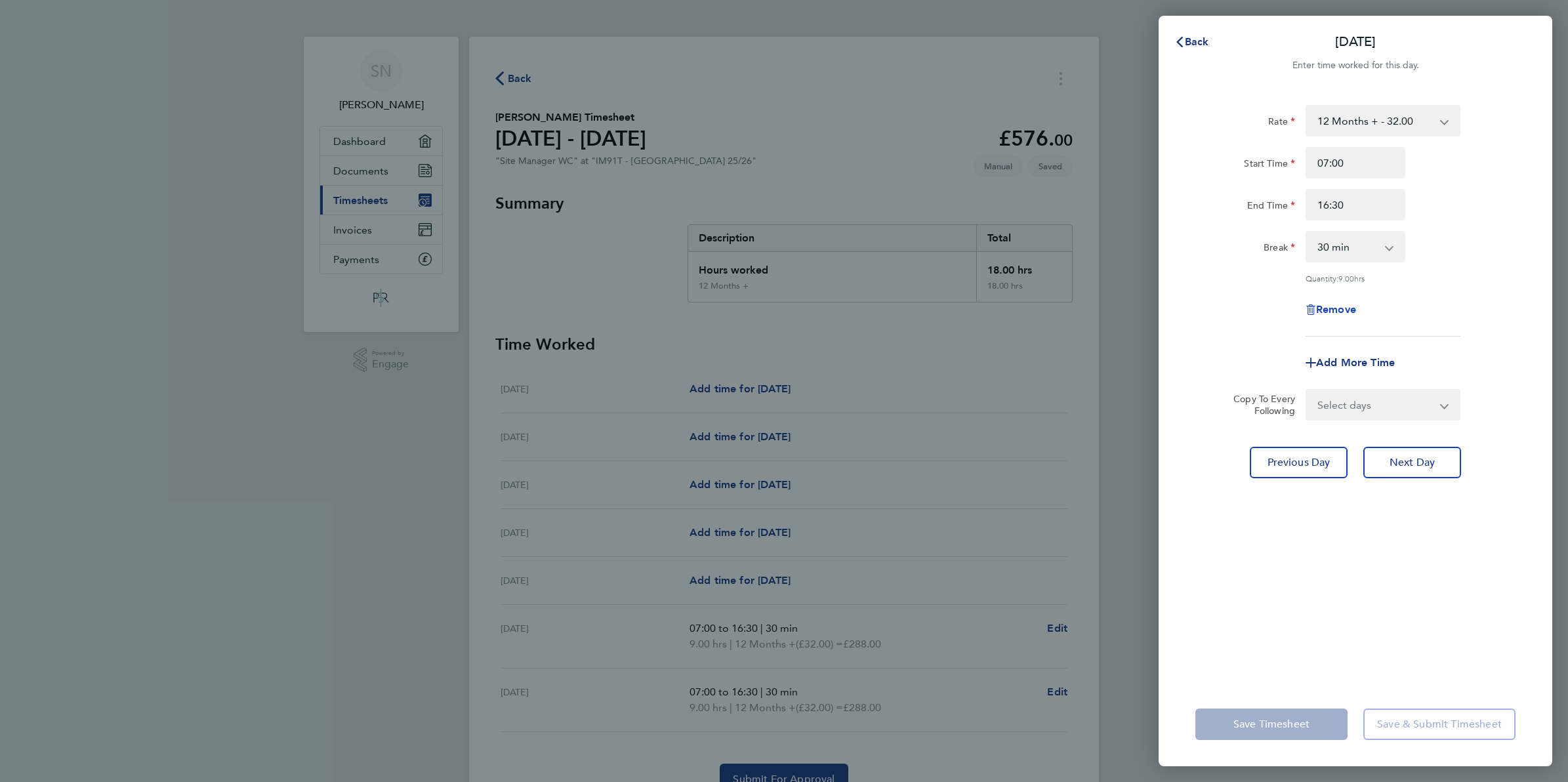
click at [1321, 308] on span "Remove" at bounding box center [1336, 309] width 40 height 13
select select "null"
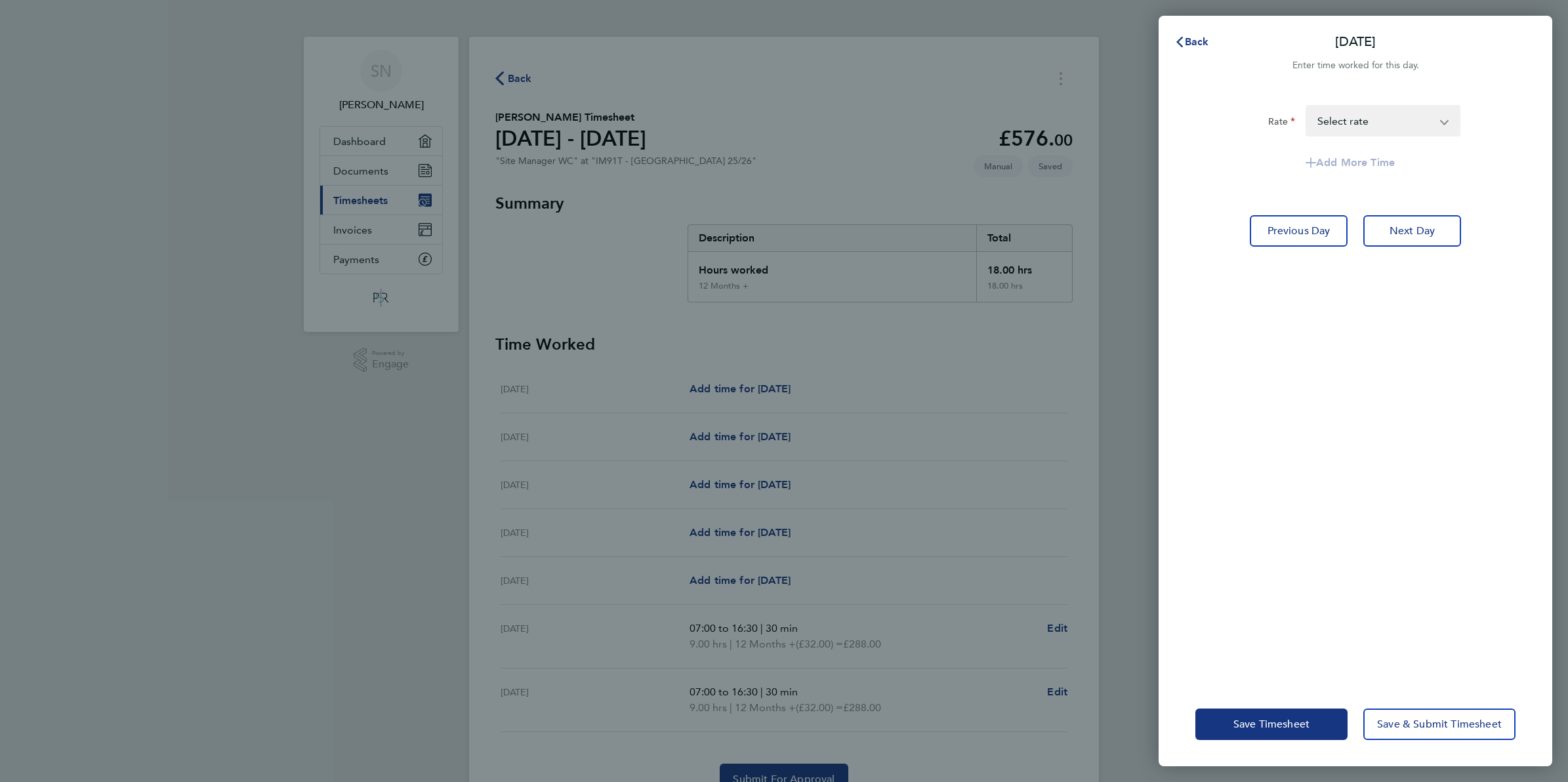
click at [1442, 124] on select "12 Months + - 32.00 Select rate" at bounding box center [1375, 121] width 136 height 29
click at [1283, 351] on div "Rate 12 Months + - 32.00 Select rate Add More Time Previous Day Next Day" at bounding box center [1355, 385] width 394 height 593
click at [1194, 41] on span "Back" at bounding box center [1197, 41] width 24 height 13
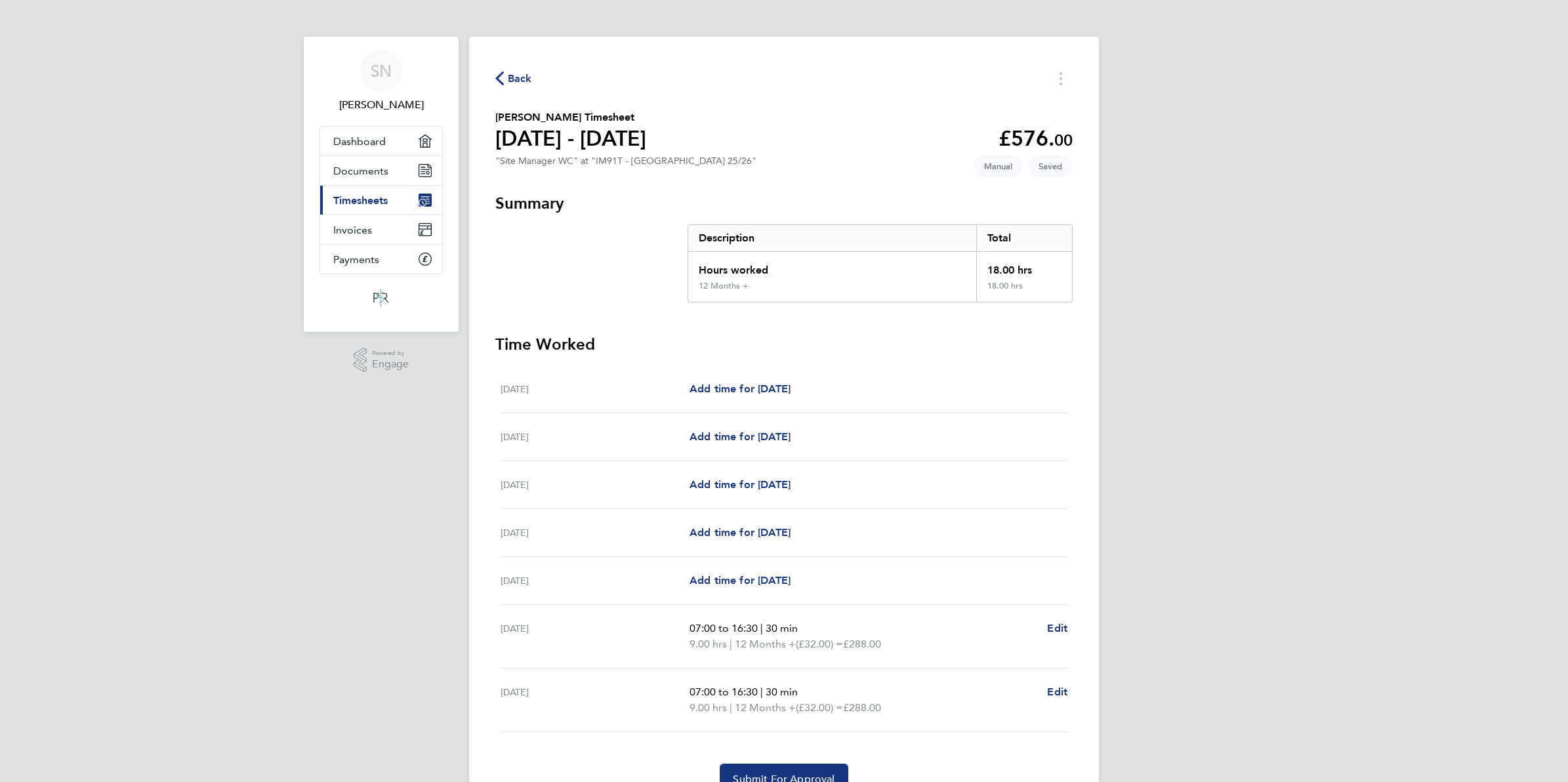
scroll to position [68, 0]
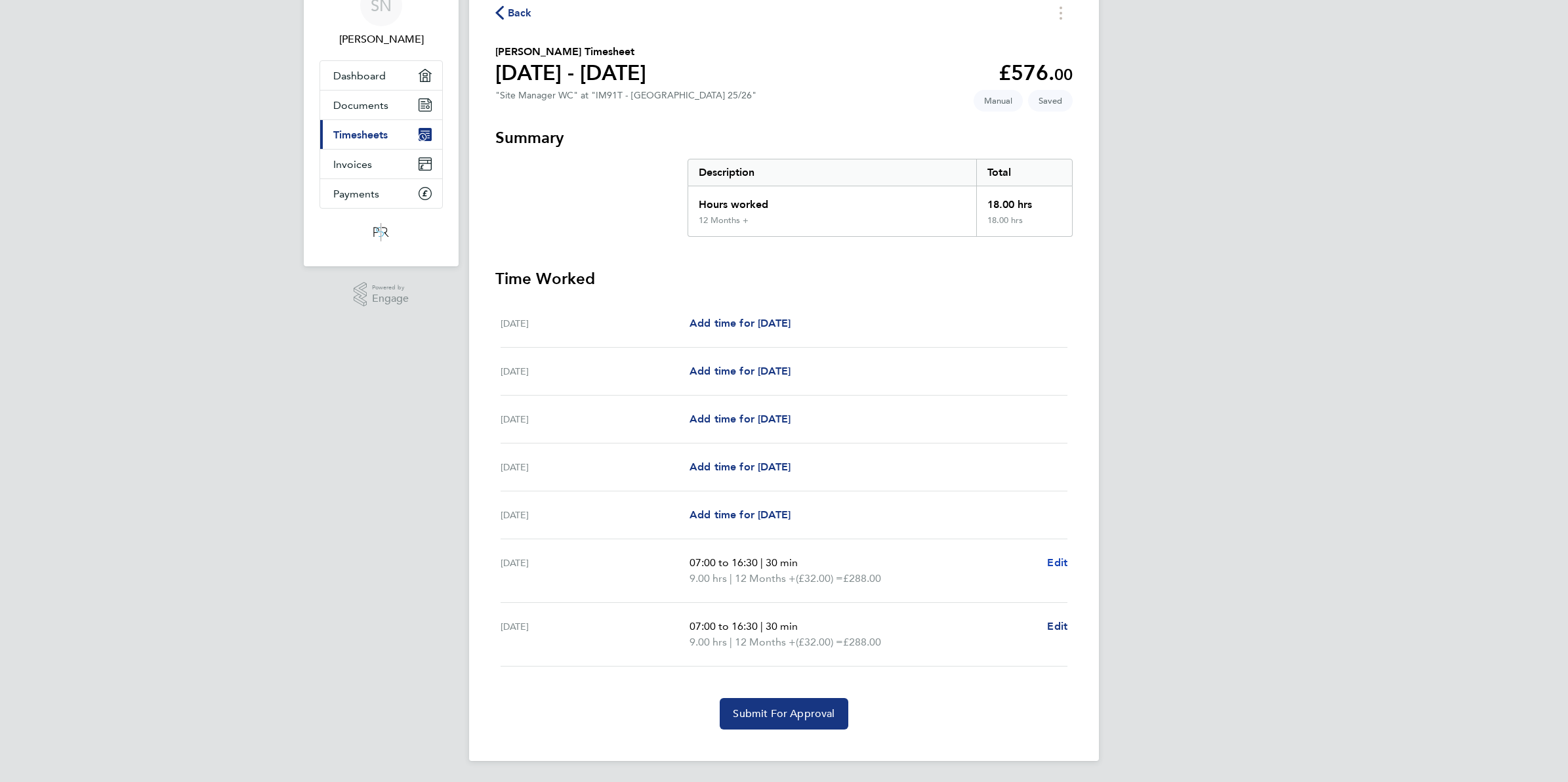
click at [1058, 566] on span "Edit" at bounding box center [1057, 563] width 20 height 13
select select "30"
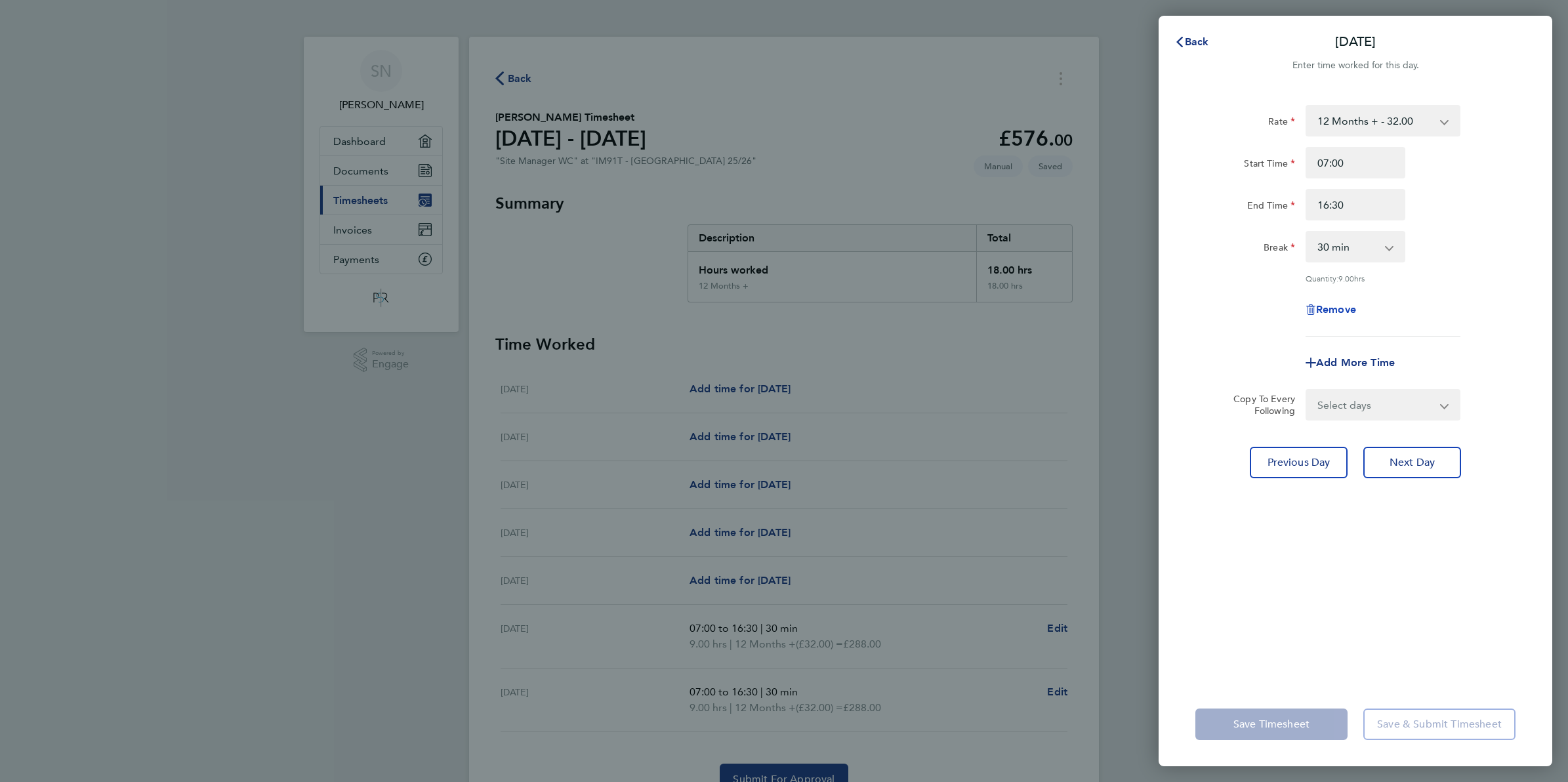
click at [1314, 307] on icon "button" at bounding box center [1311, 310] width 11 height 11
select select "null"
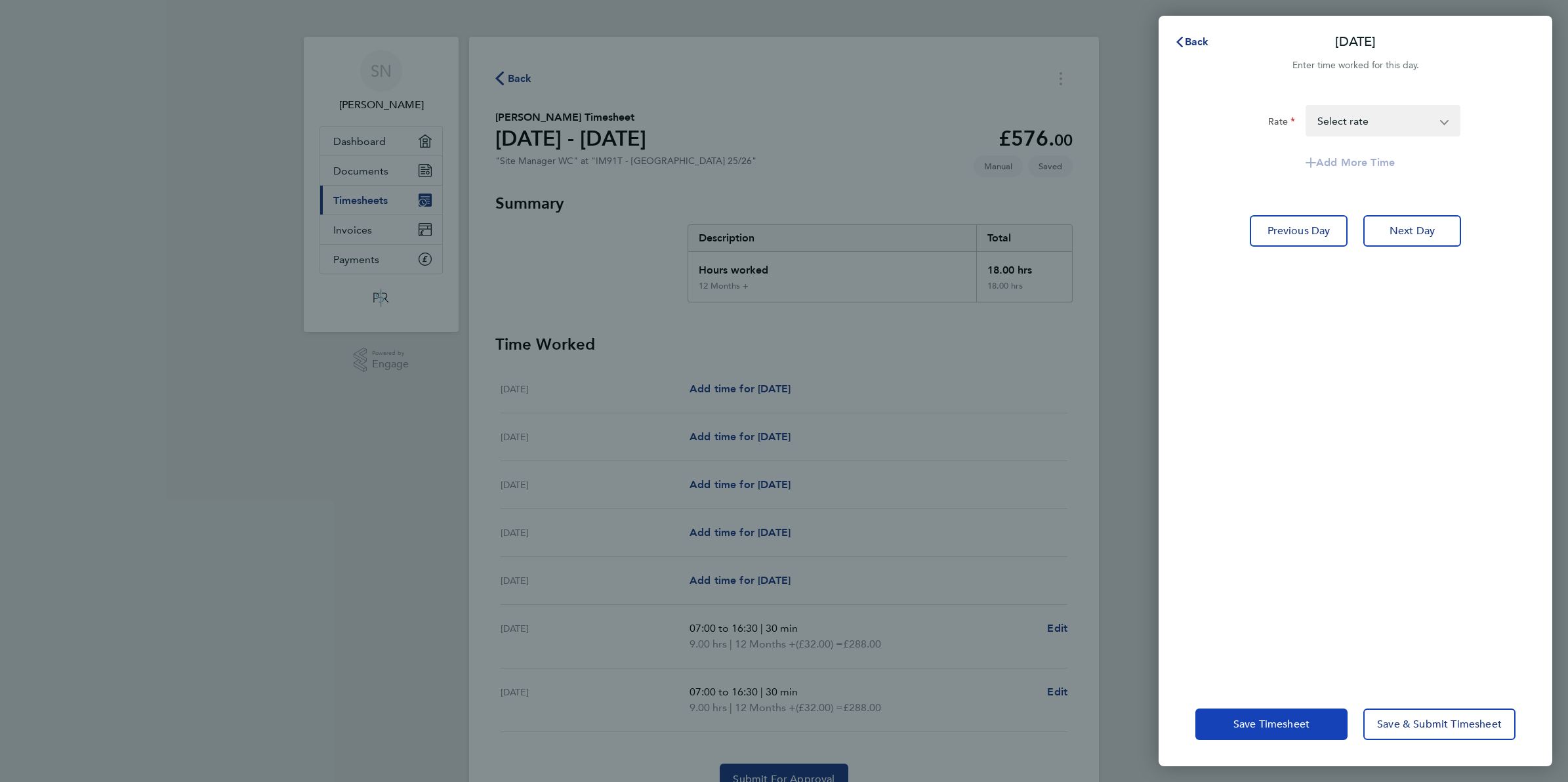
click at [1319, 723] on button "Save Timesheet" at bounding box center [1272, 725] width 152 height 32
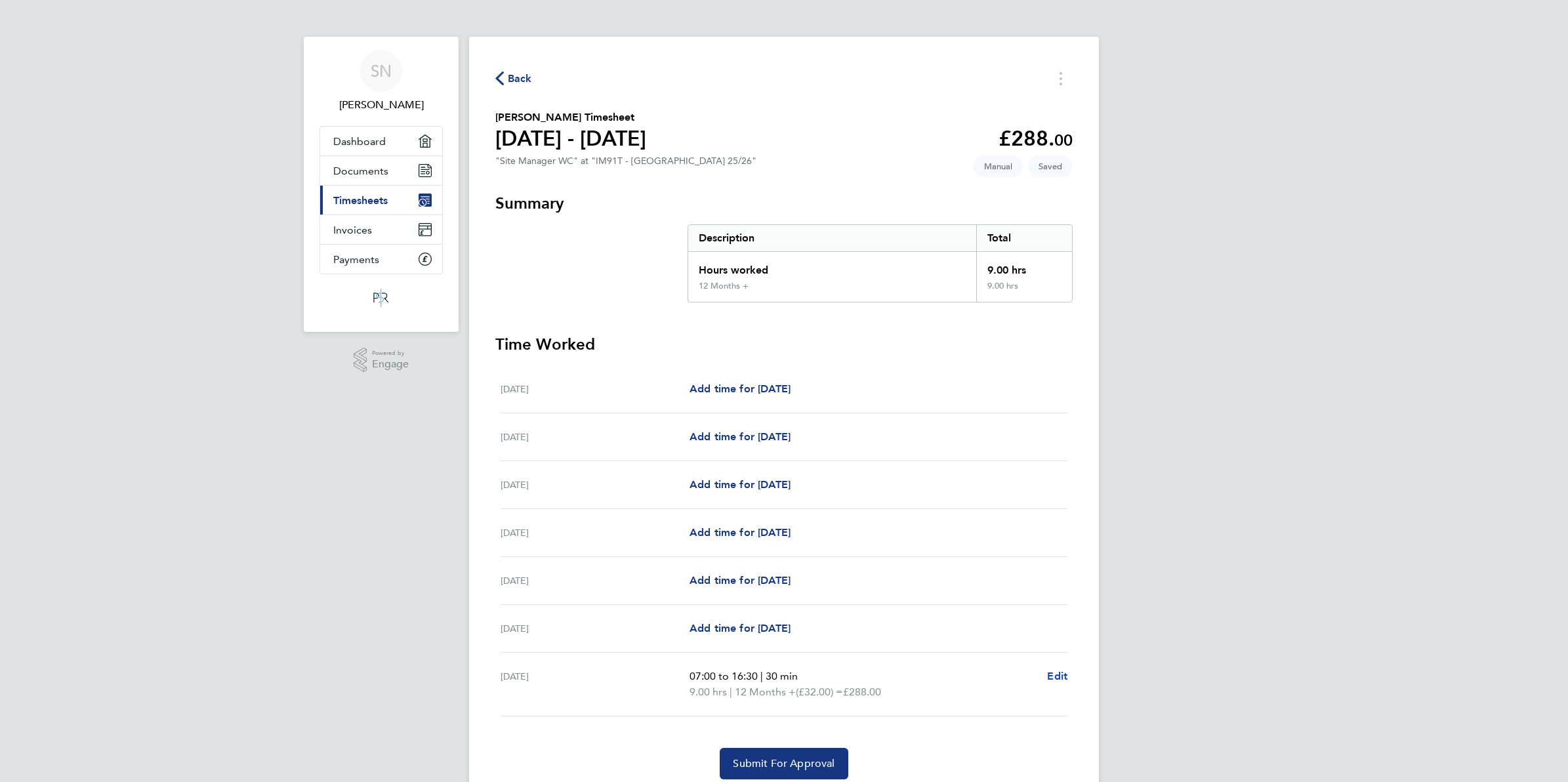
click at [1061, 676] on span "Edit" at bounding box center [1057, 676] width 20 height 13
select select "30"
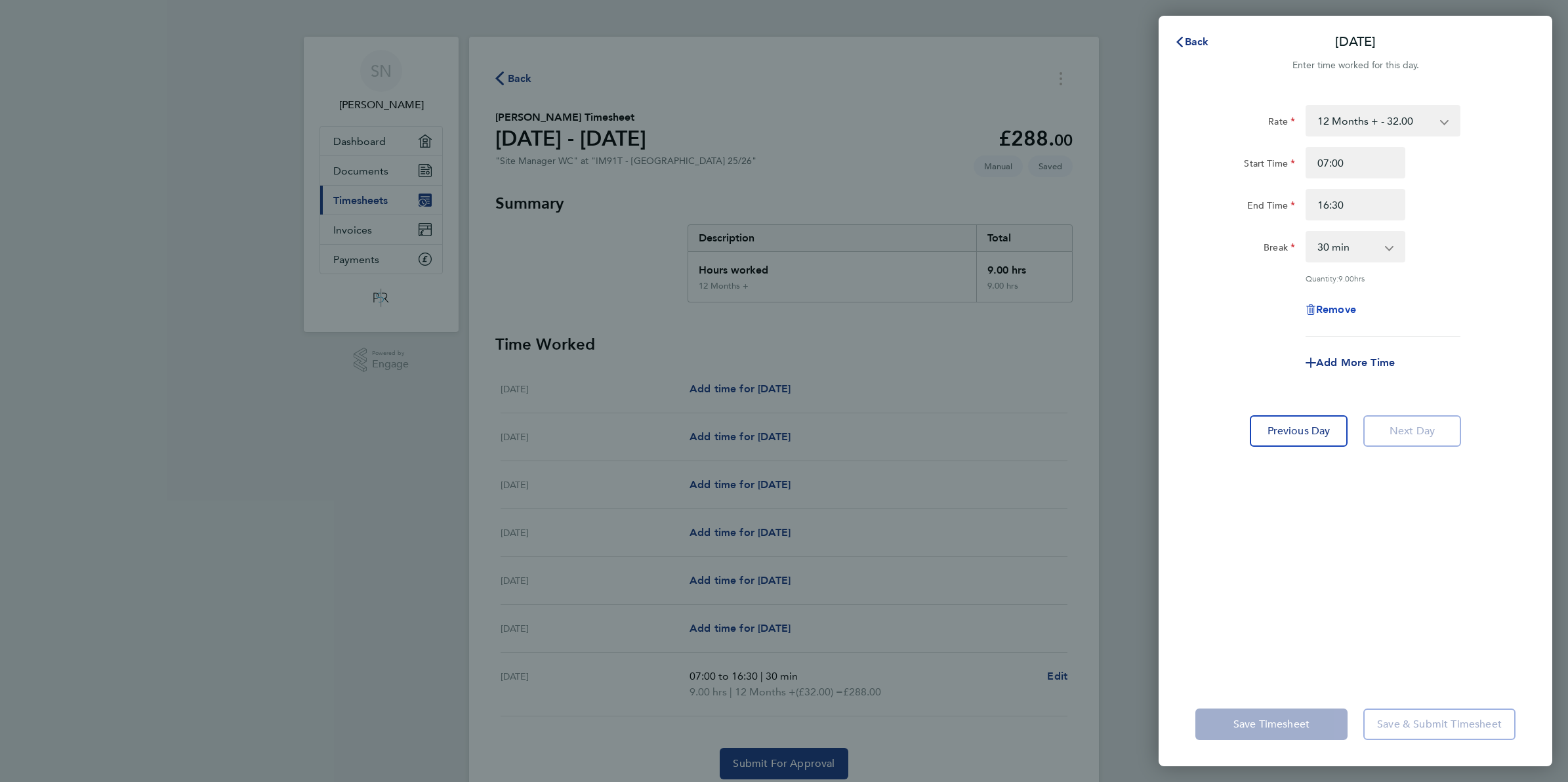
click at [1311, 305] on icon "button" at bounding box center [1311, 310] width 11 height 11
select select "null"
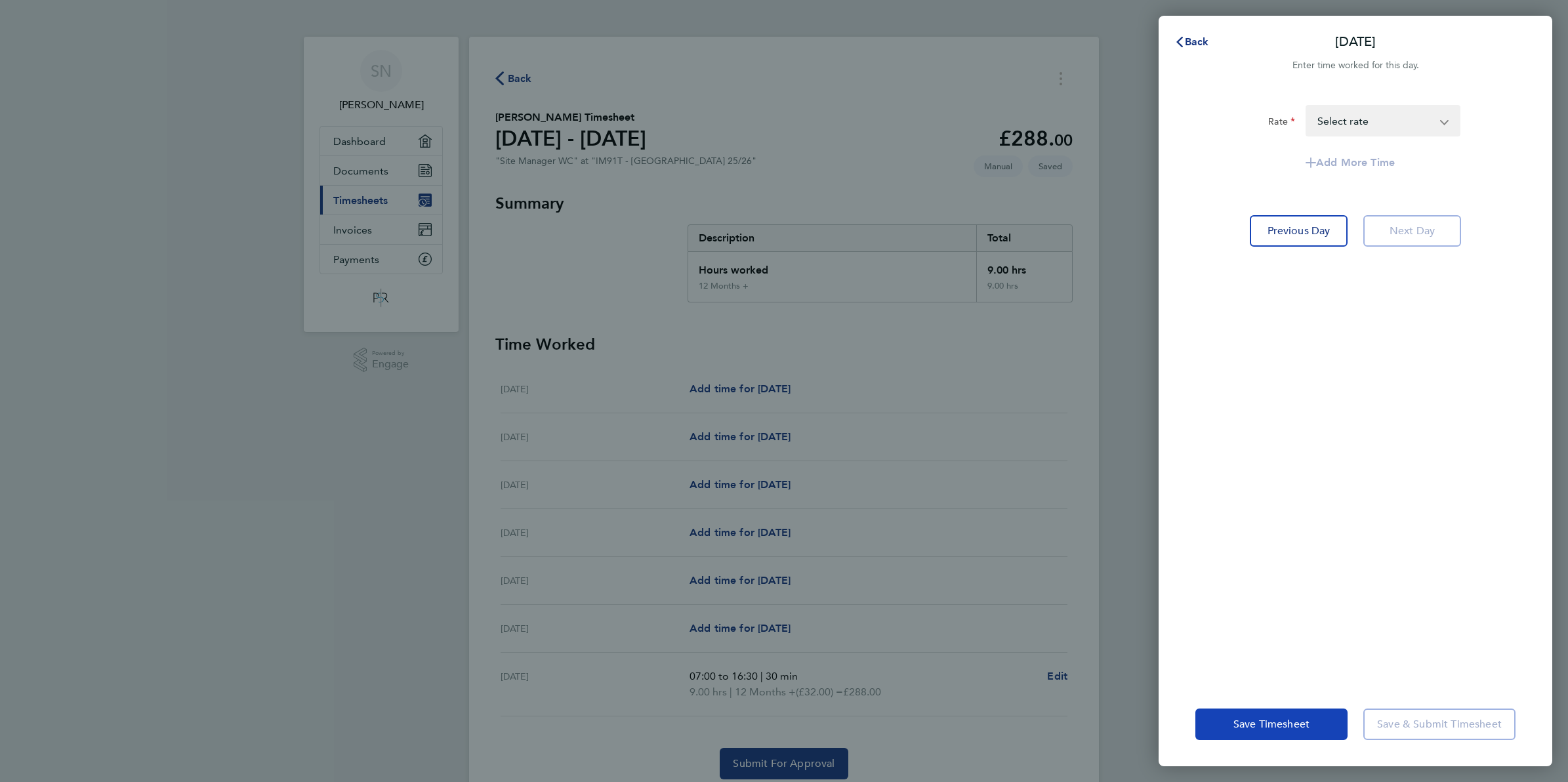
click at [1283, 723] on span "Save Timesheet" at bounding box center [1271, 724] width 76 height 13
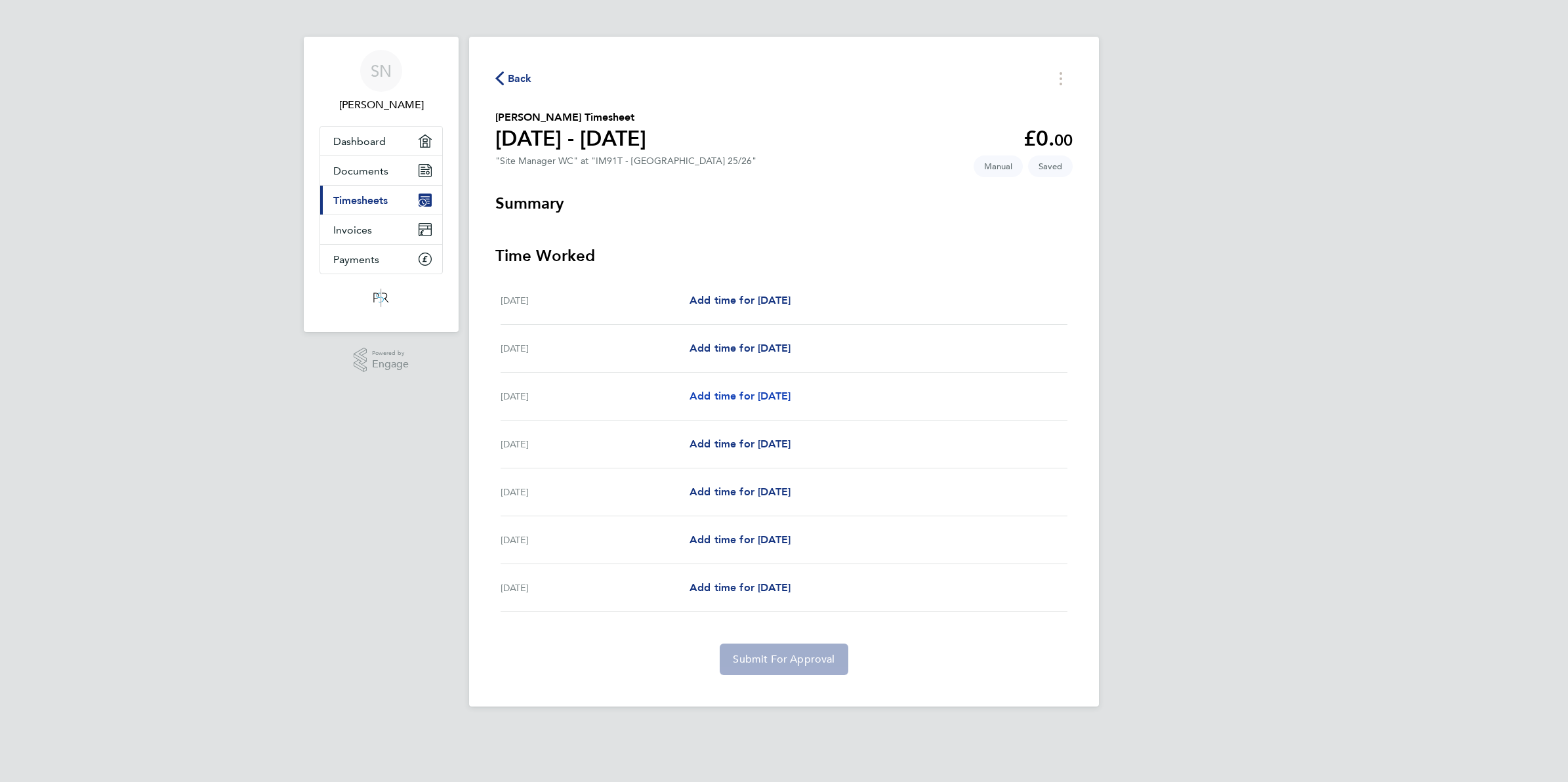
click at [791, 398] on span "Add time for [DATE]" at bounding box center [740, 396] width 101 height 13
select select "30"
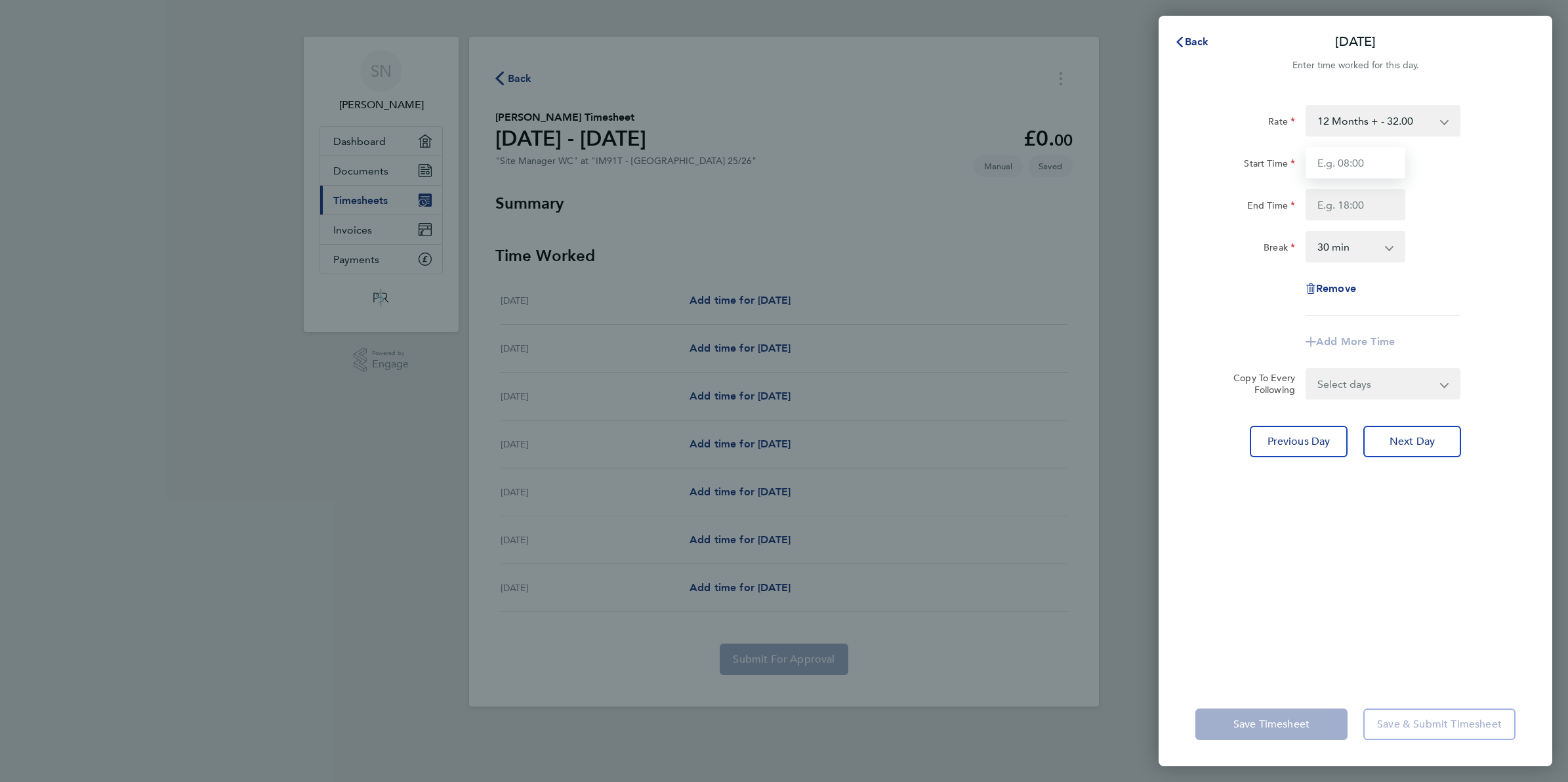
click at [1379, 161] on input "Start Time" at bounding box center [1355, 163] width 100 height 32
type input "07:00"
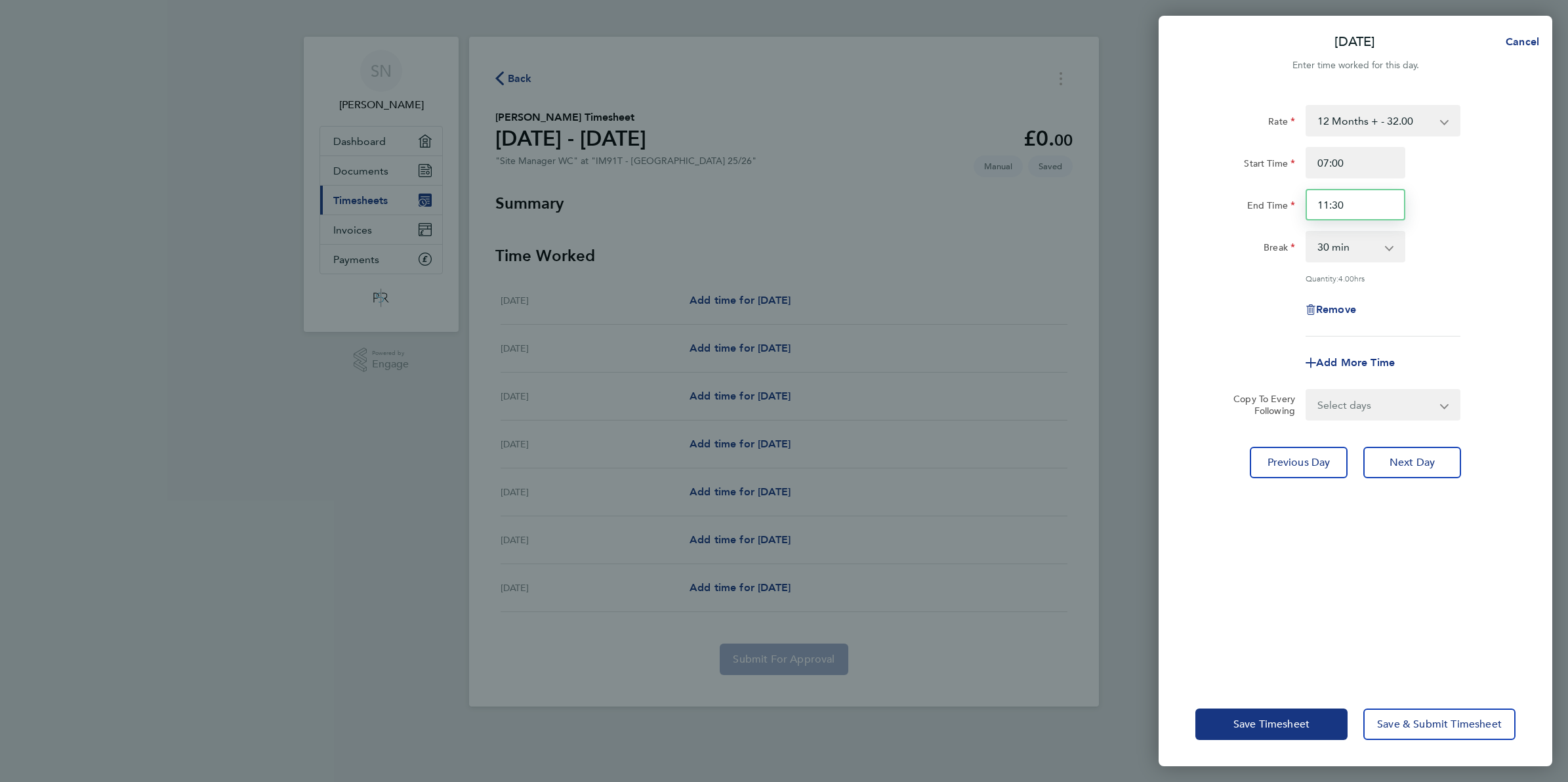
click at [1349, 205] on input "11:30" at bounding box center [1355, 205] width 100 height 32
type input "0"
click at [1352, 205] on input "End Time" at bounding box center [1355, 205] width 100 height 32
type input "16:30"
click at [1451, 406] on app-icon-cross-button at bounding box center [1453, 405] width 16 height 29
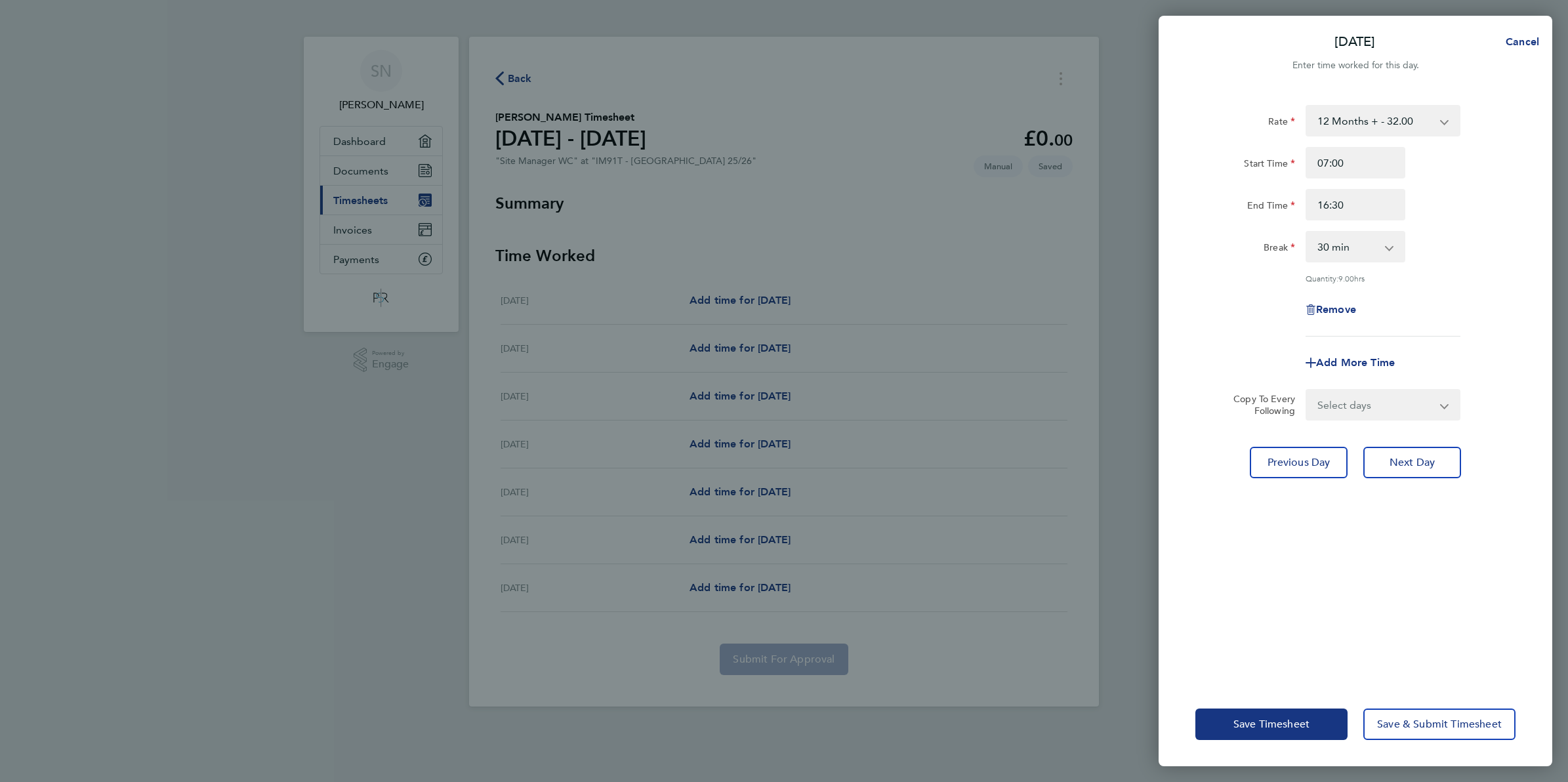
click at [1434, 410] on select "Select days Day [DATE] [DATE] [DATE] [DATE]" at bounding box center [1376, 405] width 138 height 29
select select "TUE"
click at [1307, 391] on select "Select days Day [DATE] [DATE] [DATE] [DATE]" at bounding box center [1376, 405] width 138 height 29
select select "[DATE]"
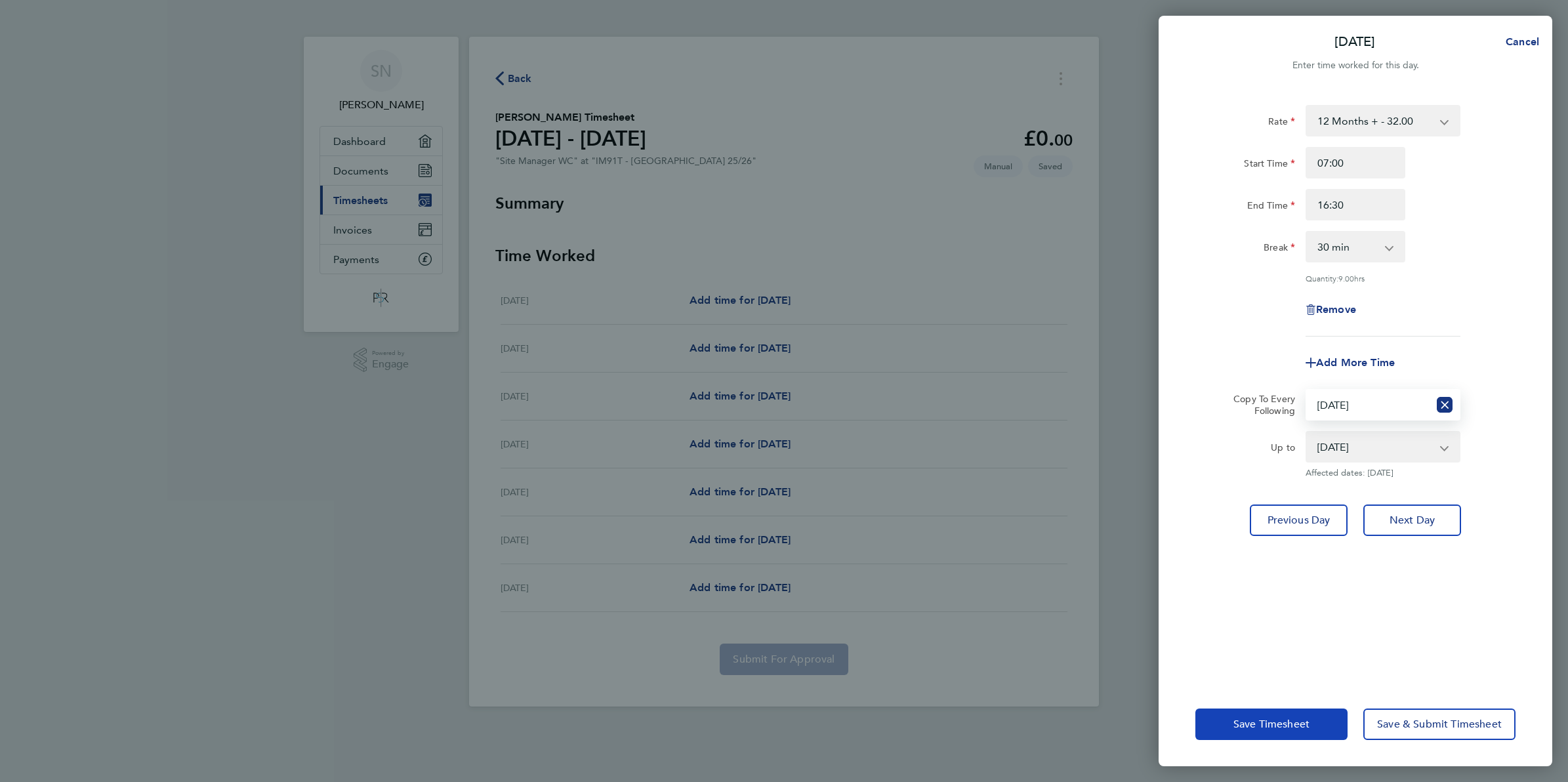
click at [1238, 726] on span "Save Timesheet" at bounding box center [1271, 724] width 76 height 13
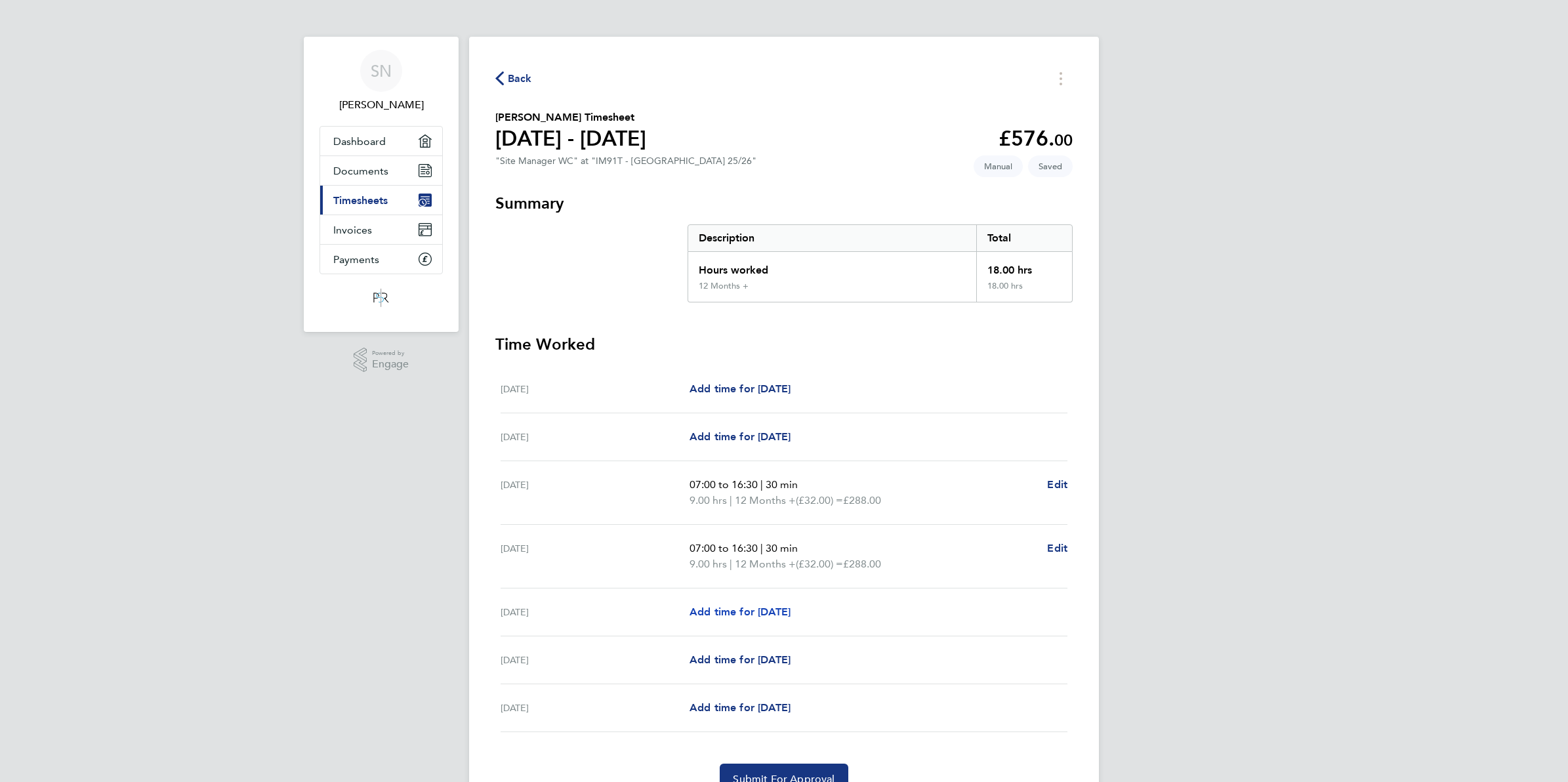
click at [764, 614] on span "Add time for [DATE]" at bounding box center [740, 612] width 101 height 13
select select "30"
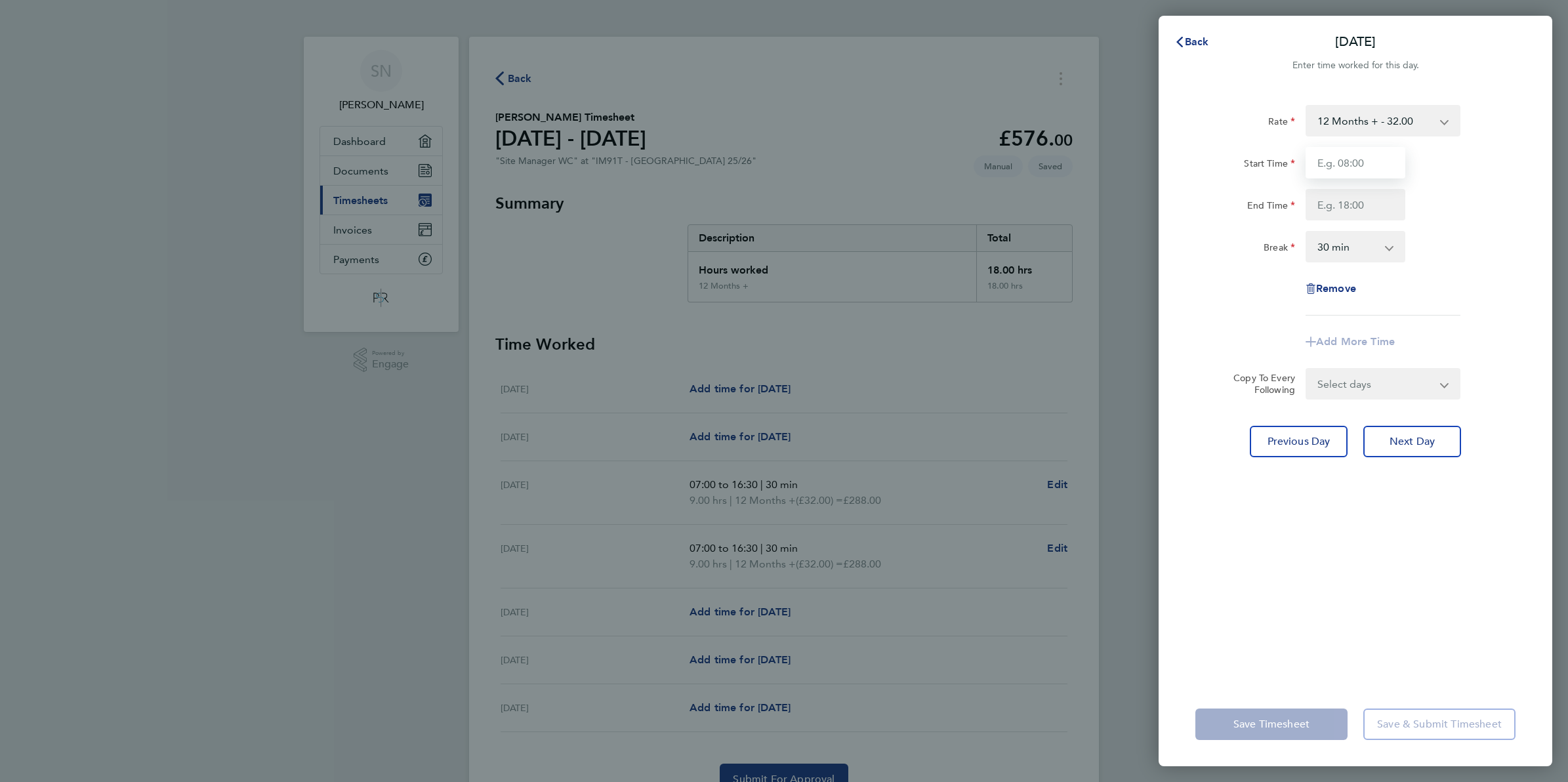
click at [1389, 158] on input "Start Time" at bounding box center [1355, 163] width 100 height 32
type input "07:00"
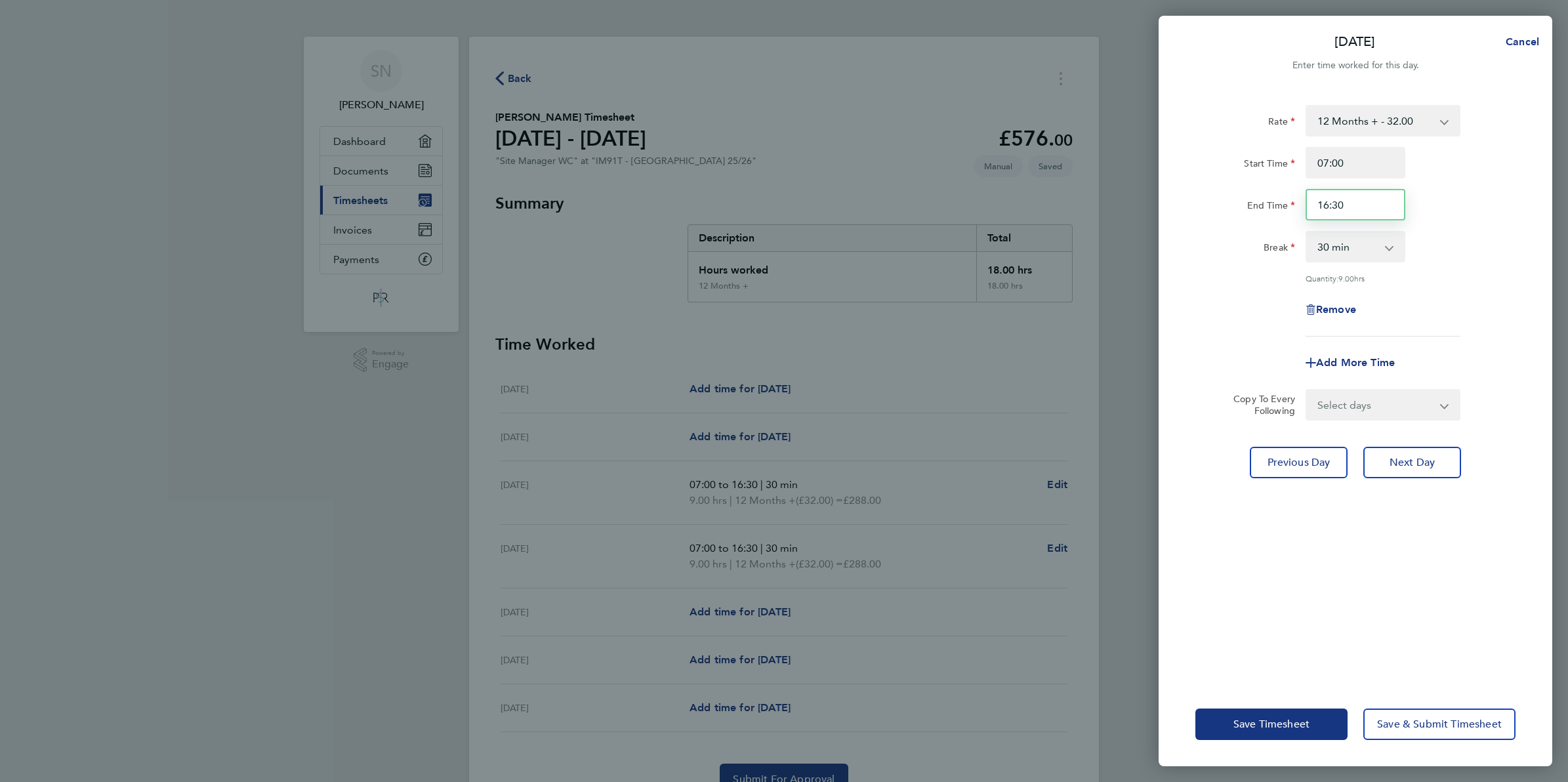
click at [1359, 201] on input "16:30" at bounding box center [1355, 205] width 100 height 32
type input "0"
type input "11:30"
click at [1267, 726] on span "Save Timesheet" at bounding box center [1271, 724] width 76 height 13
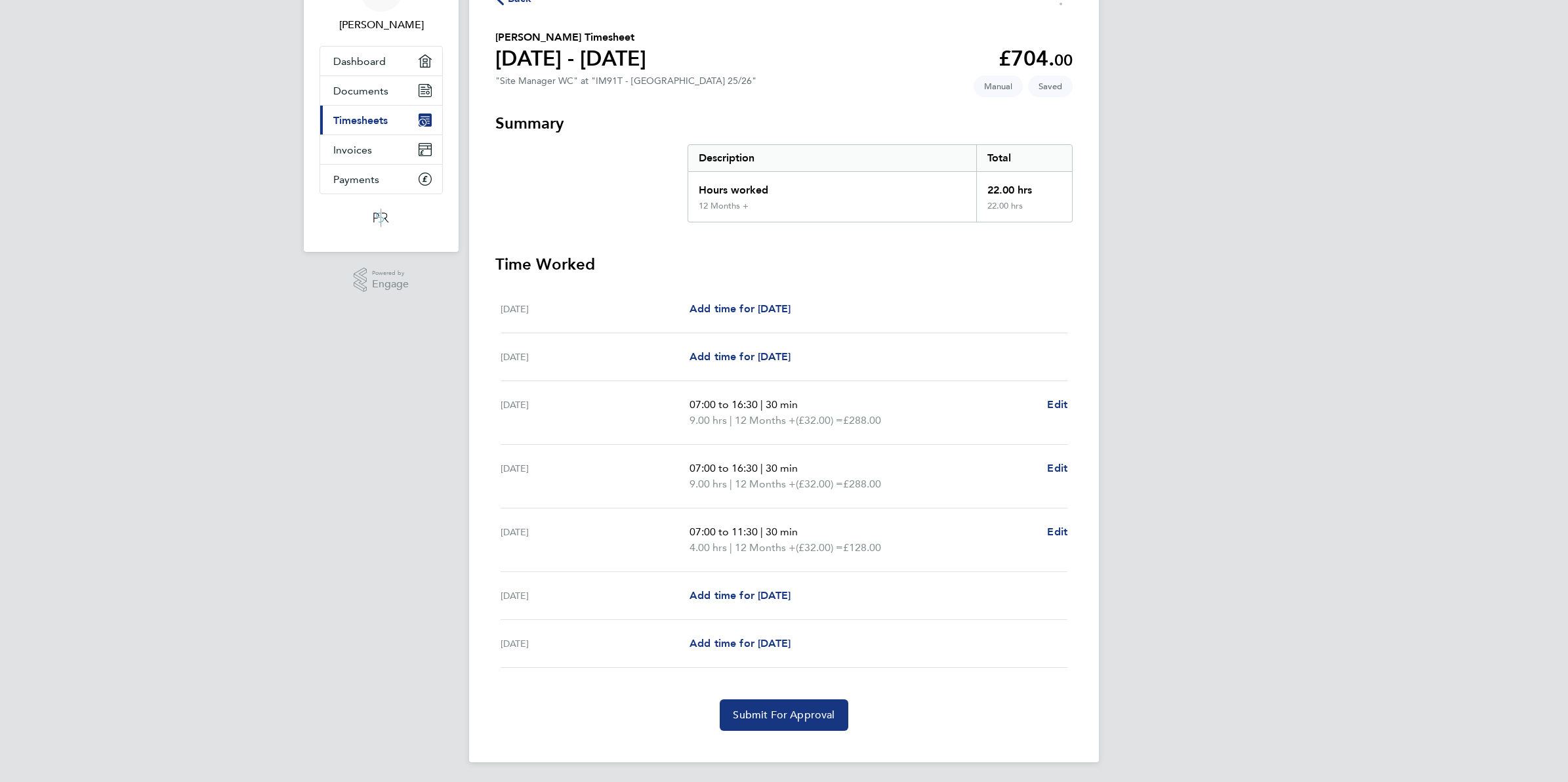
scroll to position [84, 0]
click at [765, 712] on span "Submit For Approval" at bounding box center [783, 713] width 102 height 13
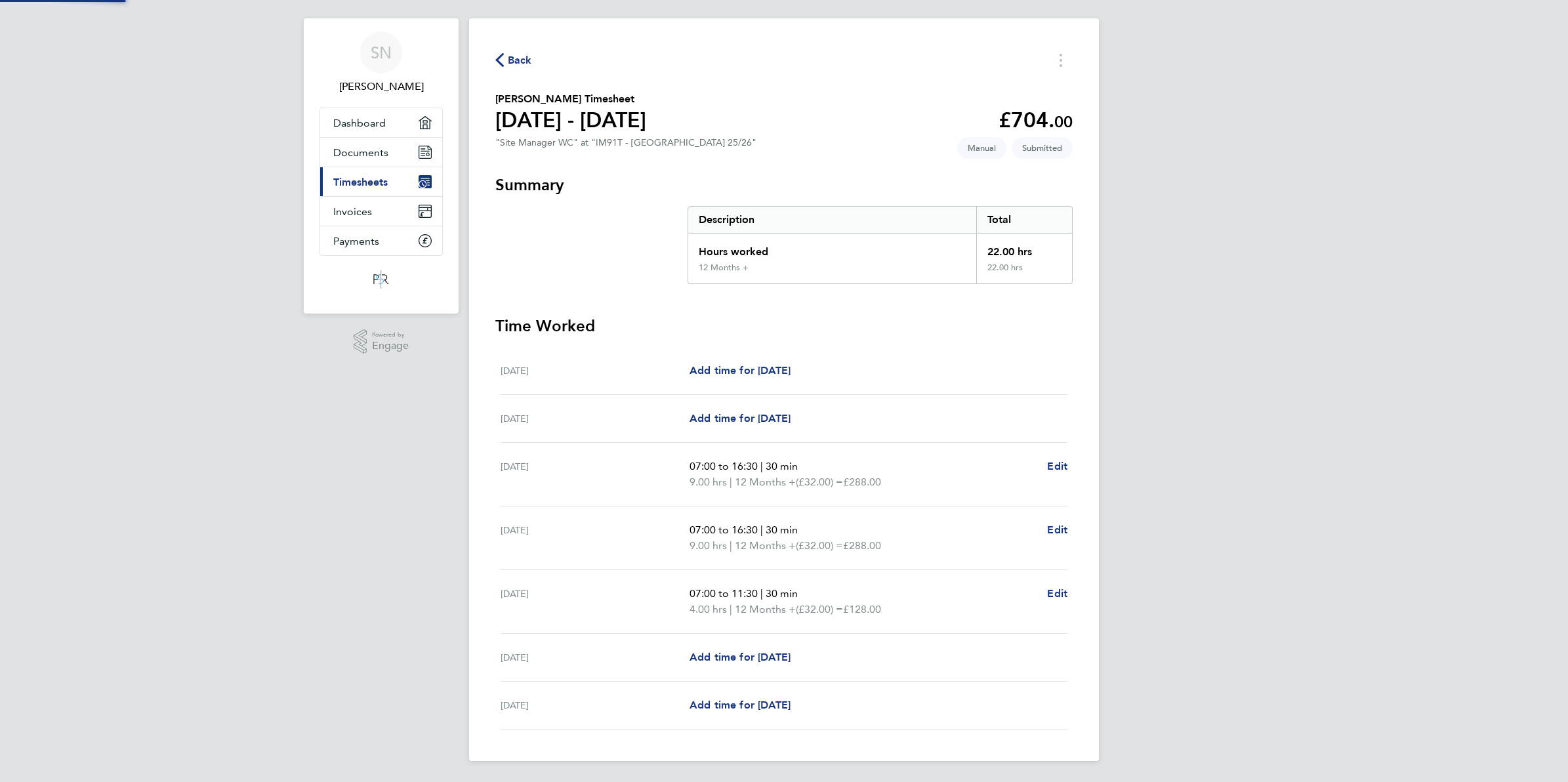
scroll to position [20, 0]
click at [531, 63] on div "Back" at bounding box center [784, 60] width 577 height 20
click at [516, 60] on span "Back" at bounding box center [520, 60] width 24 height 16
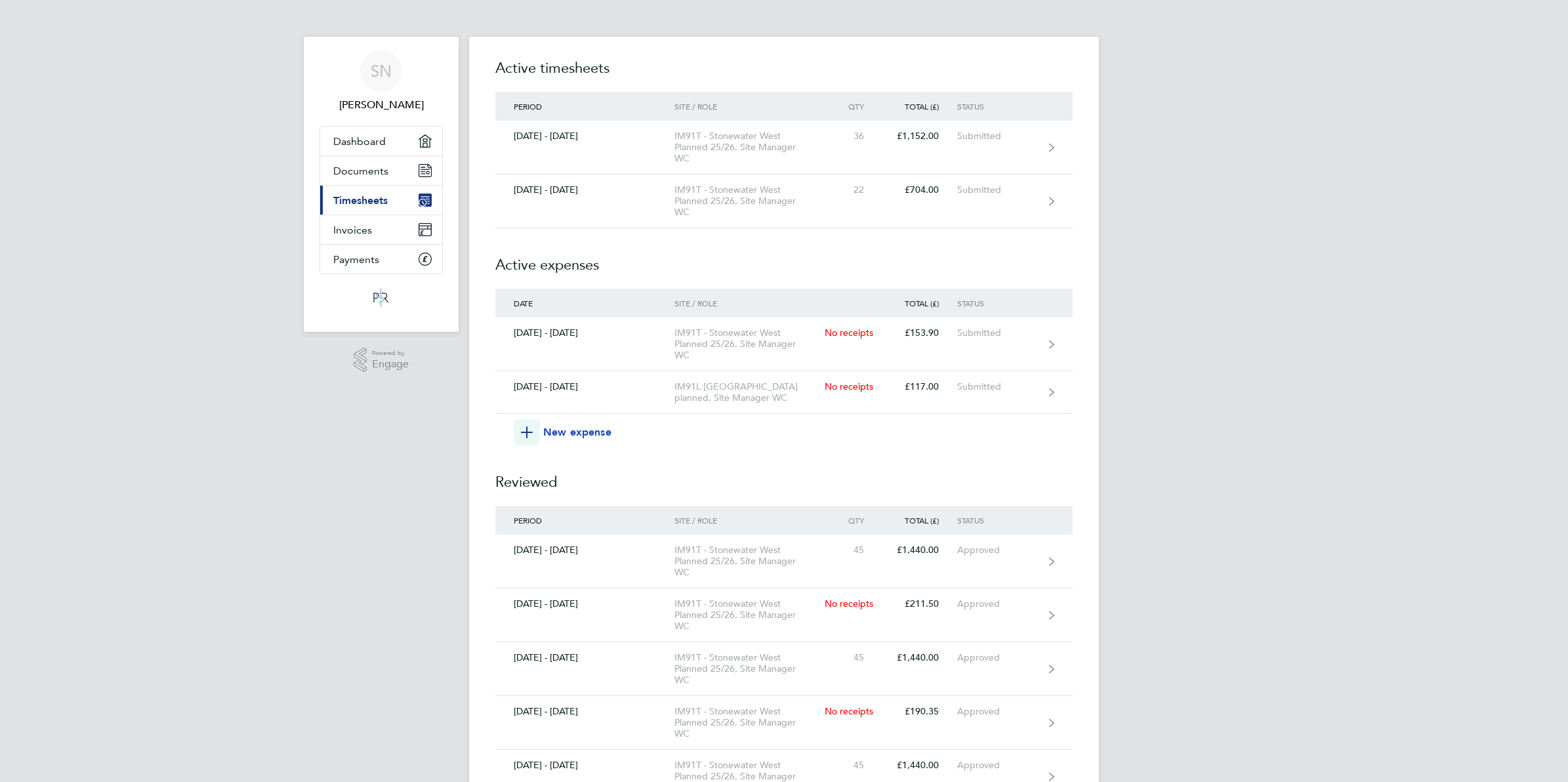
click at [569, 432] on span "New expense" at bounding box center [577, 432] width 69 height 16
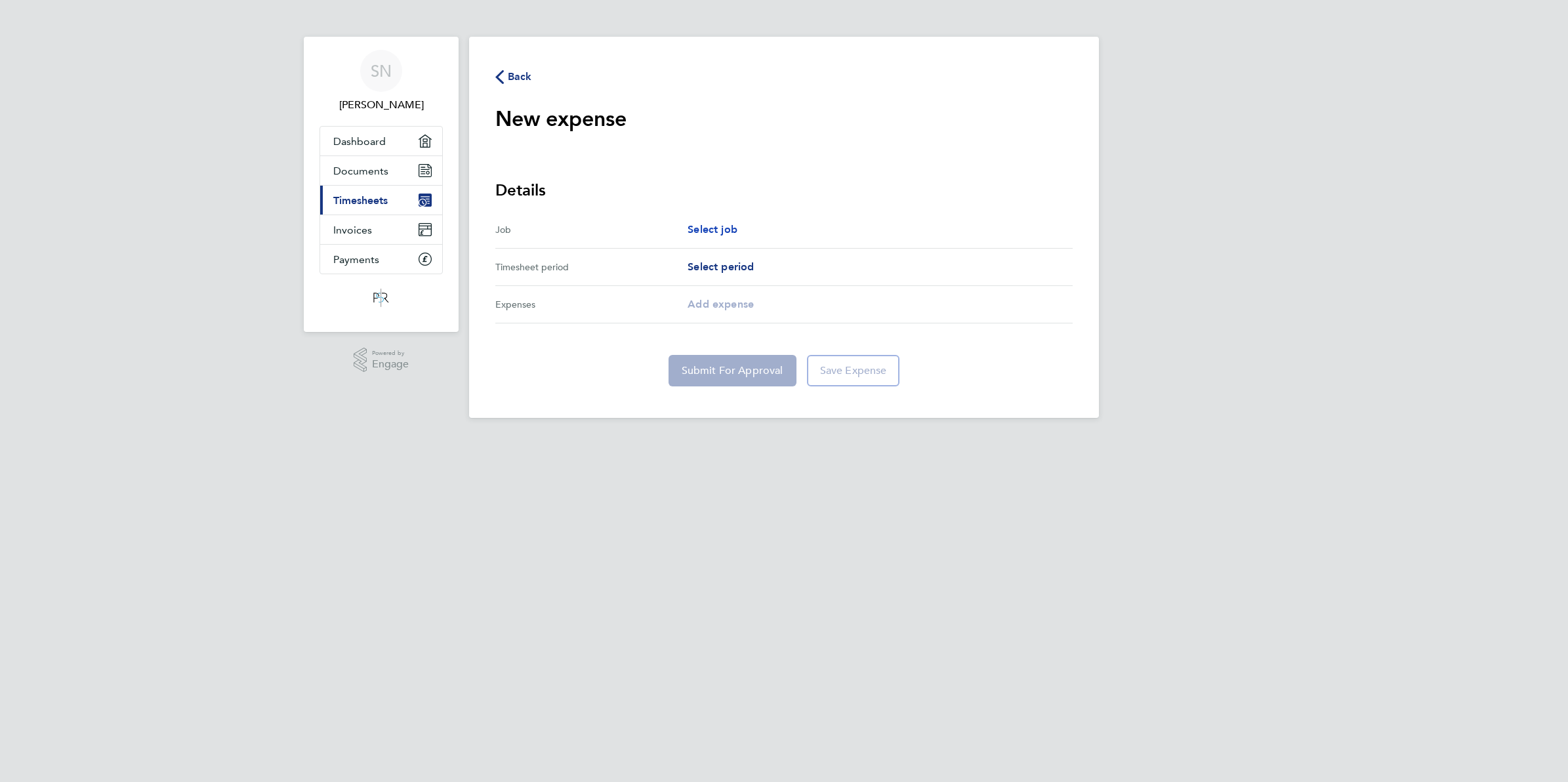
click at [730, 227] on span "Select job" at bounding box center [712, 229] width 50 height 13
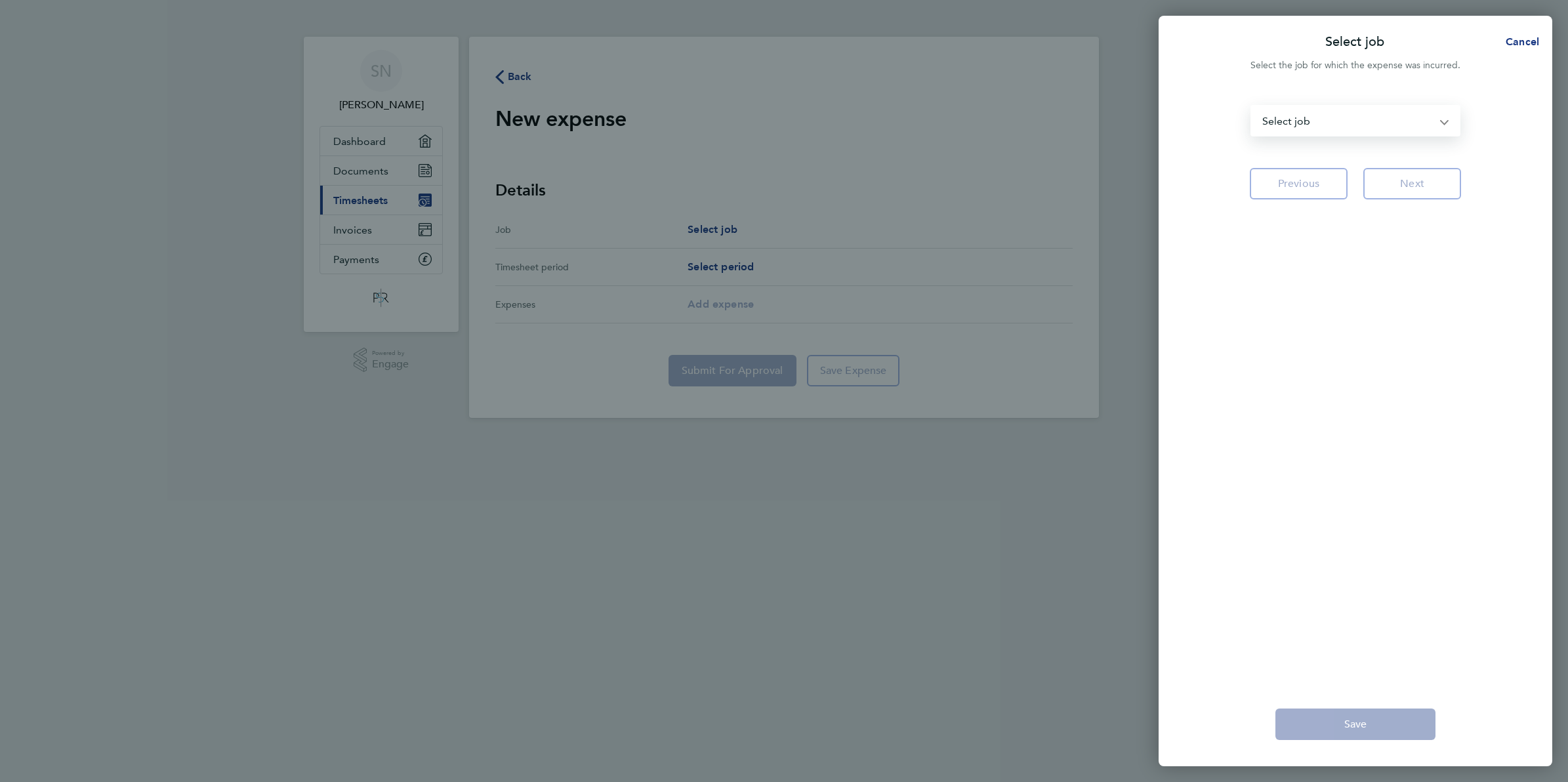
click at [1441, 121] on select "IM91L [GEOGRAPHIC_DATA] planned - Site Manager WC IM91T - [GEOGRAPHIC_DATA] Pla…" at bounding box center [1348, 121] width 191 height 29
select select "297965"
click at [1252, 106] on select "IM91L [GEOGRAPHIC_DATA] planned - Site Manager WC IM91T - [GEOGRAPHIC_DATA] Pla…" at bounding box center [1348, 121] width 191 height 29
click at [1391, 189] on button "Next" at bounding box center [1413, 184] width 98 height 32
click at [1419, 119] on select "[DATE] - [DATE] [DATE] - [DATE] [DATE] - [DATE] [DATE] - [DATE] [DATE] - [DATE]…" at bounding box center [1348, 121] width 191 height 29
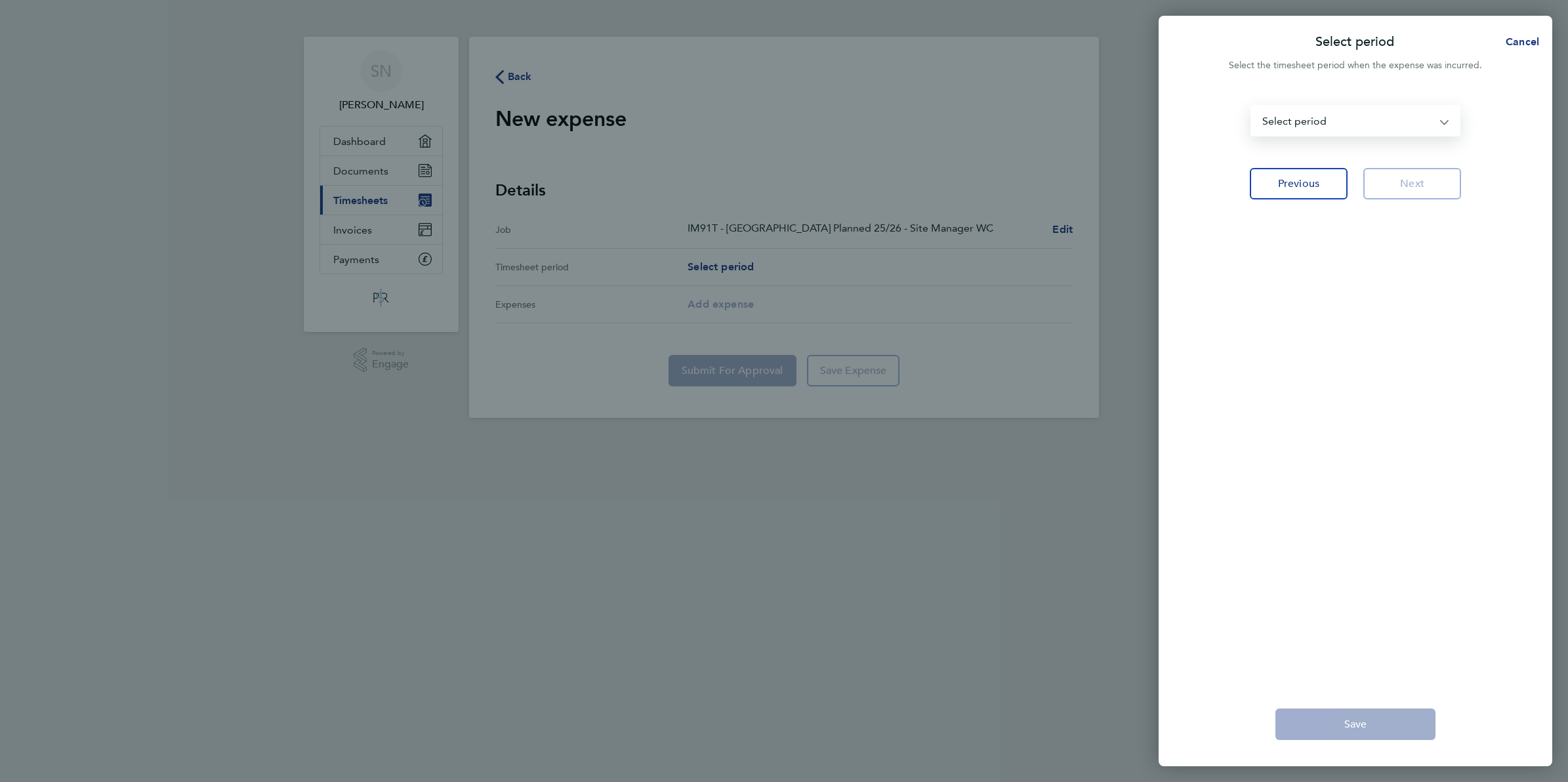
select select "8: Object"
click at [1252, 106] on select "[DATE] - [DATE] [DATE] - [DATE] [DATE] - [DATE] [DATE] - [DATE] [DATE] - [DATE]…" at bounding box center [1348, 121] width 191 height 29
click at [1418, 182] on span "Next" at bounding box center [1412, 183] width 24 height 13
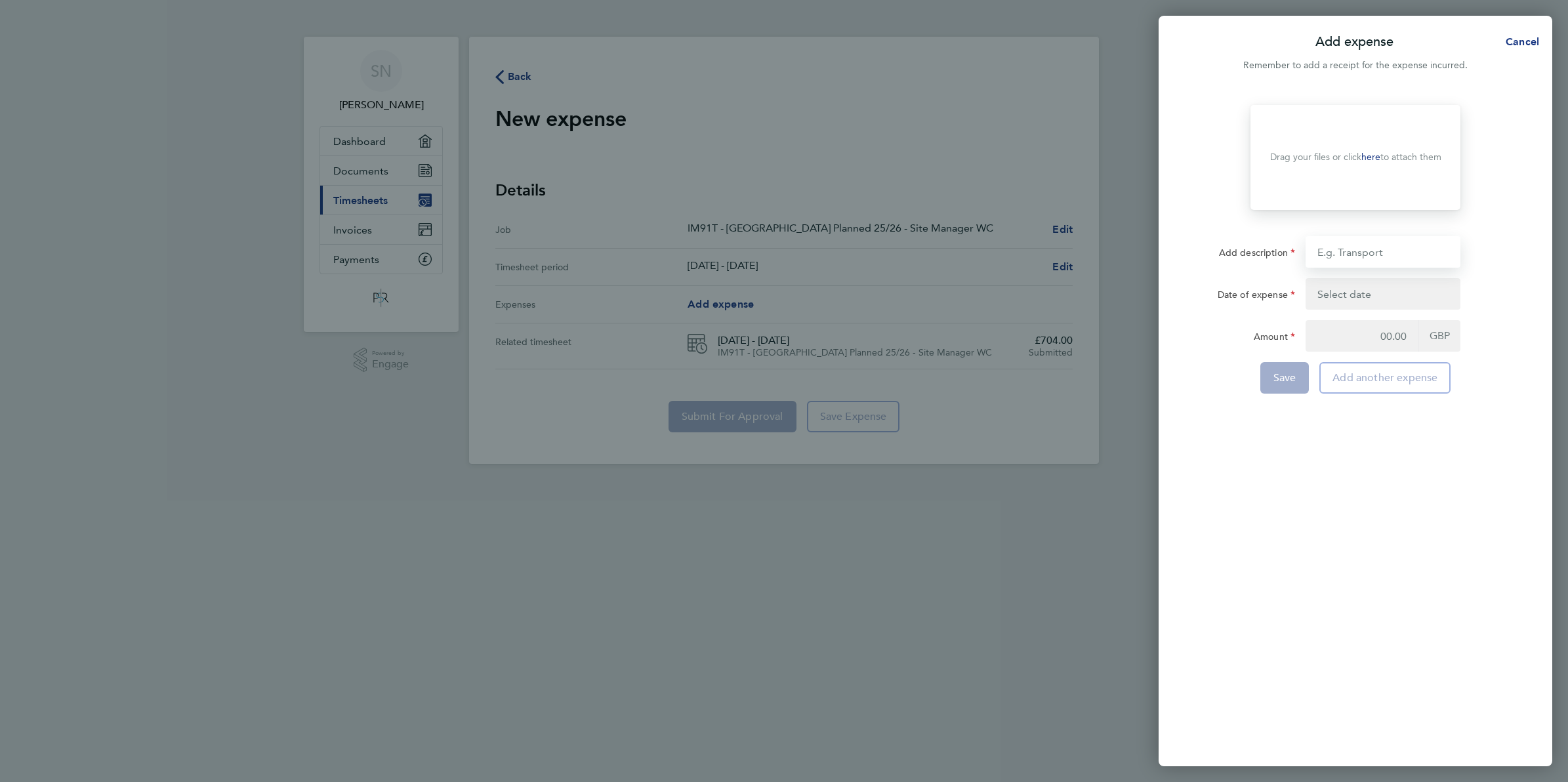
click at [1396, 253] on input "Add description" at bounding box center [1383, 252] width 155 height 32
type input "petrol"
click at [1357, 294] on button "button" at bounding box center [1383, 294] width 155 height 32
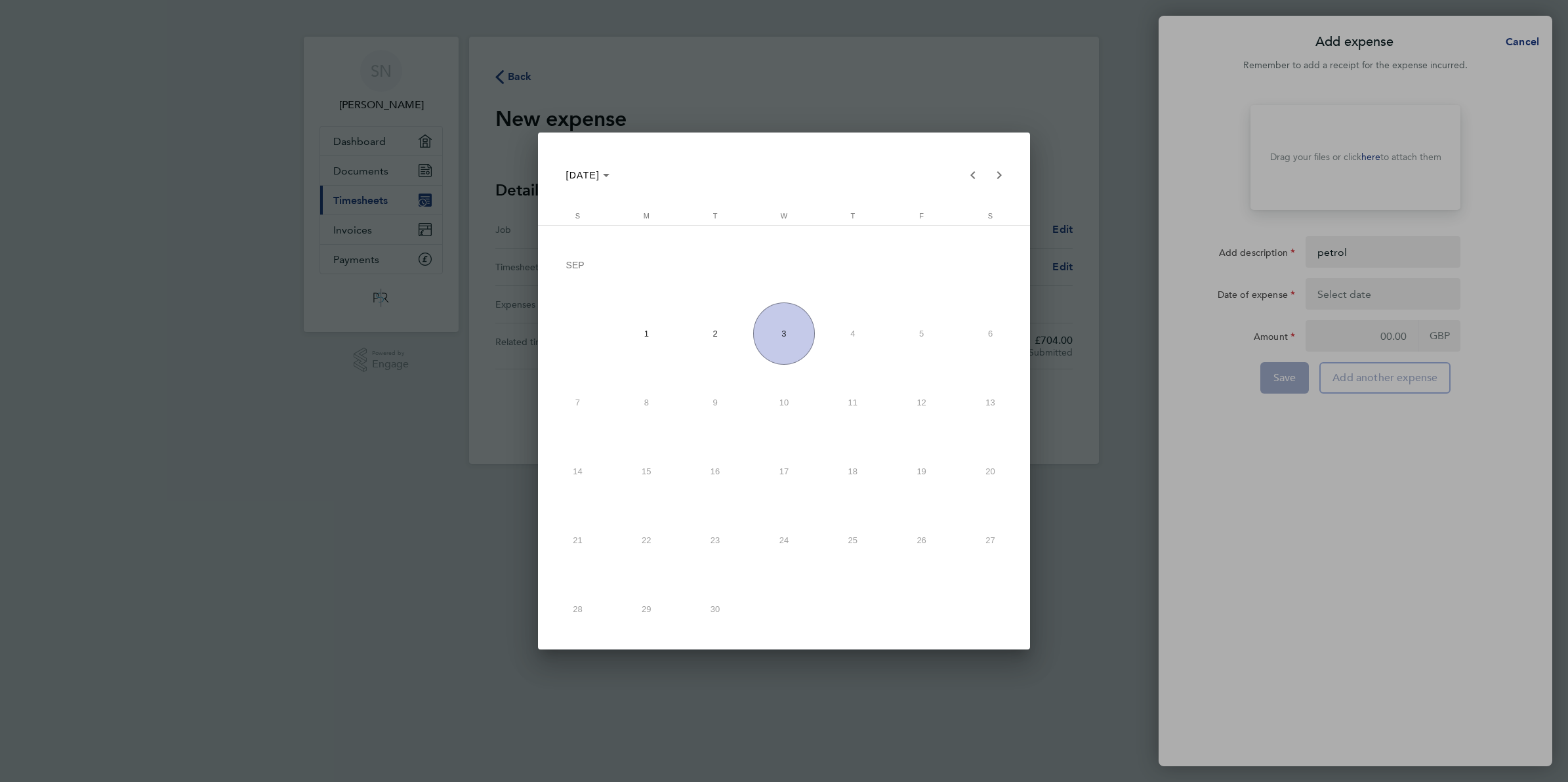
click at [807, 335] on span "3" at bounding box center [784, 333] width 62 height 62
type input "[DATE]"
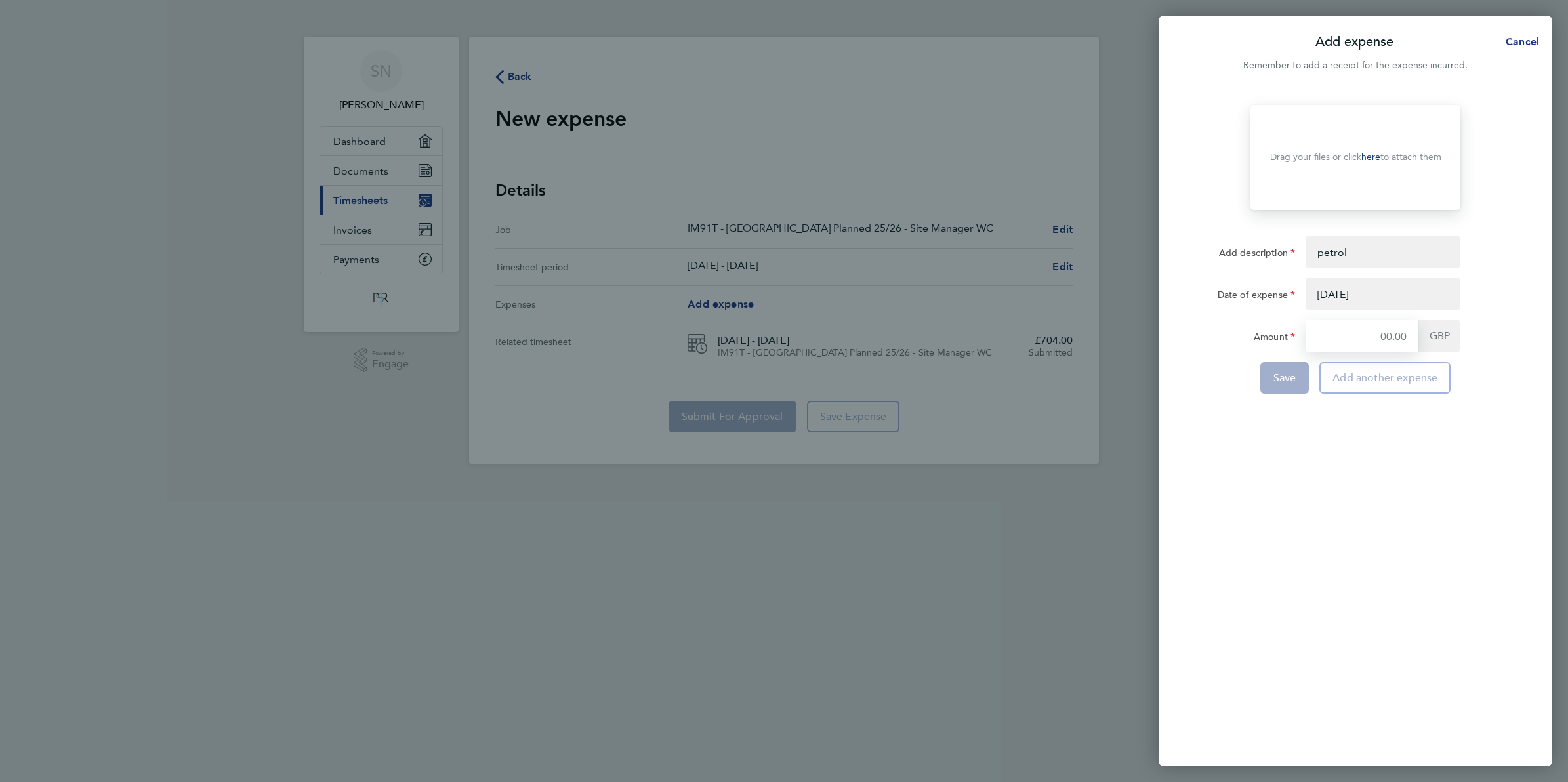
click at [1368, 336] on input "Amount" at bounding box center [1362, 336] width 113 height 32
type input "86.40"
click at [1277, 385] on button "Save" at bounding box center [1285, 378] width 49 height 32
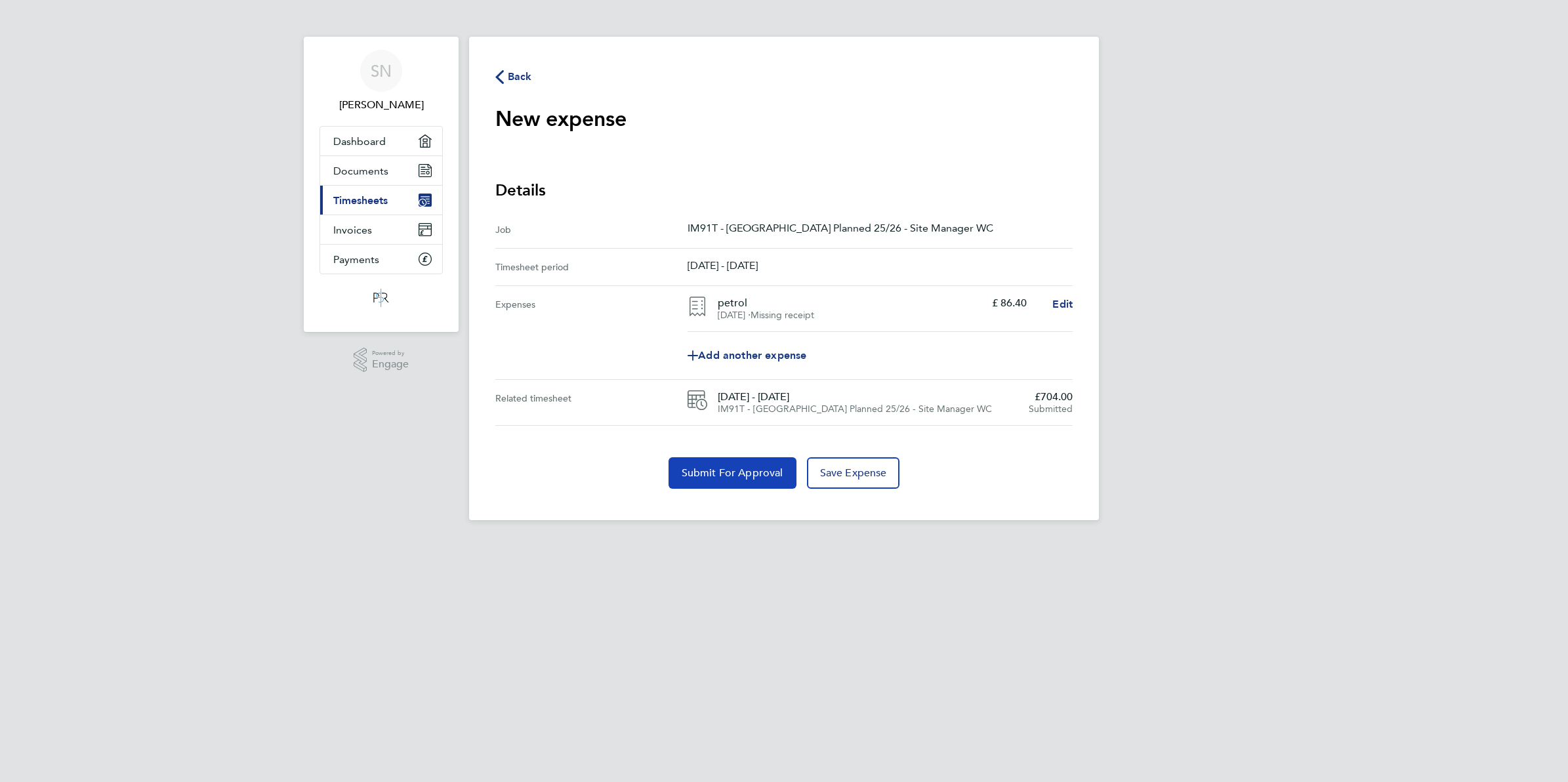
click at [717, 479] on span "Submit For Approval" at bounding box center [732, 473] width 102 height 13
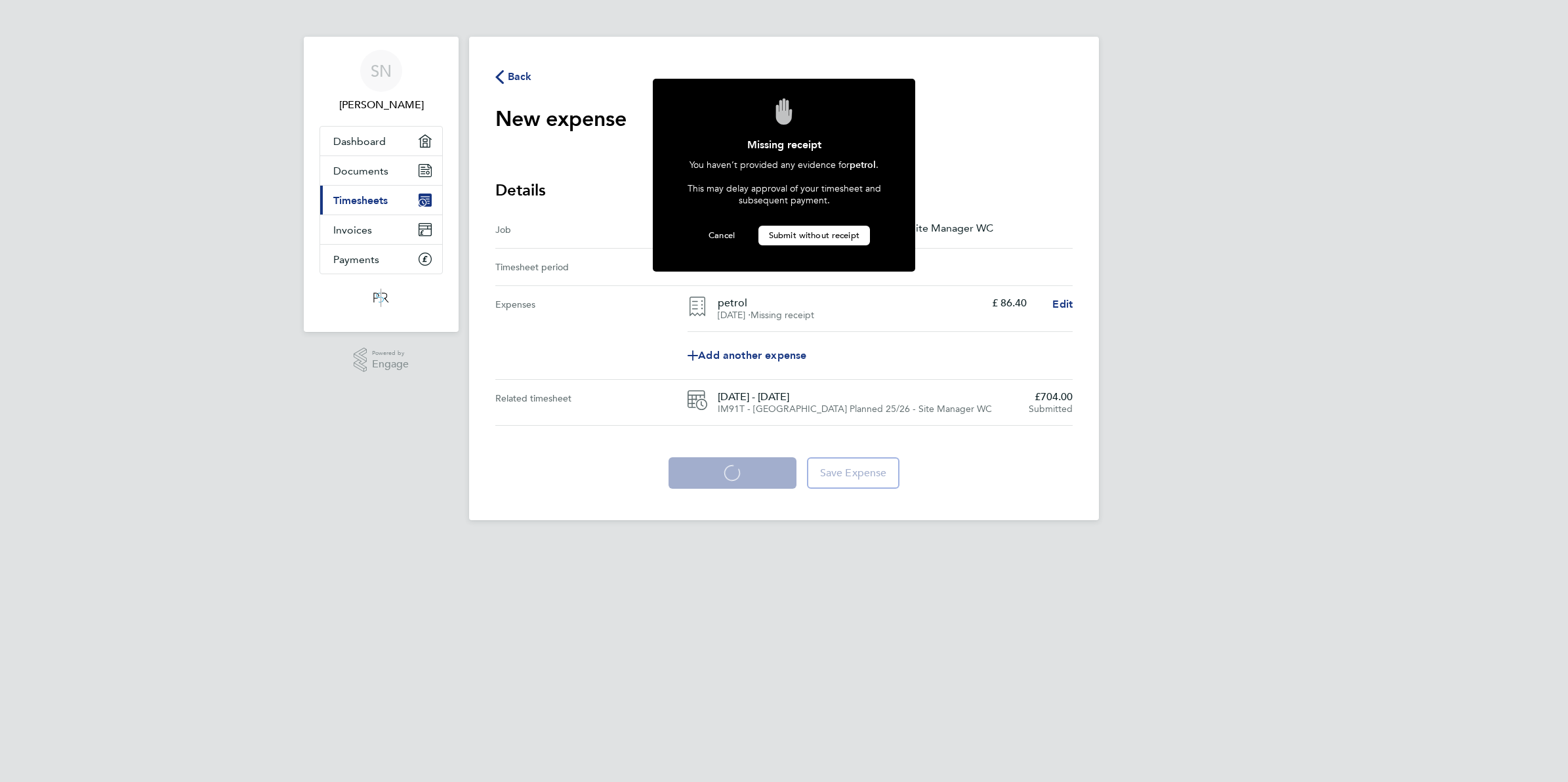
click at [848, 233] on span "Submit without receipt" at bounding box center [814, 235] width 90 height 11
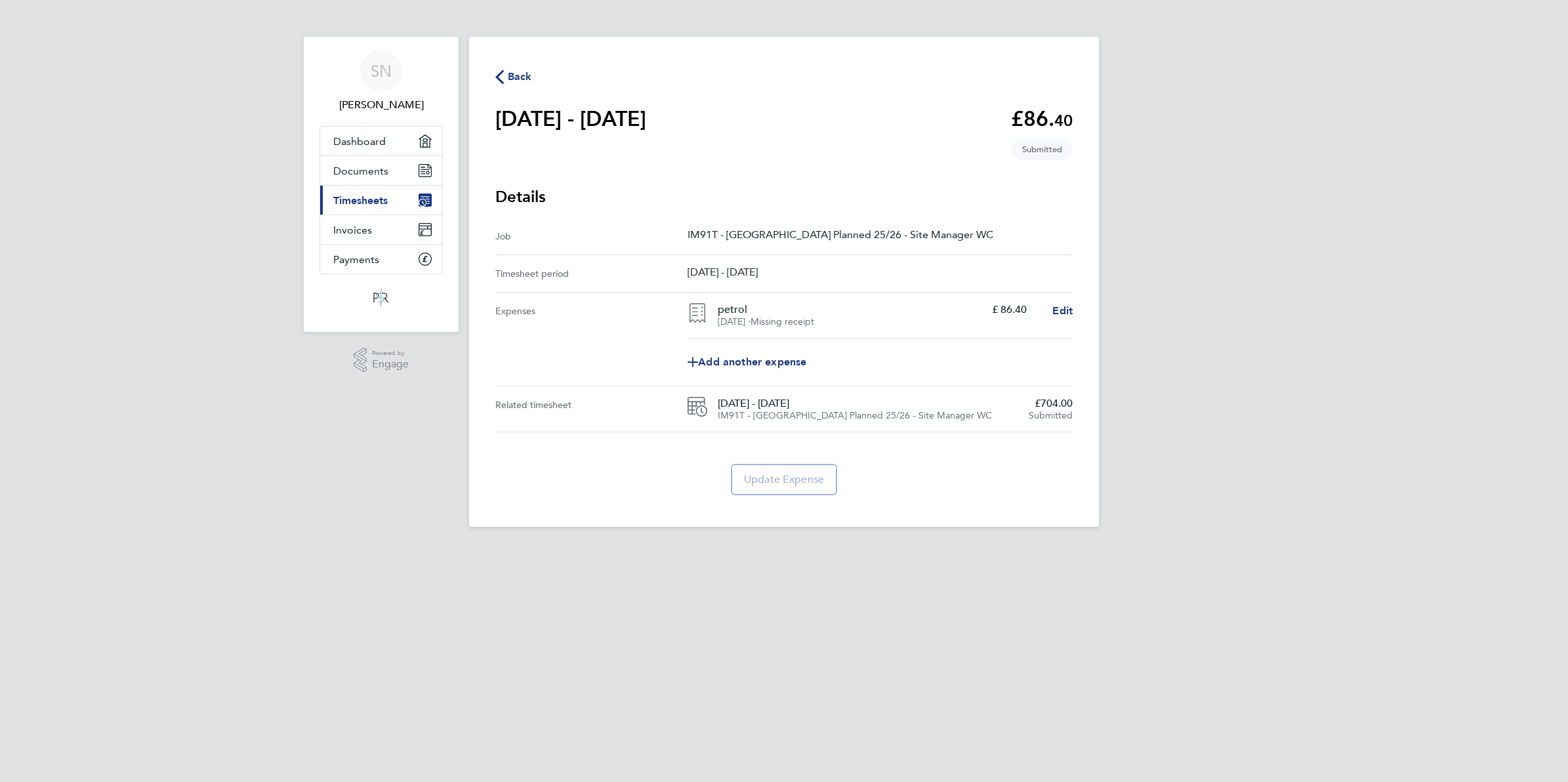
click at [522, 76] on span "Back" at bounding box center [520, 76] width 24 height 16
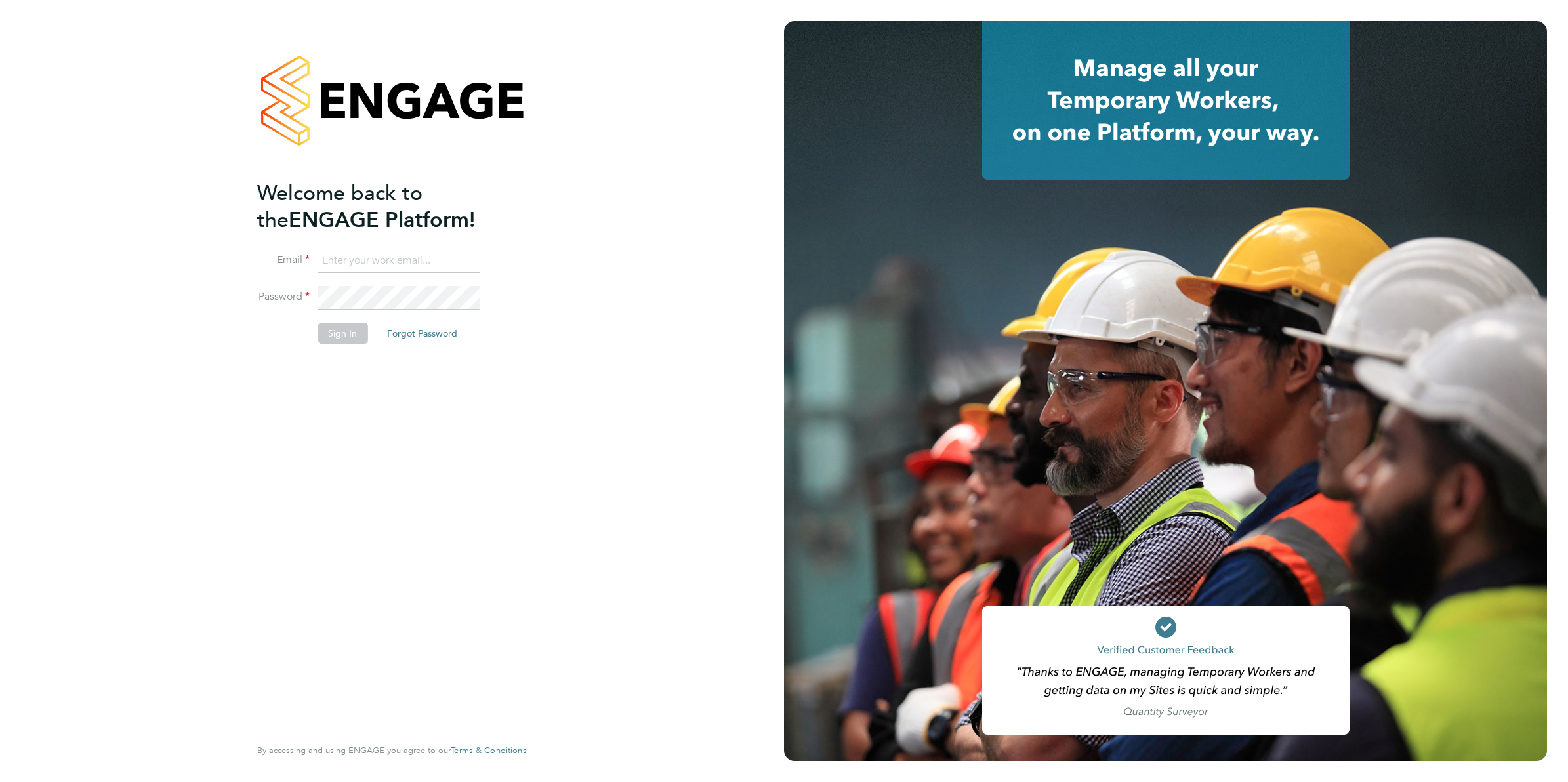
type input "trishnickless@yahoo.co.uk"
click at [341, 336] on button "Sign In" at bounding box center [342, 333] width 50 height 21
